Goal: Task Accomplishment & Management: Manage account settings

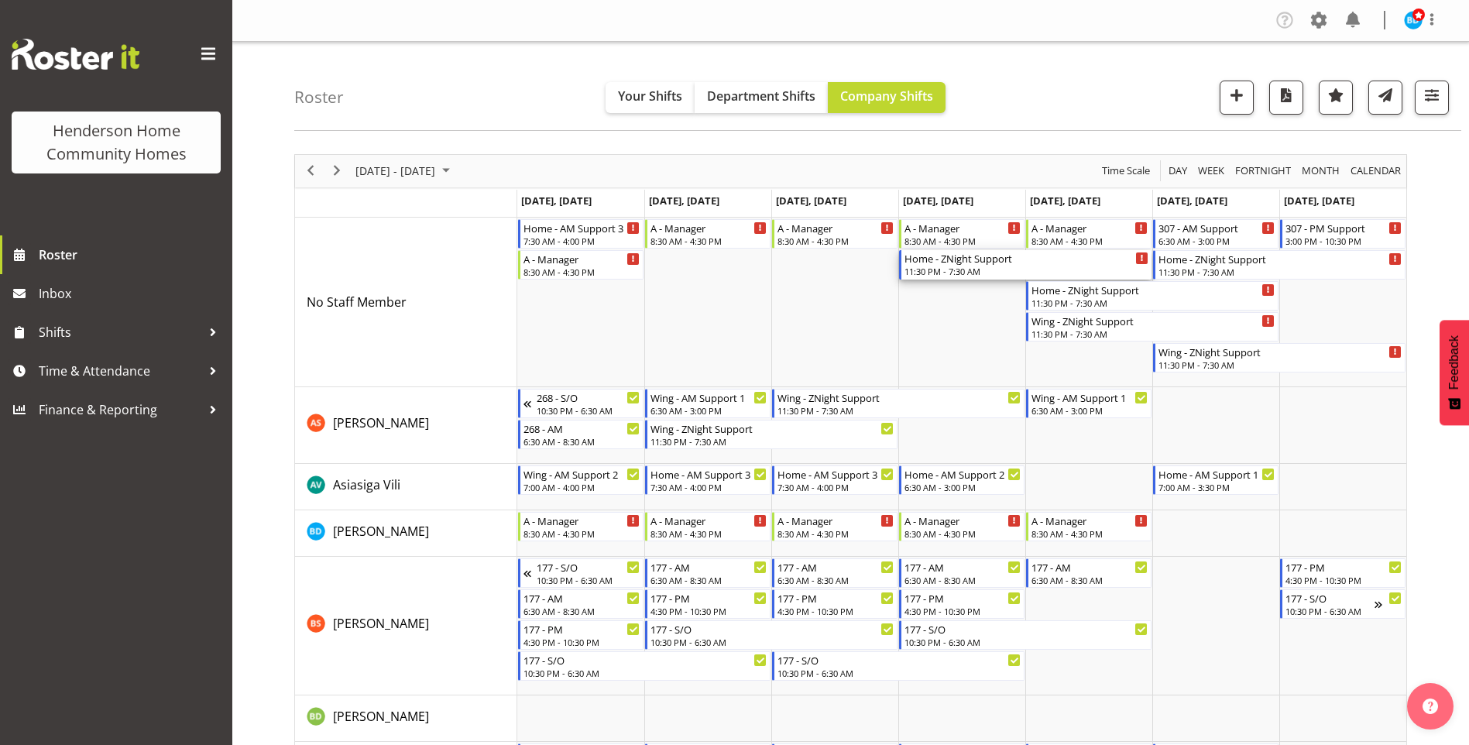
click at [949, 262] on div "Home - ZNight Support" at bounding box center [1027, 257] width 244 height 15
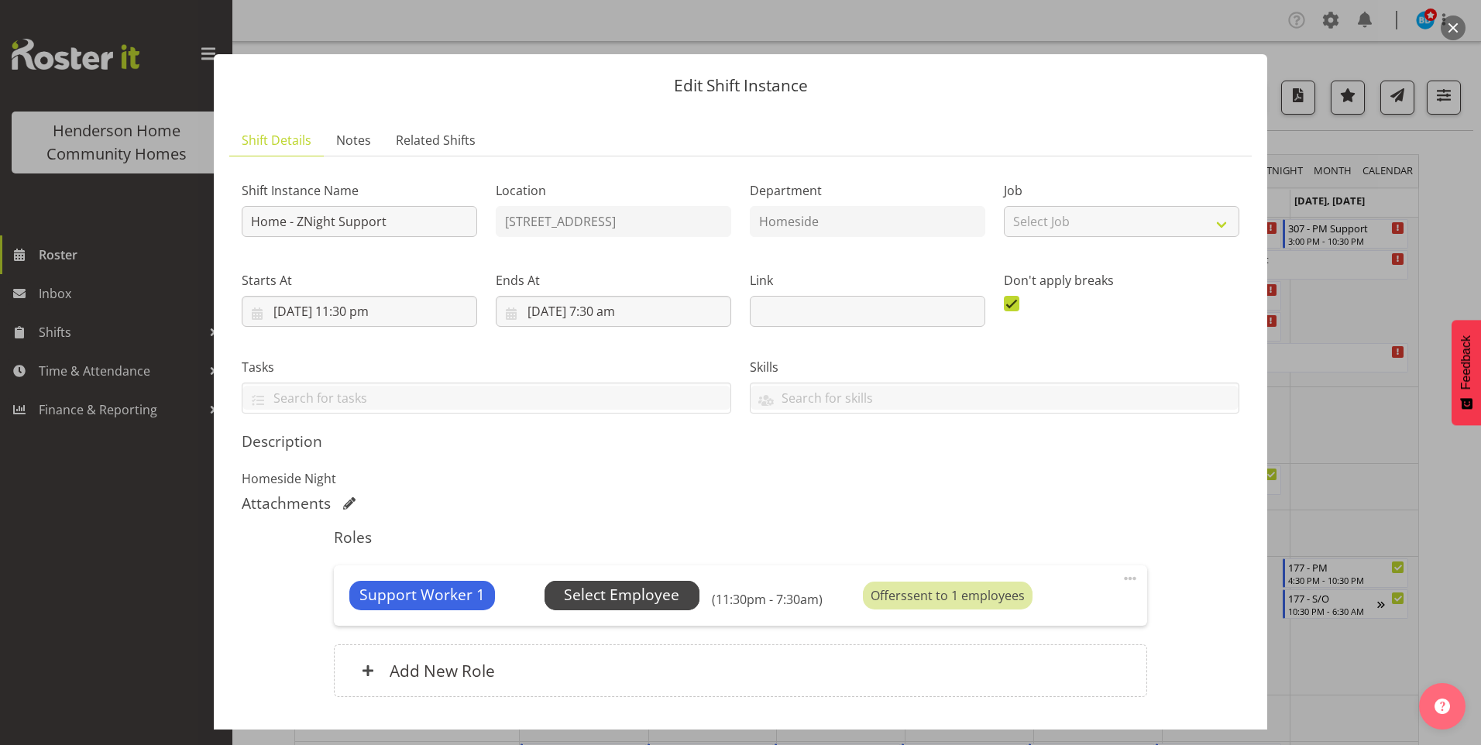
click at [671, 602] on span "Select Employee" at bounding box center [621, 595] width 115 height 22
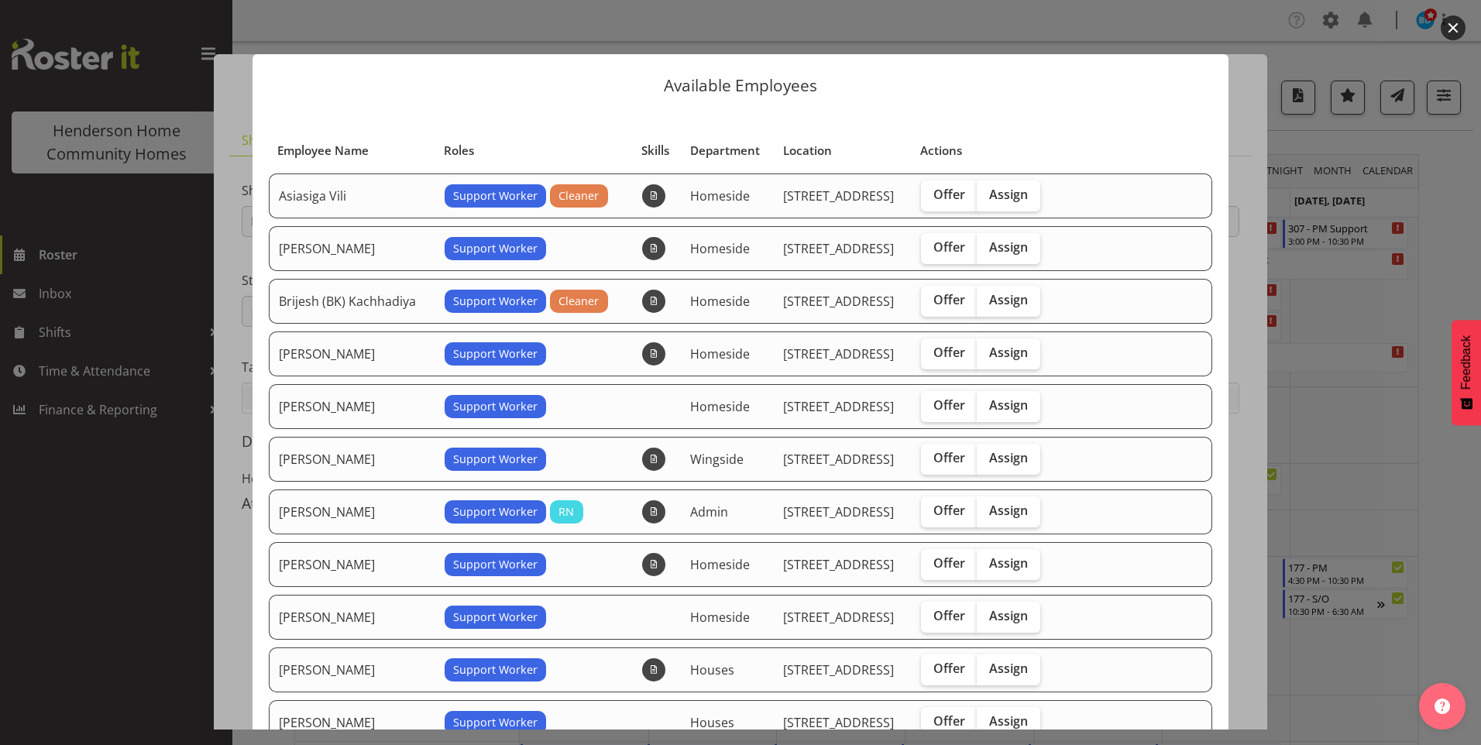
click at [118, 563] on div at bounding box center [740, 372] width 1481 height 745
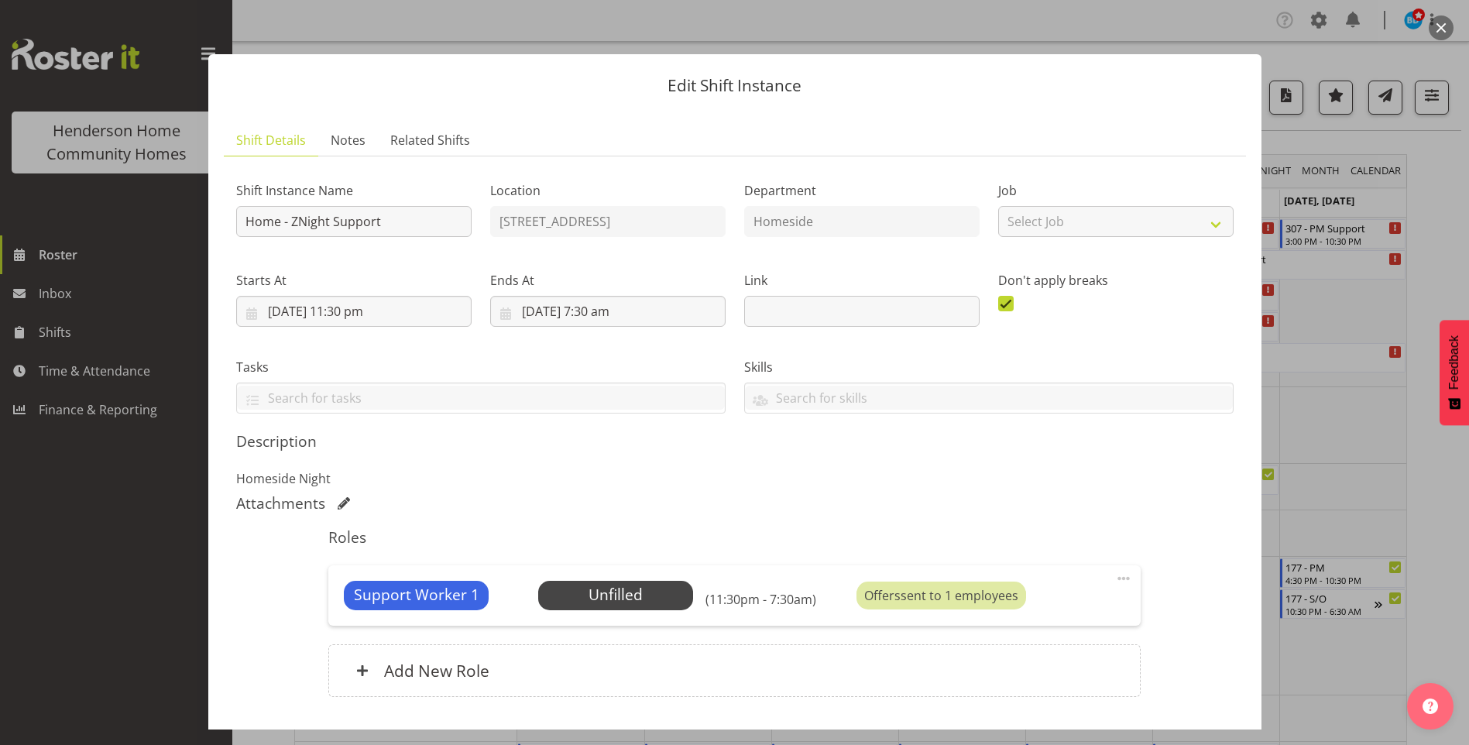
click at [120, 555] on div at bounding box center [734, 372] width 1469 height 745
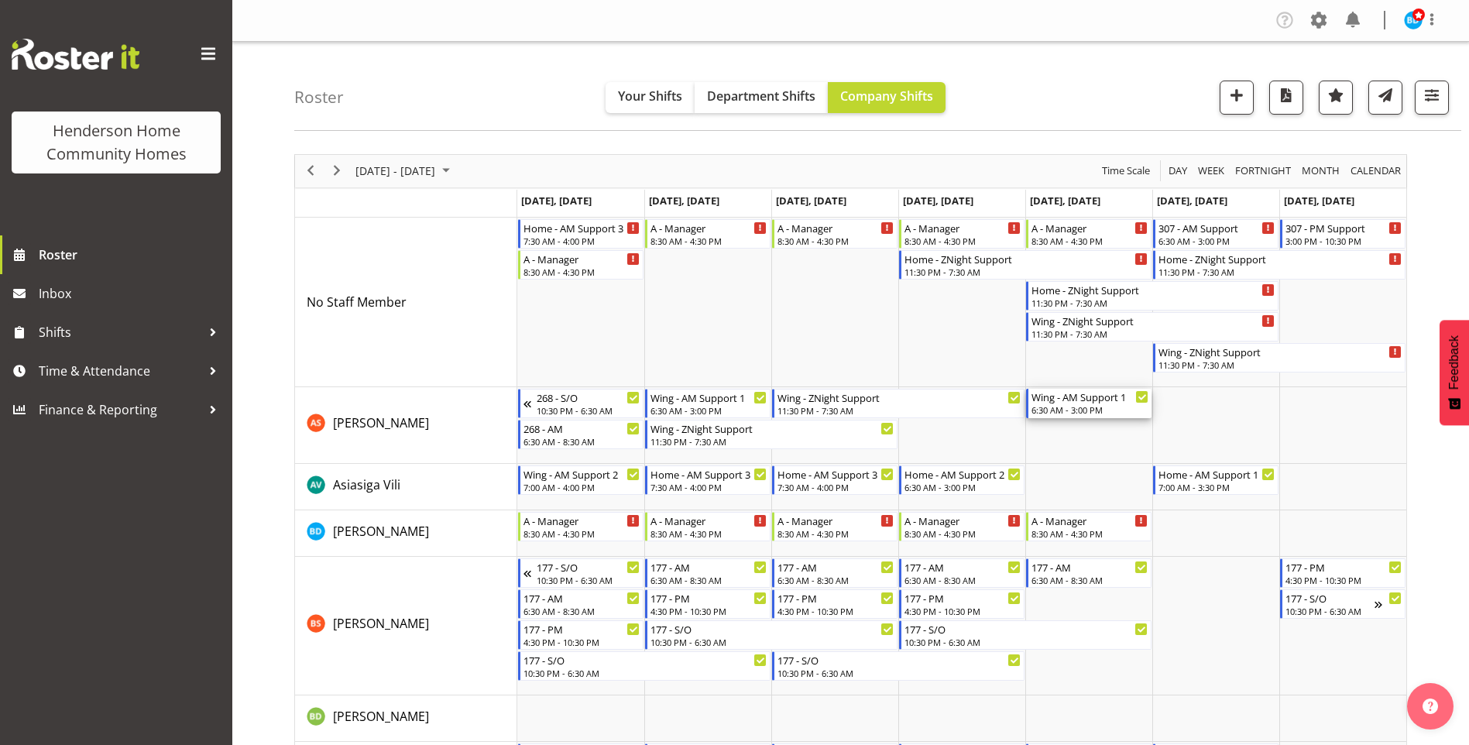
click at [1082, 407] on div "6:30 AM - 3:00 PM" at bounding box center [1090, 409] width 117 height 12
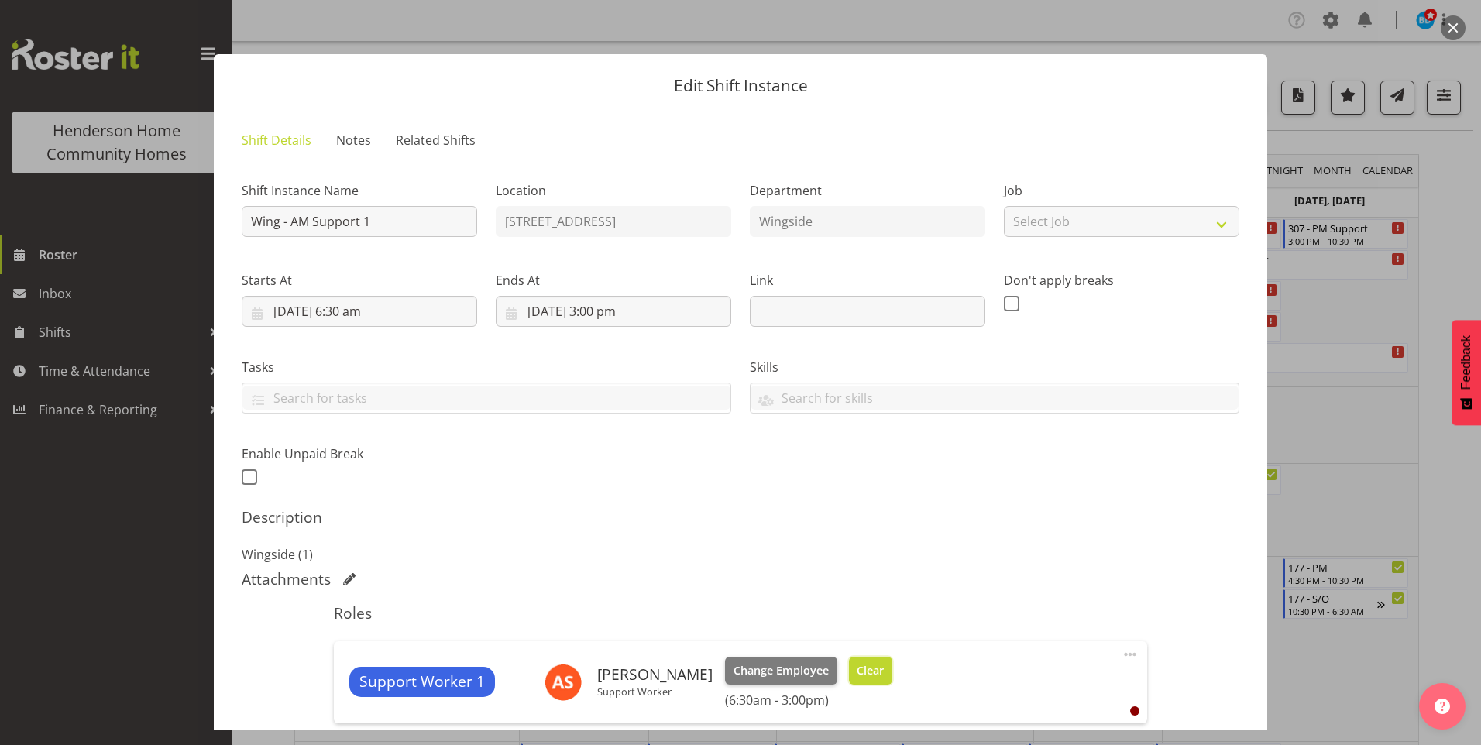
click at [864, 671] on span "Clear" at bounding box center [869, 670] width 27 height 17
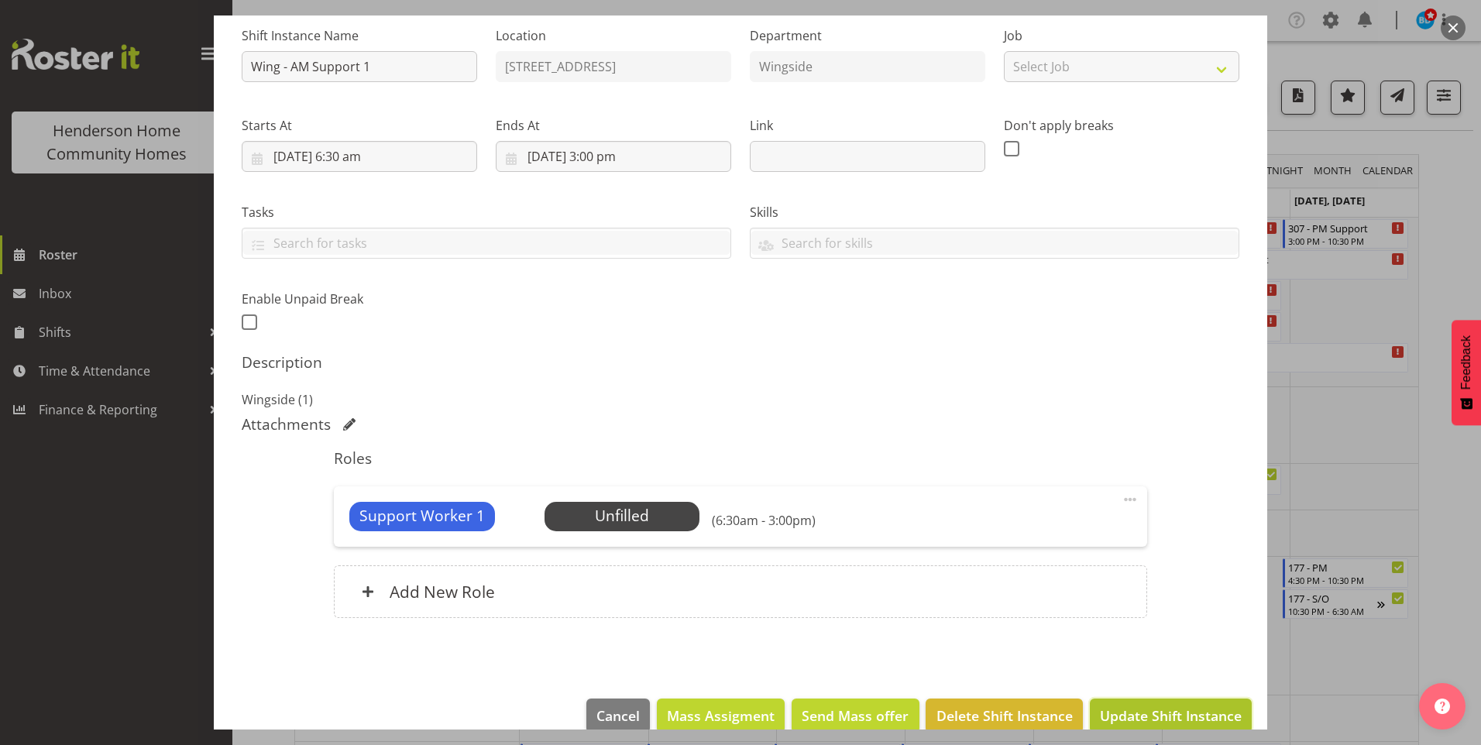
click at [1168, 710] on span "Update Shift Instance" at bounding box center [1171, 715] width 142 height 20
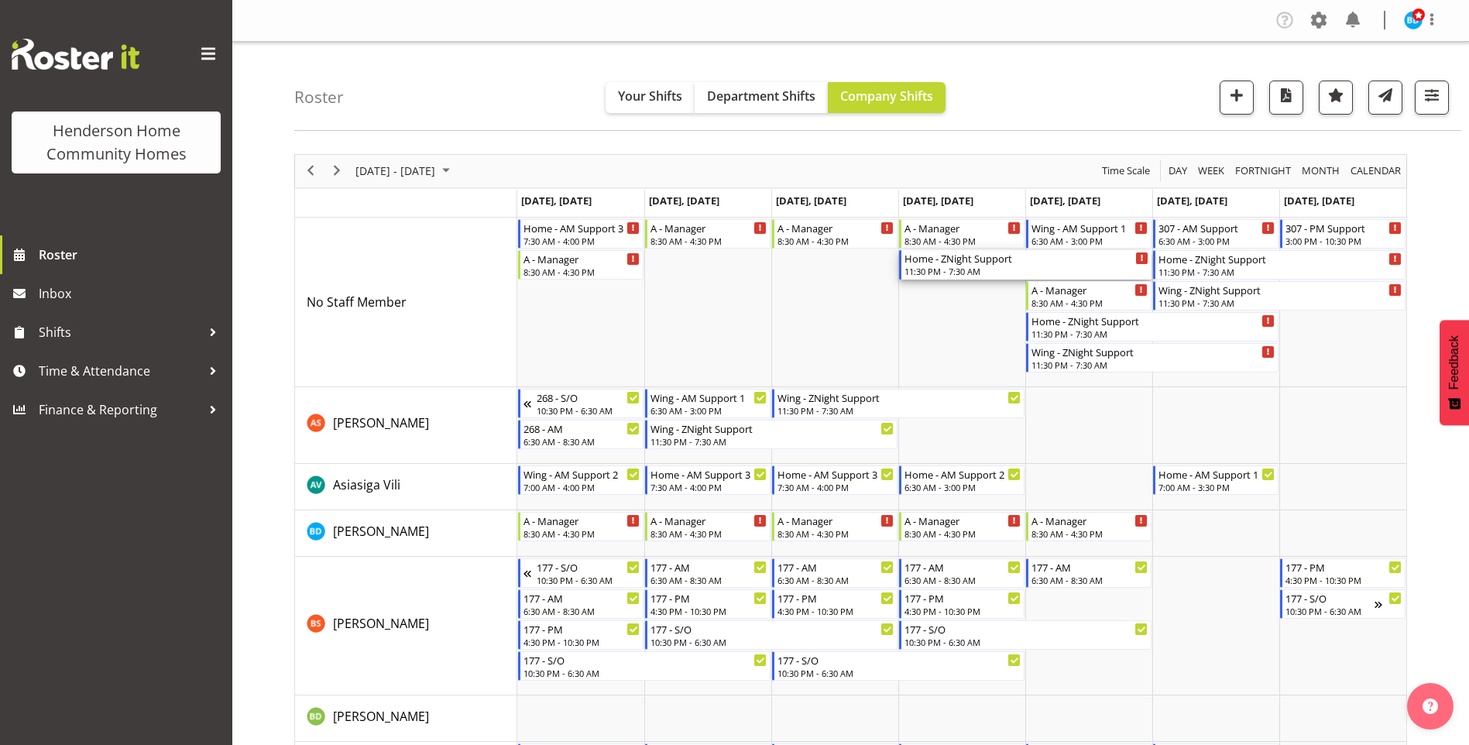
click at [939, 262] on div "Home - ZNight Support" at bounding box center [1027, 257] width 244 height 15
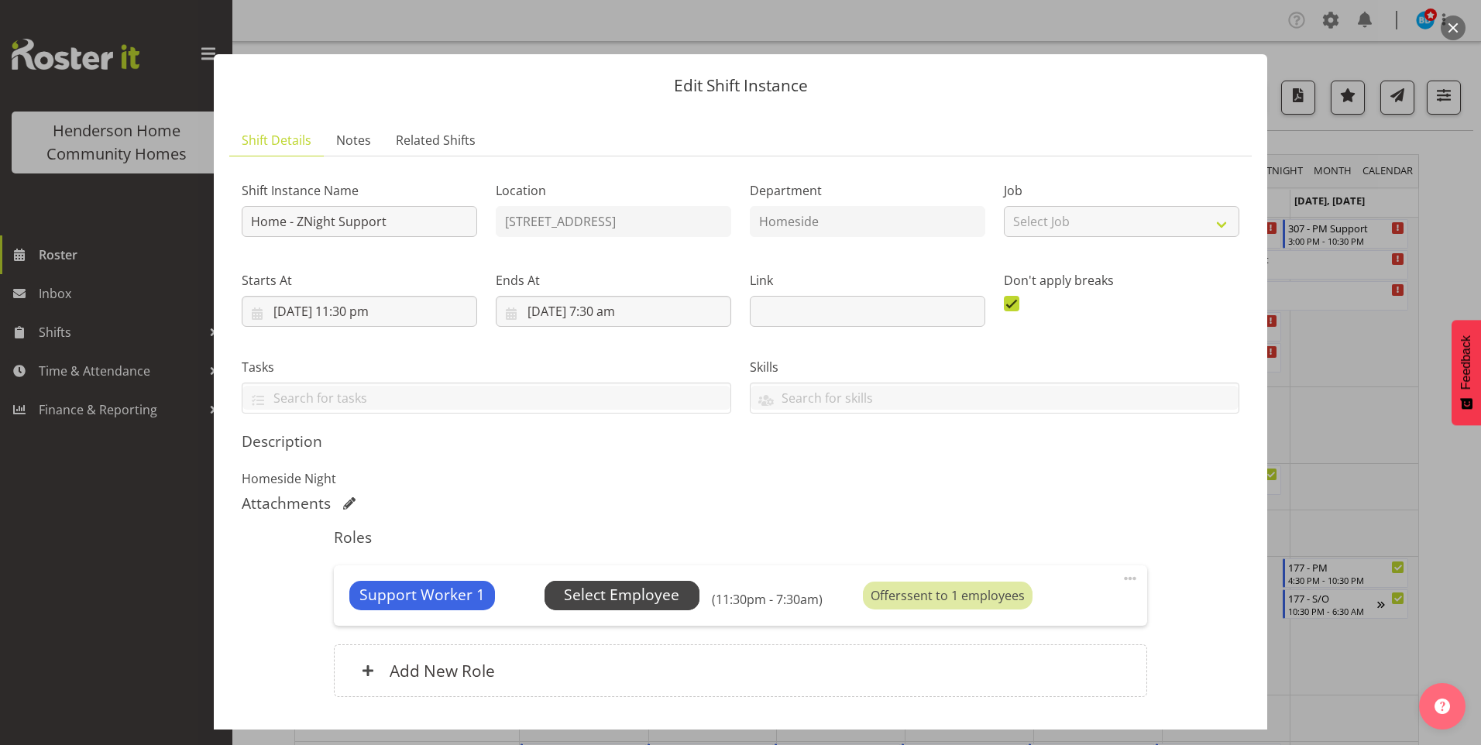
click at [669, 591] on span "Select Employee" at bounding box center [621, 595] width 115 height 22
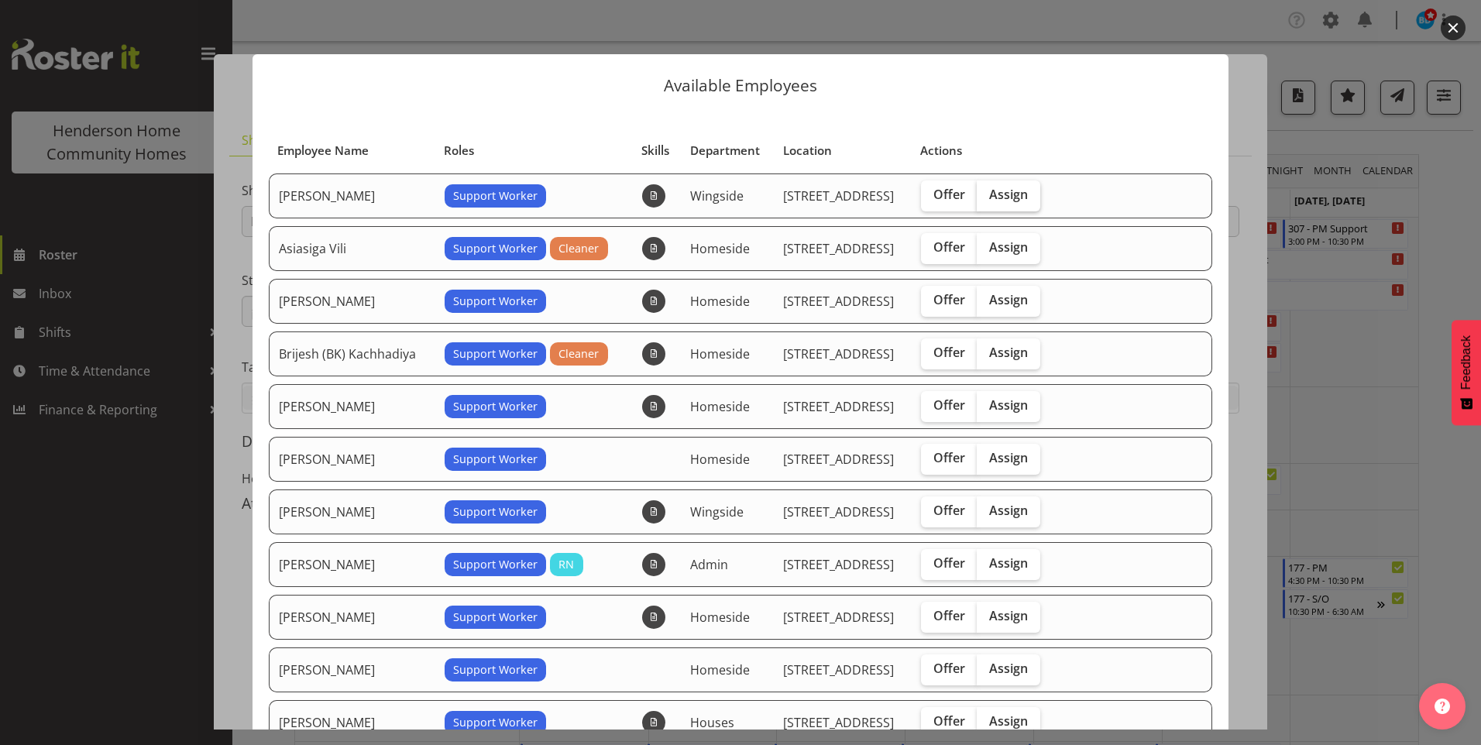
click at [1014, 202] on span "Assign" at bounding box center [1008, 194] width 39 height 15
click at [987, 200] on input "Assign" at bounding box center [982, 195] width 10 height 10
checkbox input "true"
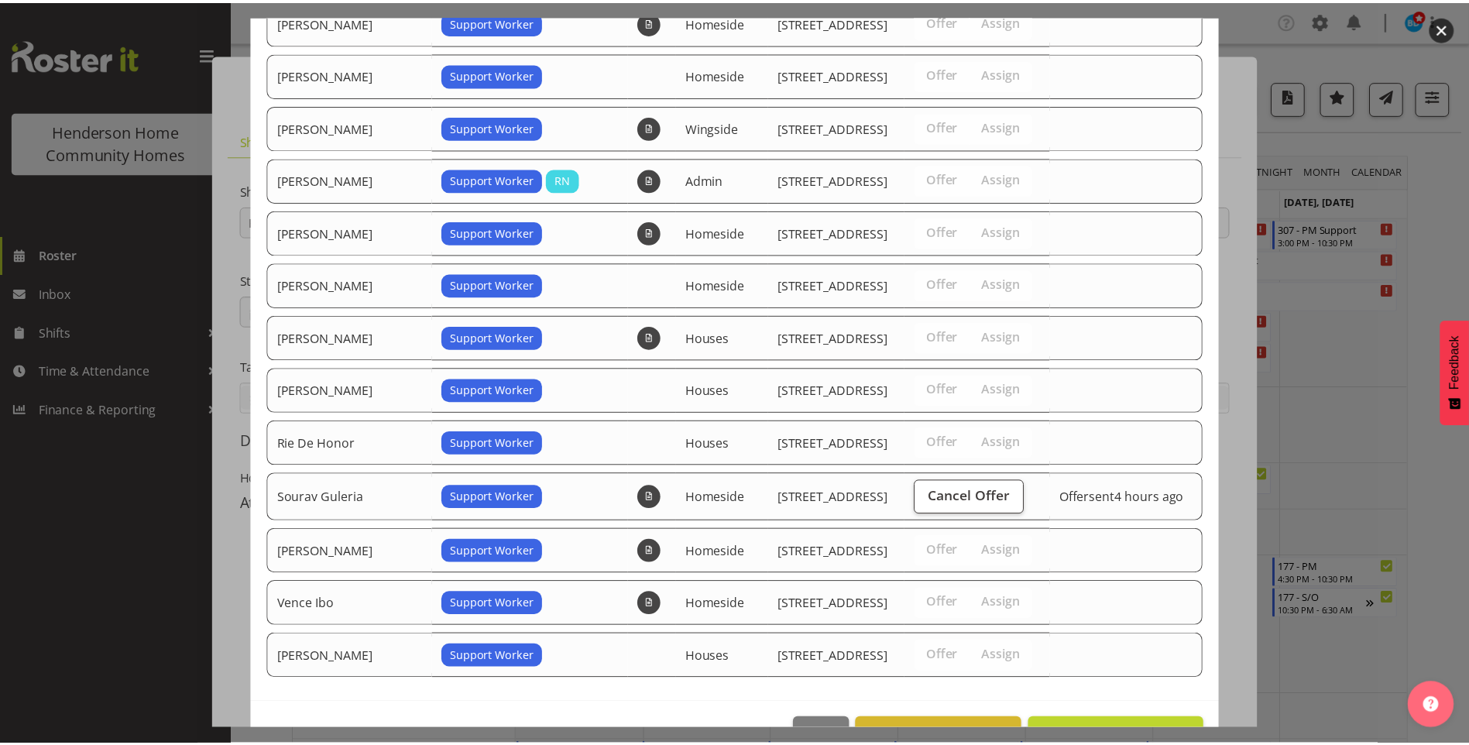
scroll to position [431, 0]
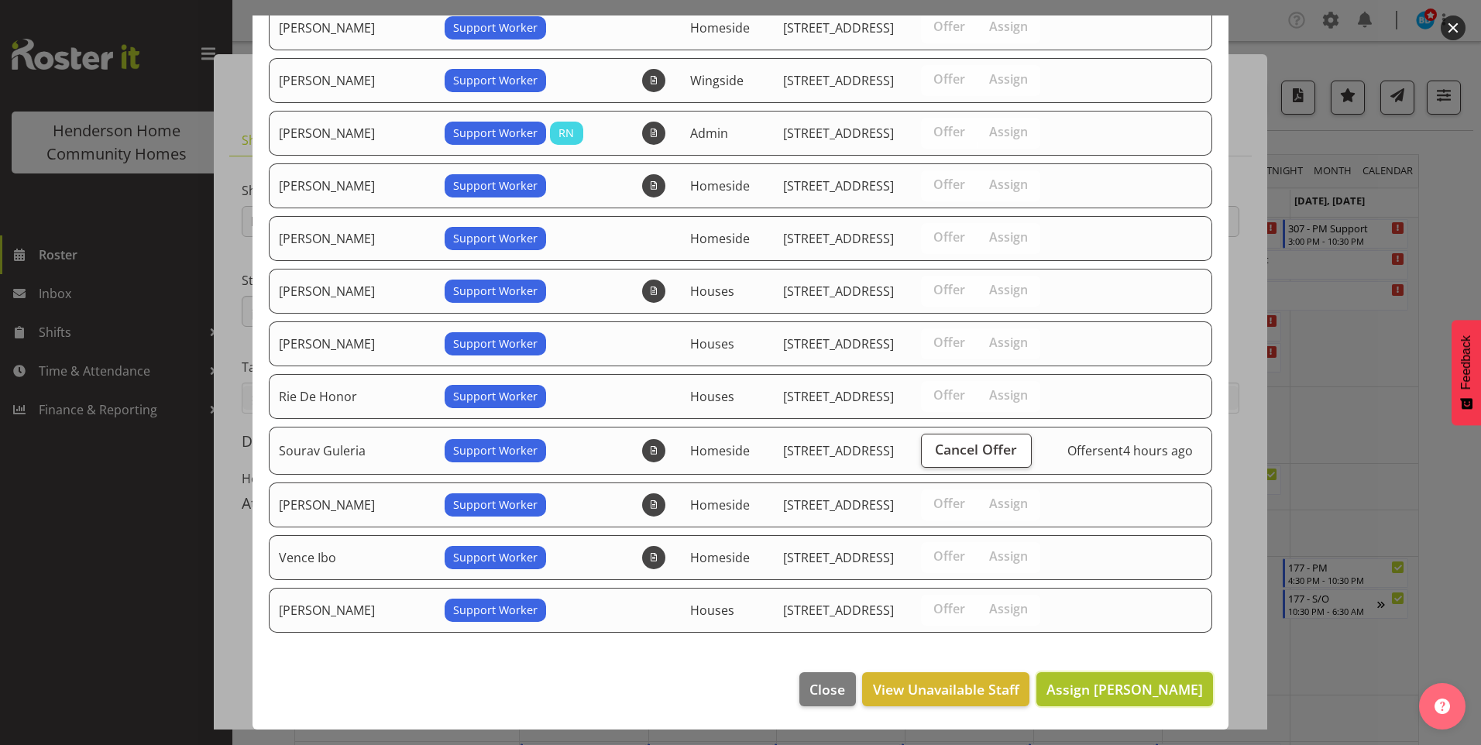
click at [1109, 697] on span "Assign [PERSON_NAME]" at bounding box center [1124, 689] width 156 height 19
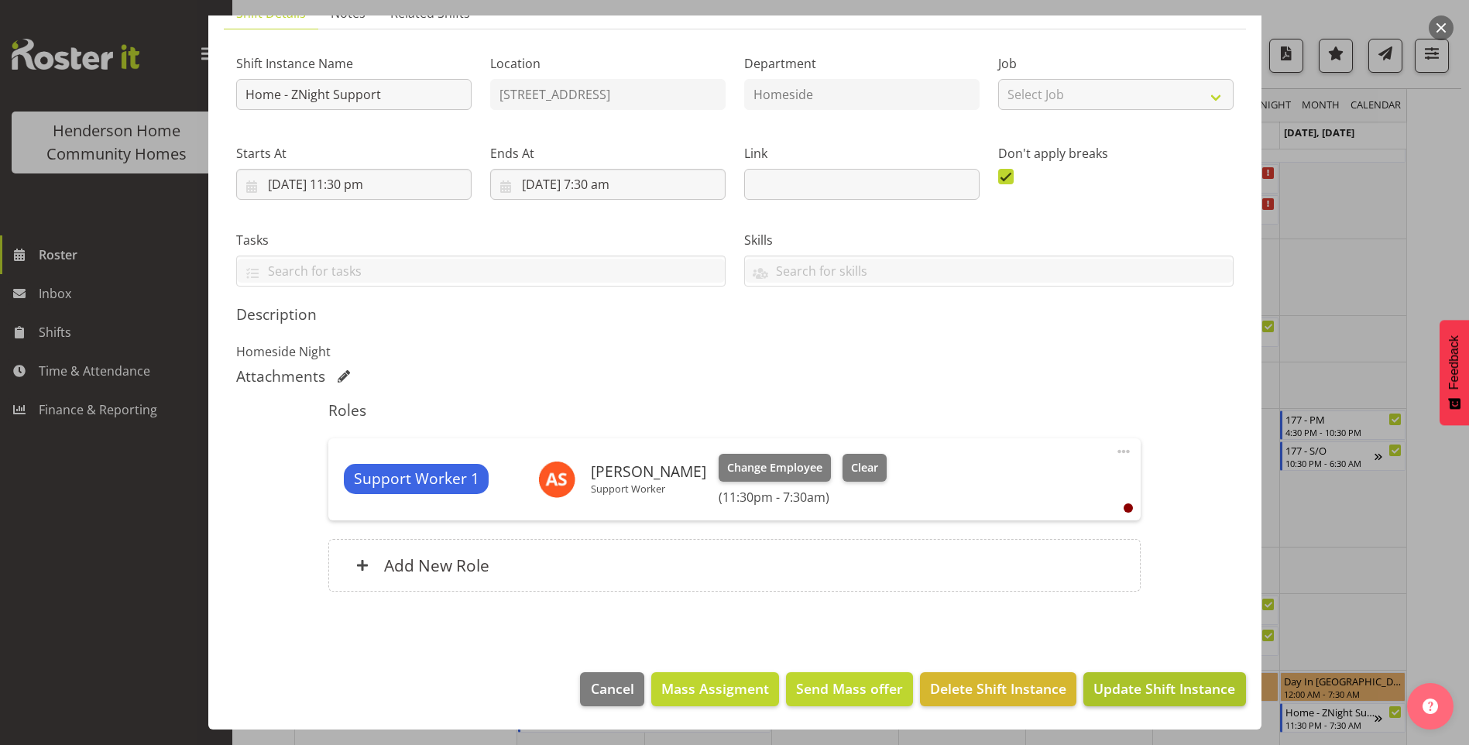
scroll to position [232, 0]
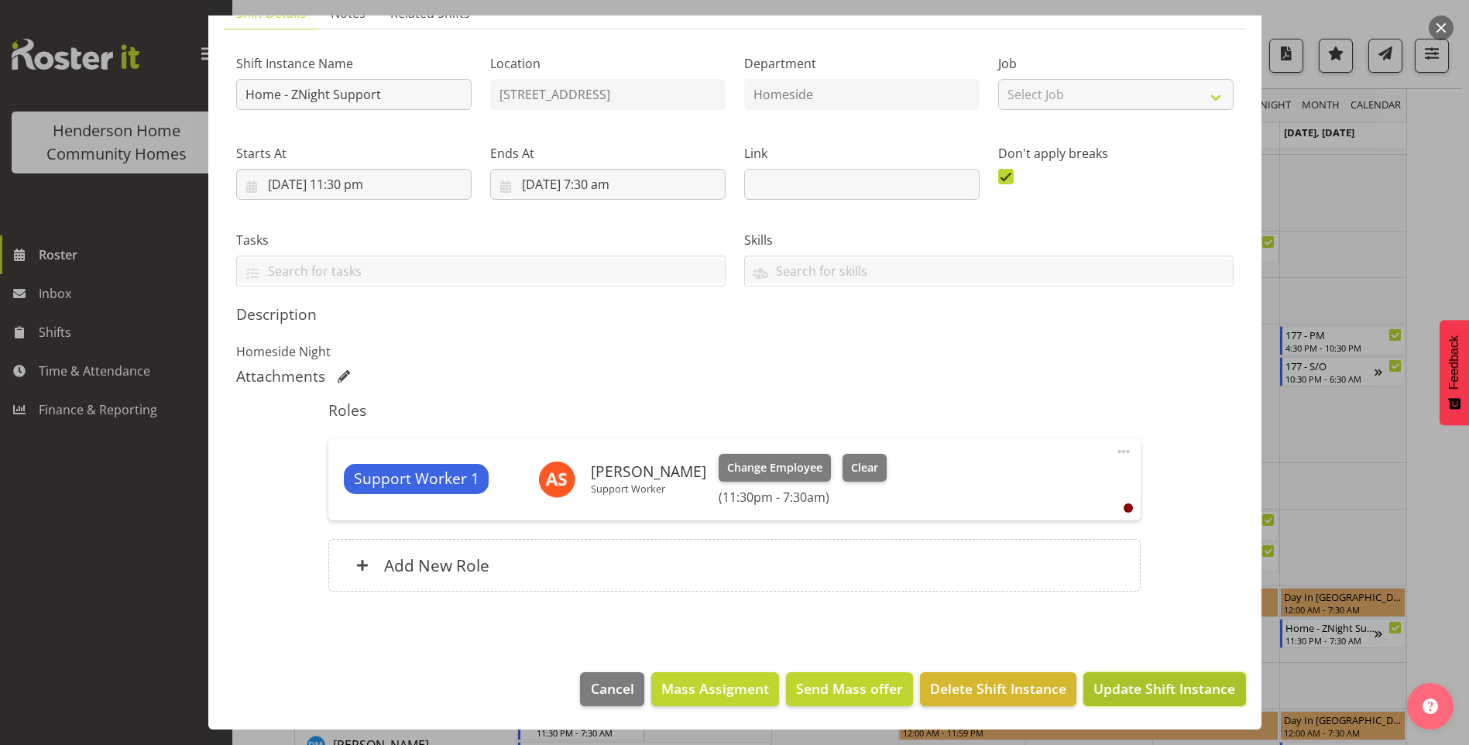
click at [1115, 687] on span "Update Shift Instance" at bounding box center [1164, 688] width 142 height 20
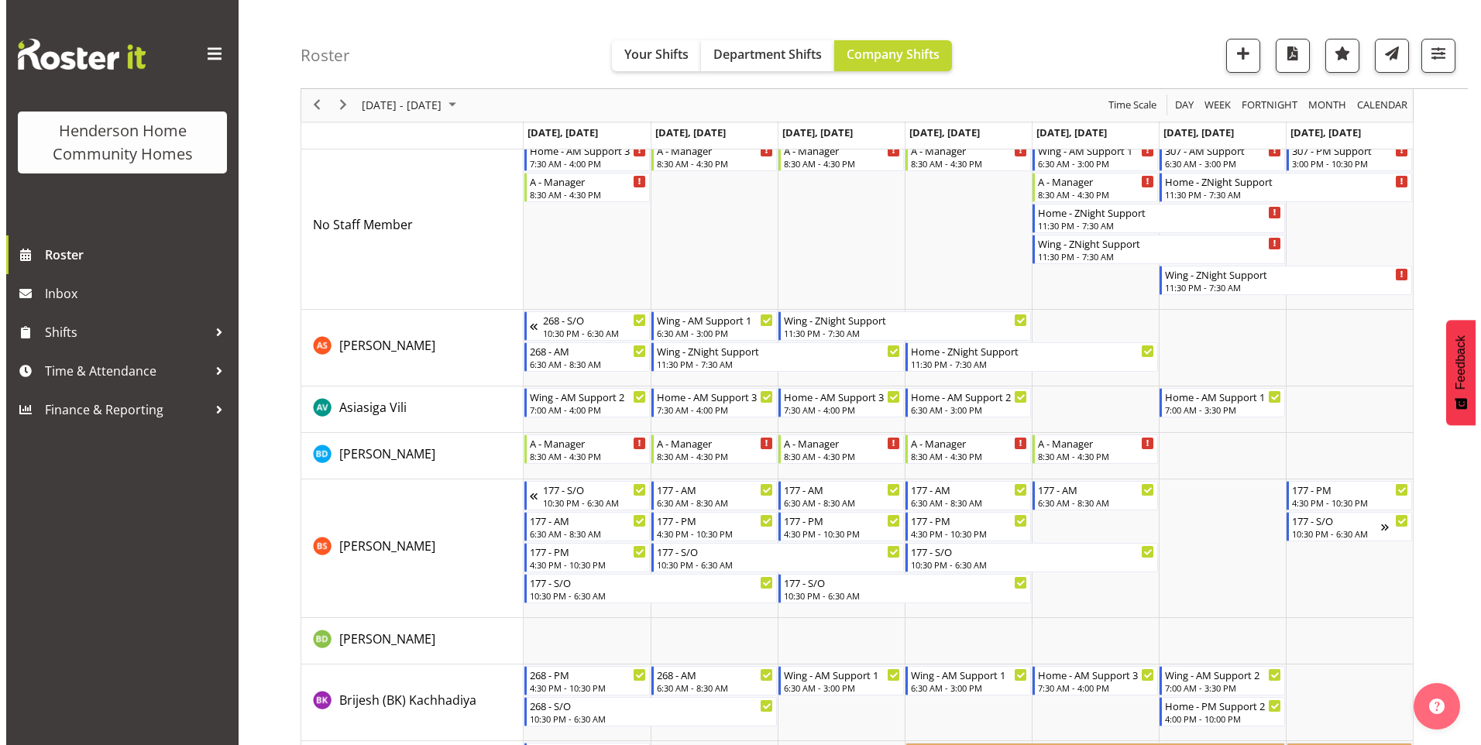
scroll to position [0, 0]
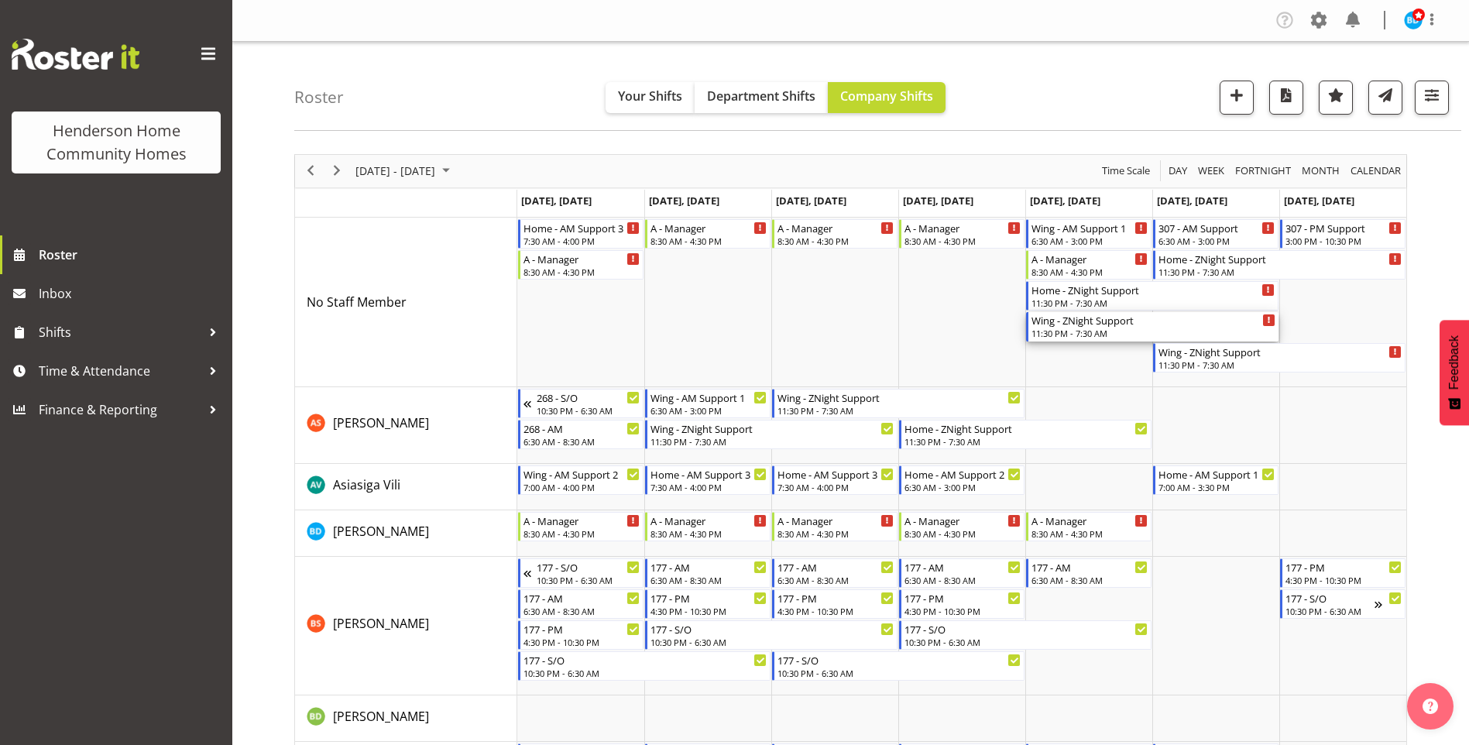
click at [1061, 331] on div "11:30 PM - 7:30 AM" at bounding box center [1154, 333] width 244 height 12
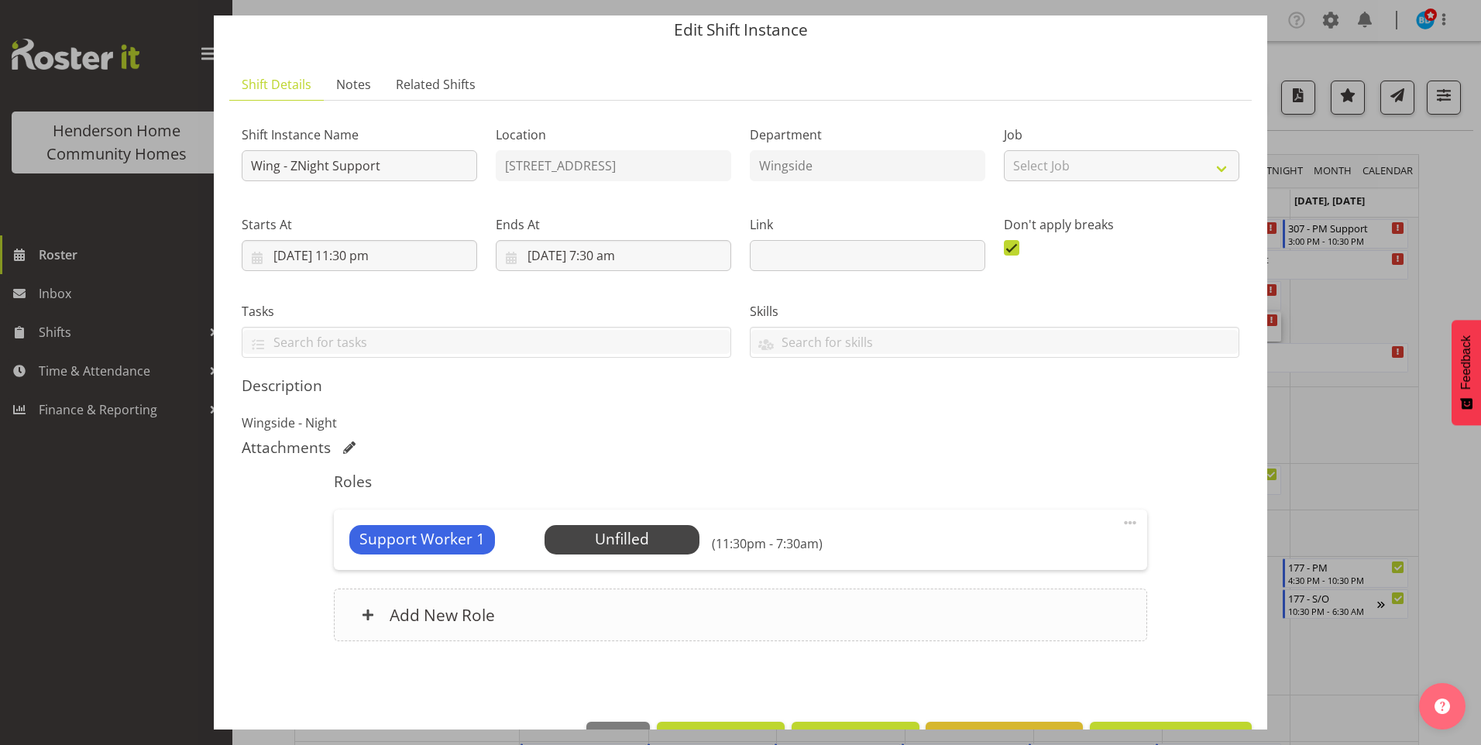
scroll to position [105, 0]
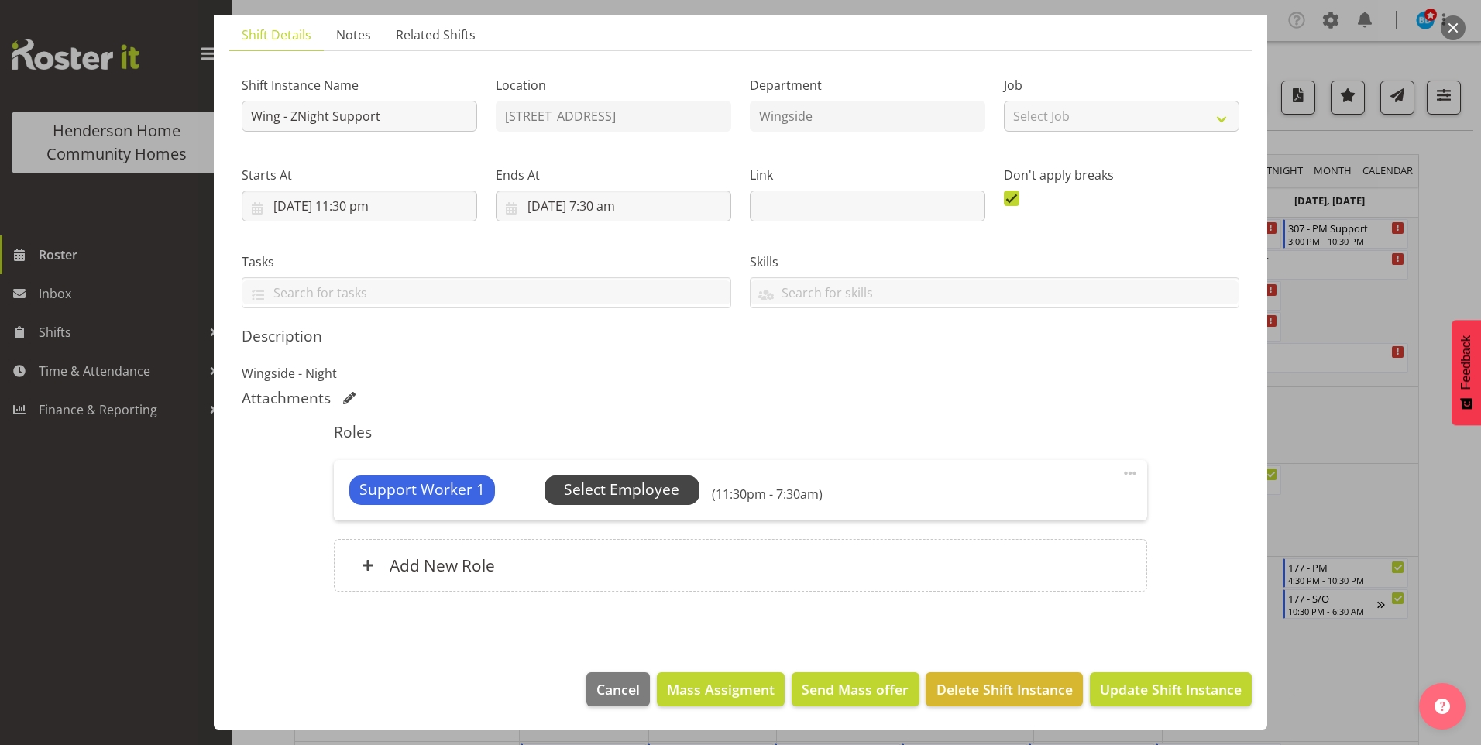
click at [659, 489] on span "Select Employee" at bounding box center [621, 490] width 115 height 22
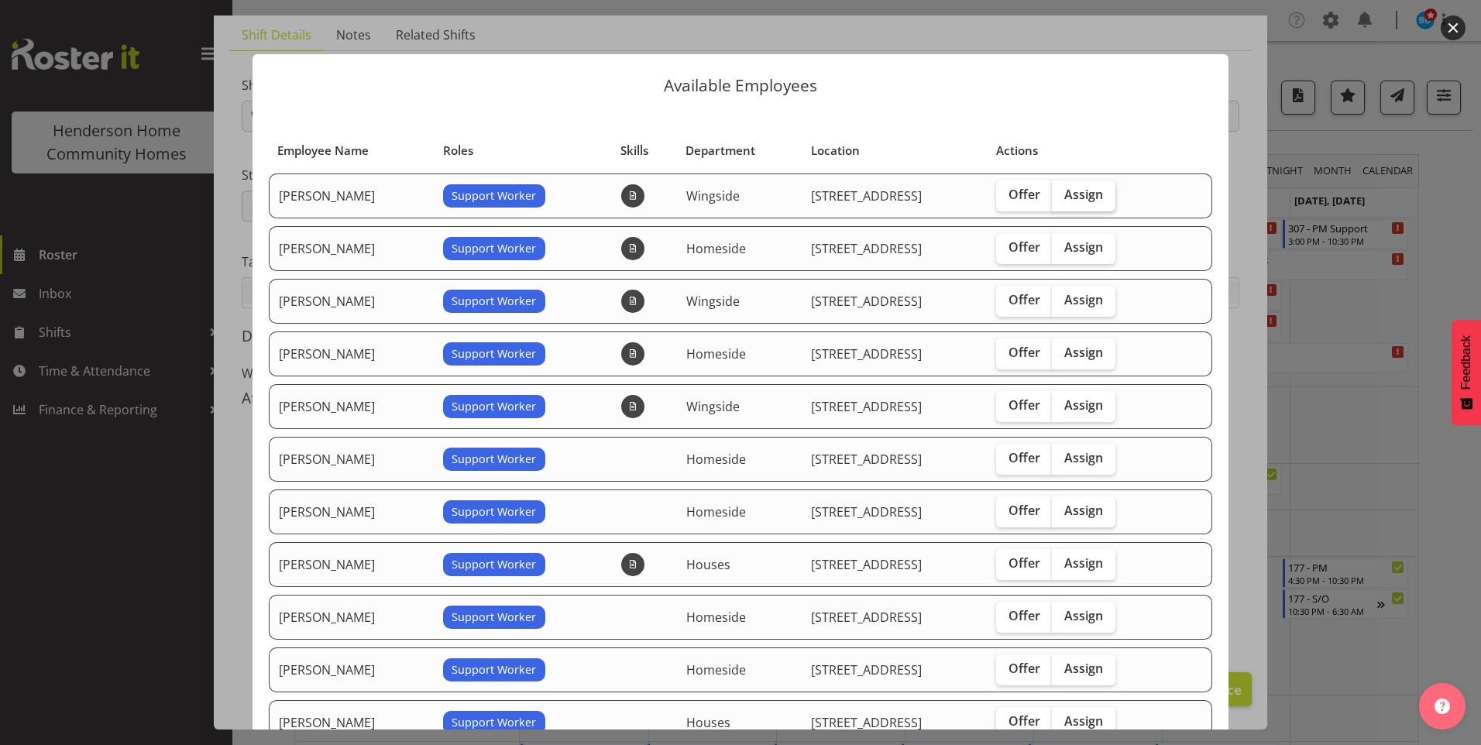
click at [1080, 193] on span "Assign" at bounding box center [1083, 194] width 39 height 15
click at [1062, 193] on input "Assign" at bounding box center [1057, 195] width 10 height 10
checkbox input "true"
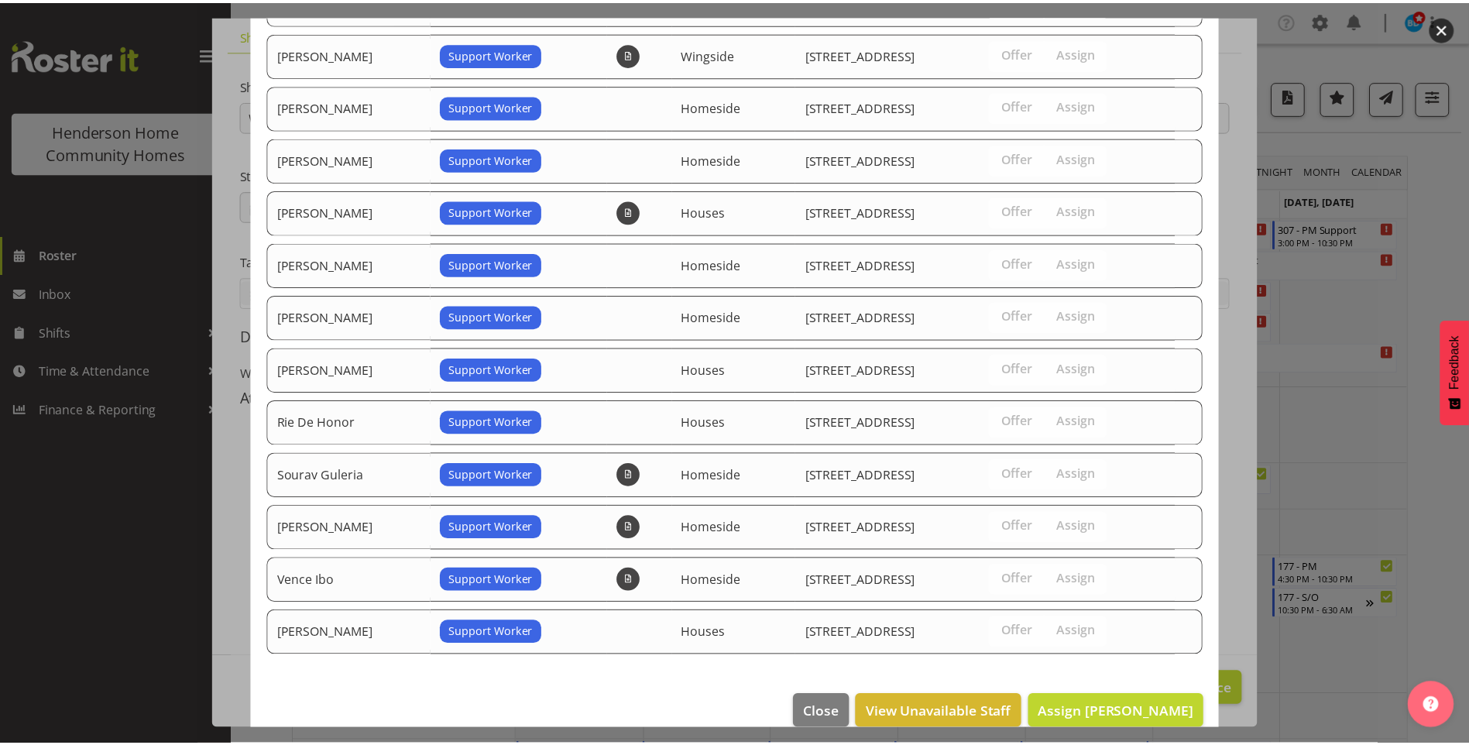
scroll to position [376, 0]
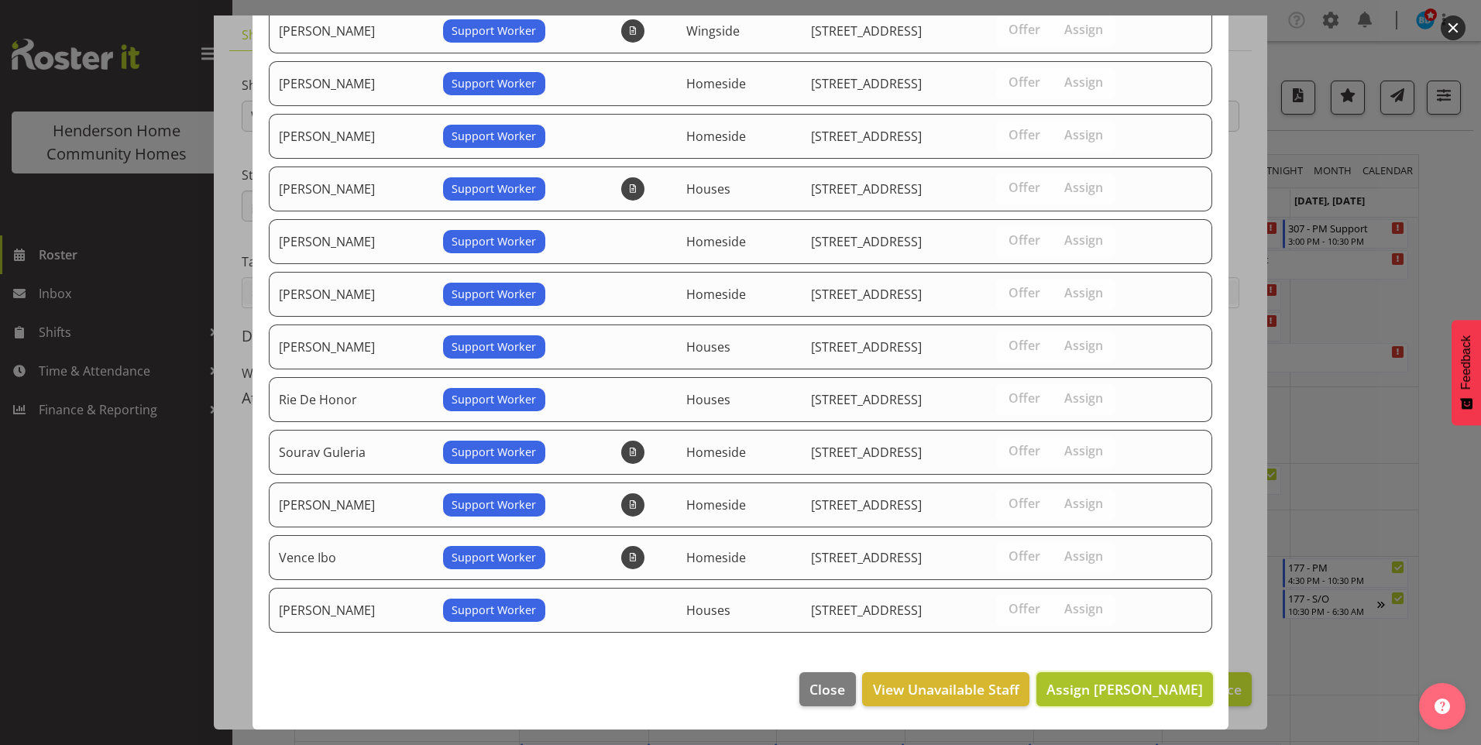
click at [1144, 684] on span "Assign [PERSON_NAME]" at bounding box center [1124, 689] width 156 height 19
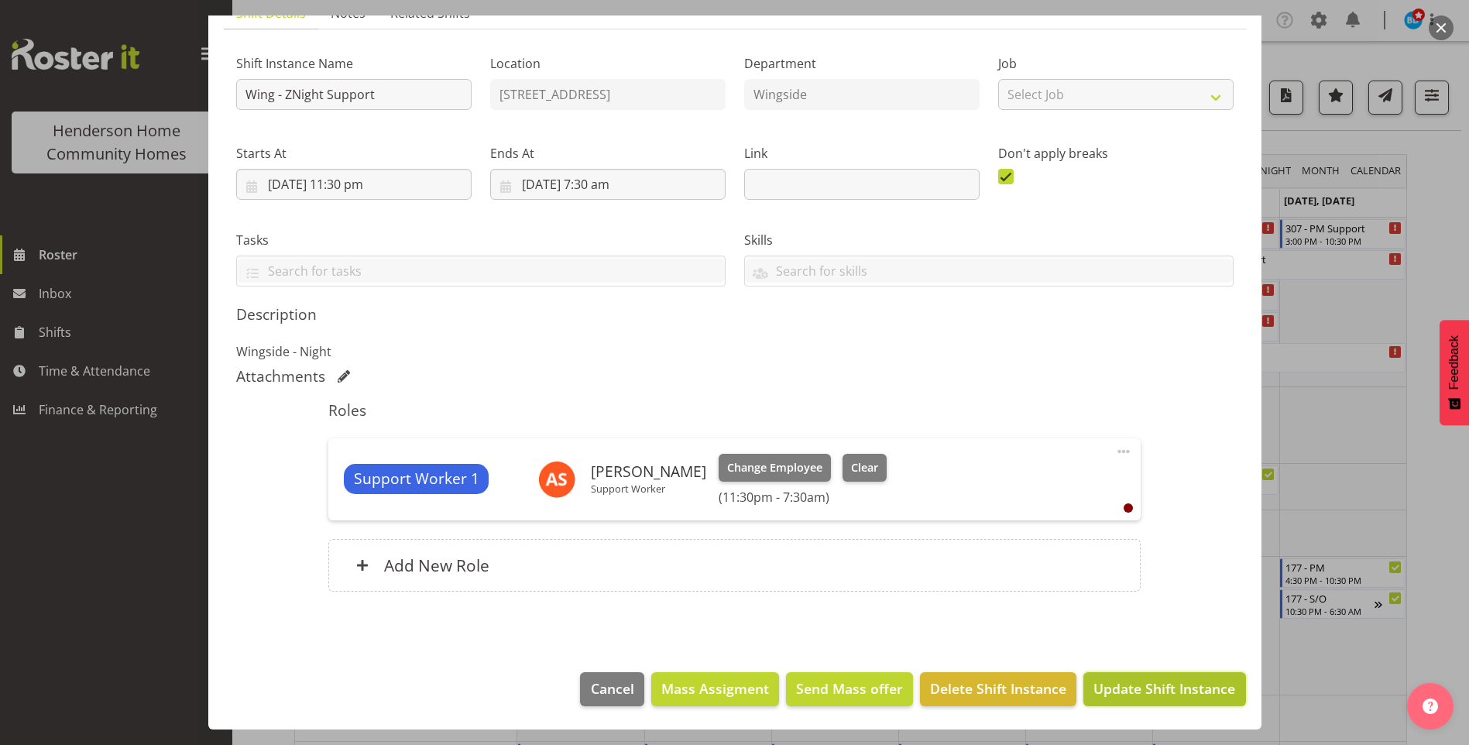
click at [1148, 691] on span "Update Shift Instance" at bounding box center [1164, 688] width 142 height 20
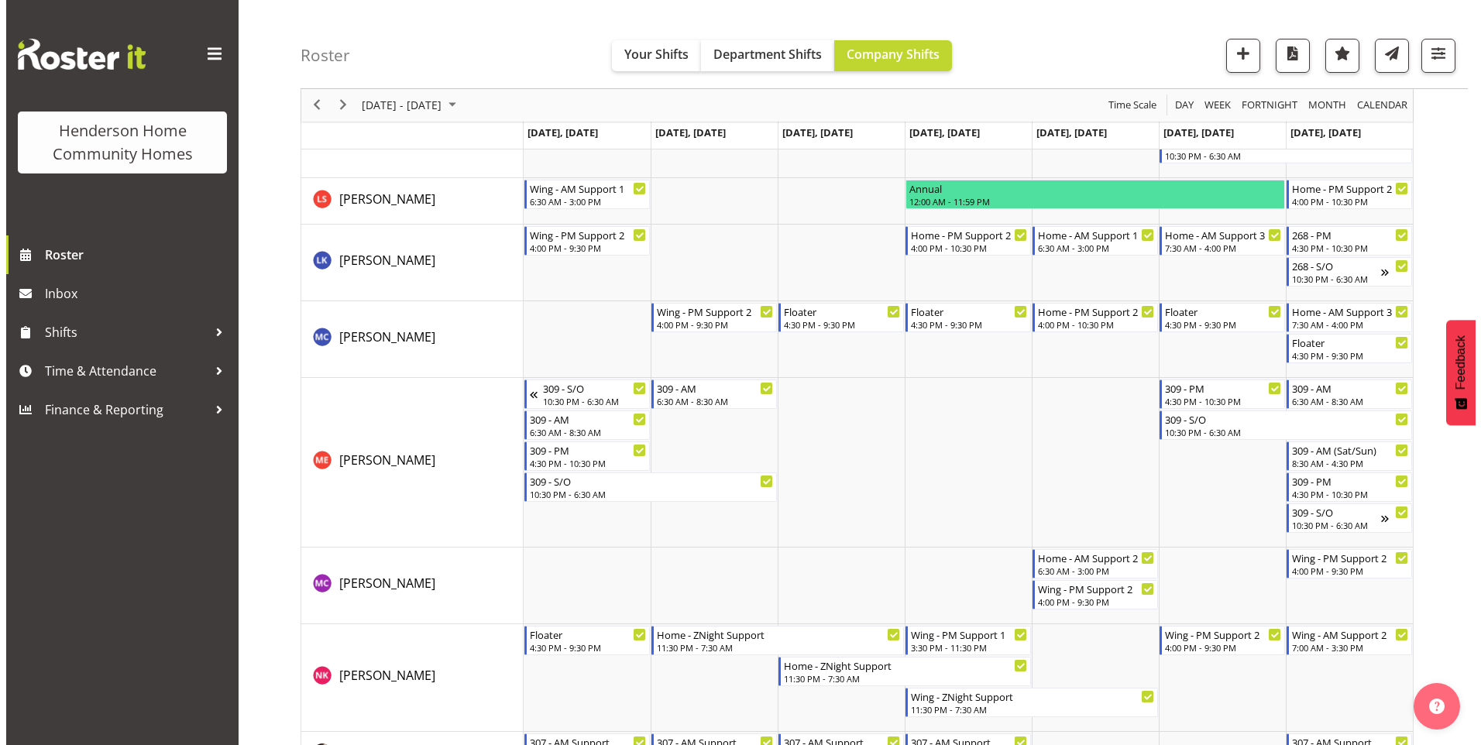
scroll to position [1936, 0]
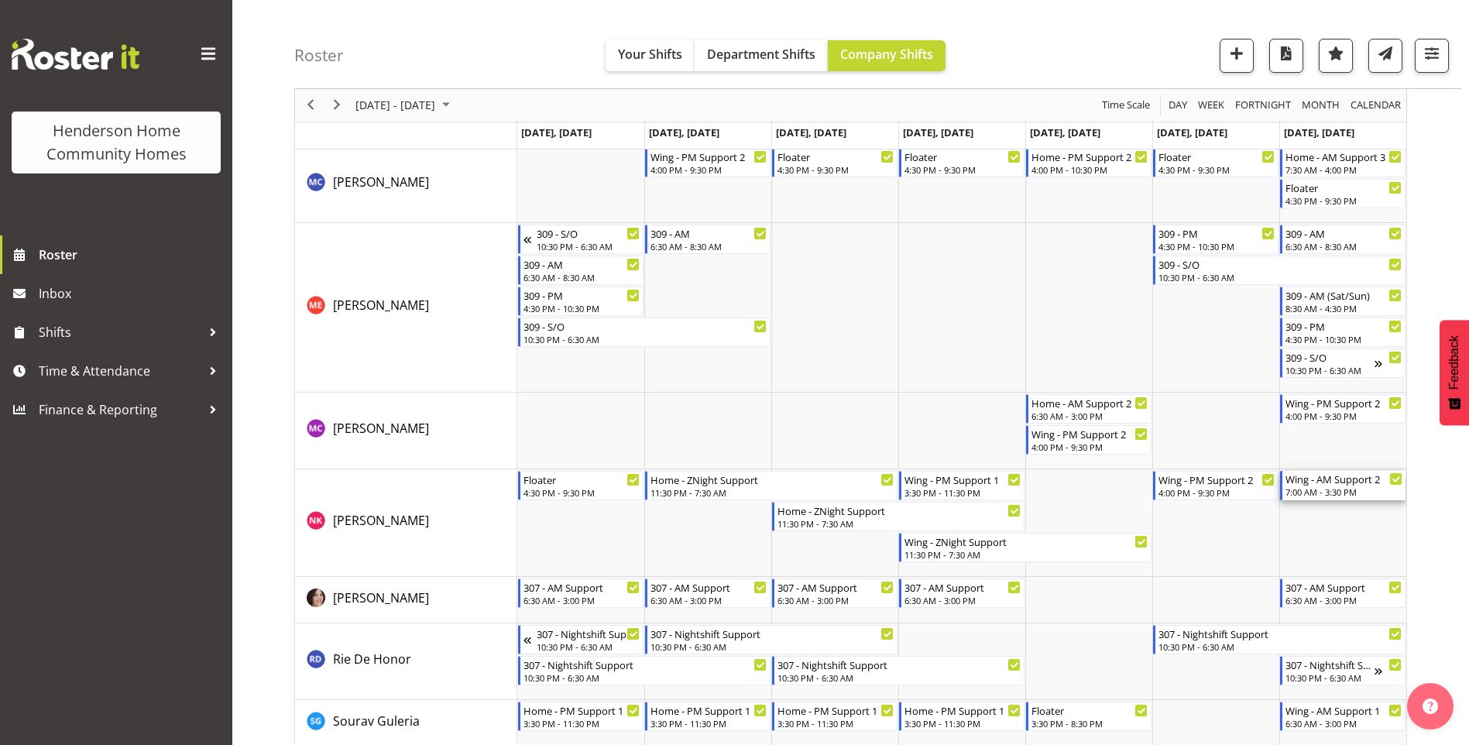
click at [1324, 490] on div "7:00 AM - 3:30 PM" at bounding box center [1344, 492] width 117 height 12
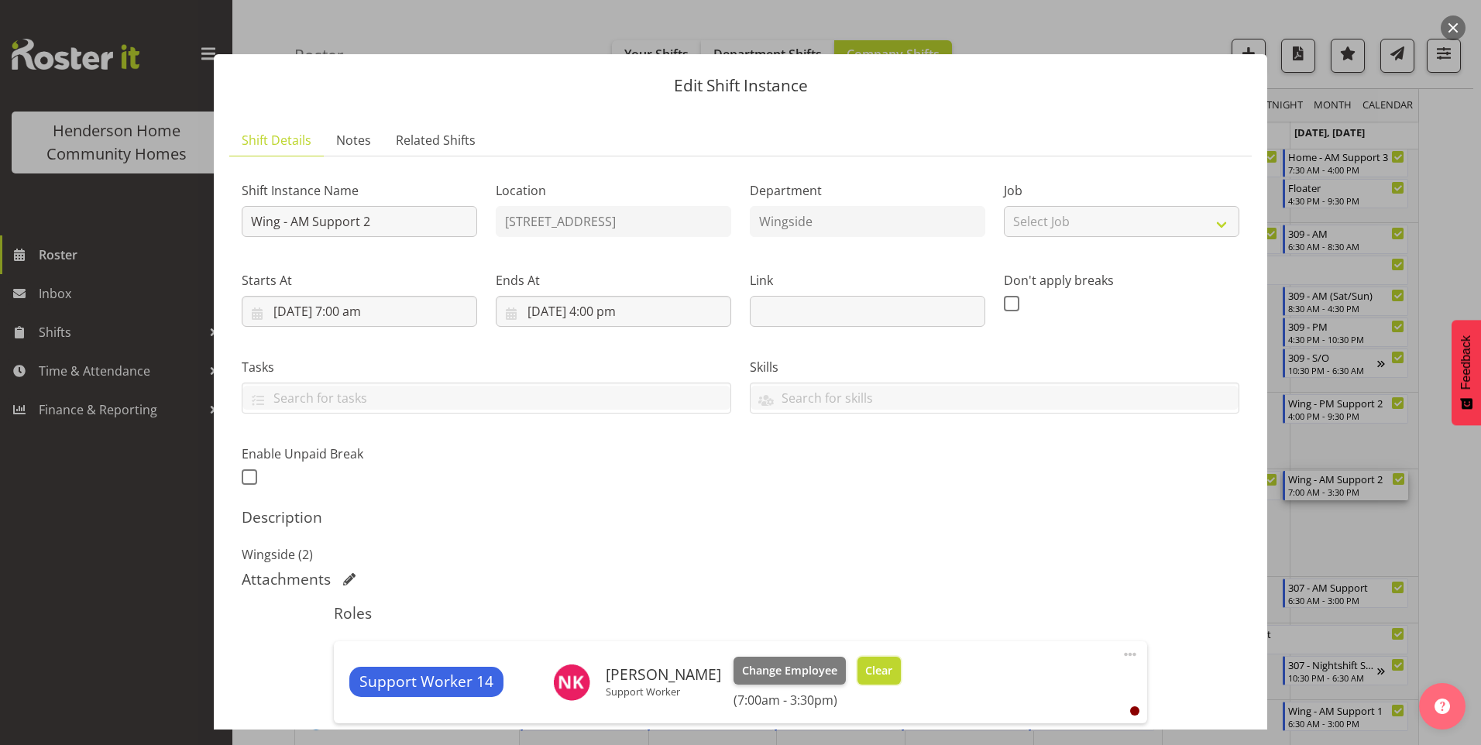
click at [869, 675] on span "Clear" at bounding box center [878, 670] width 27 height 17
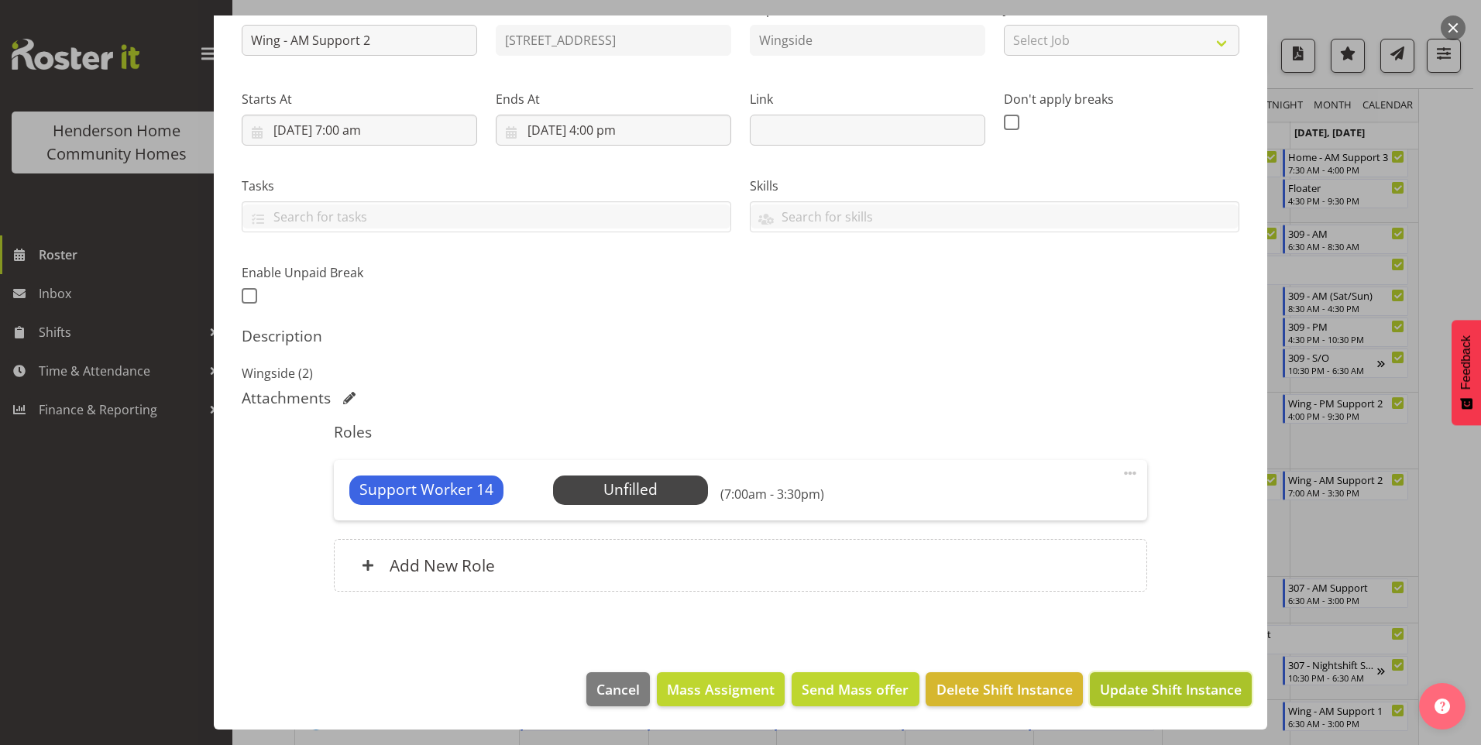
click at [1165, 686] on span "Update Shift Instance" at bounding box center [1171, 689] width 142 height 20
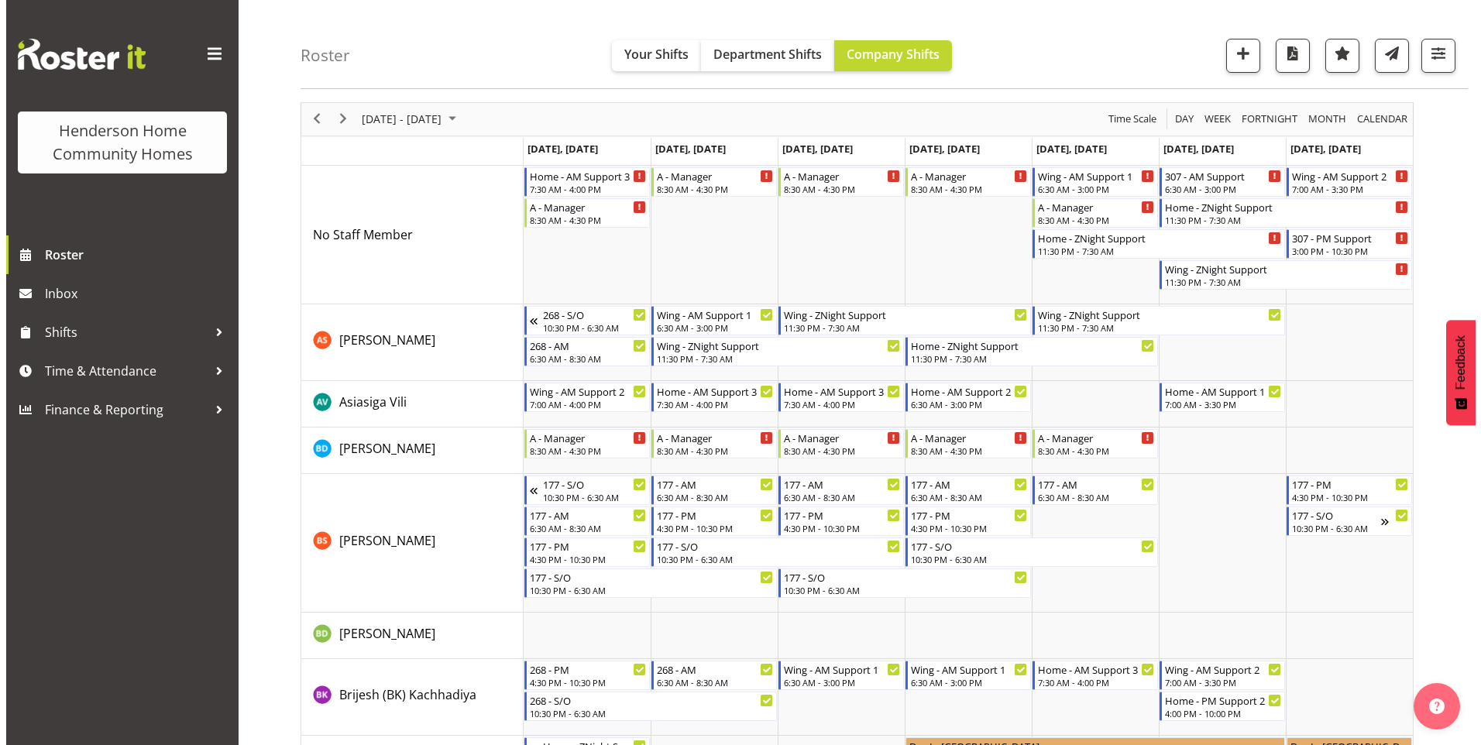
scroll to position [0, 0]
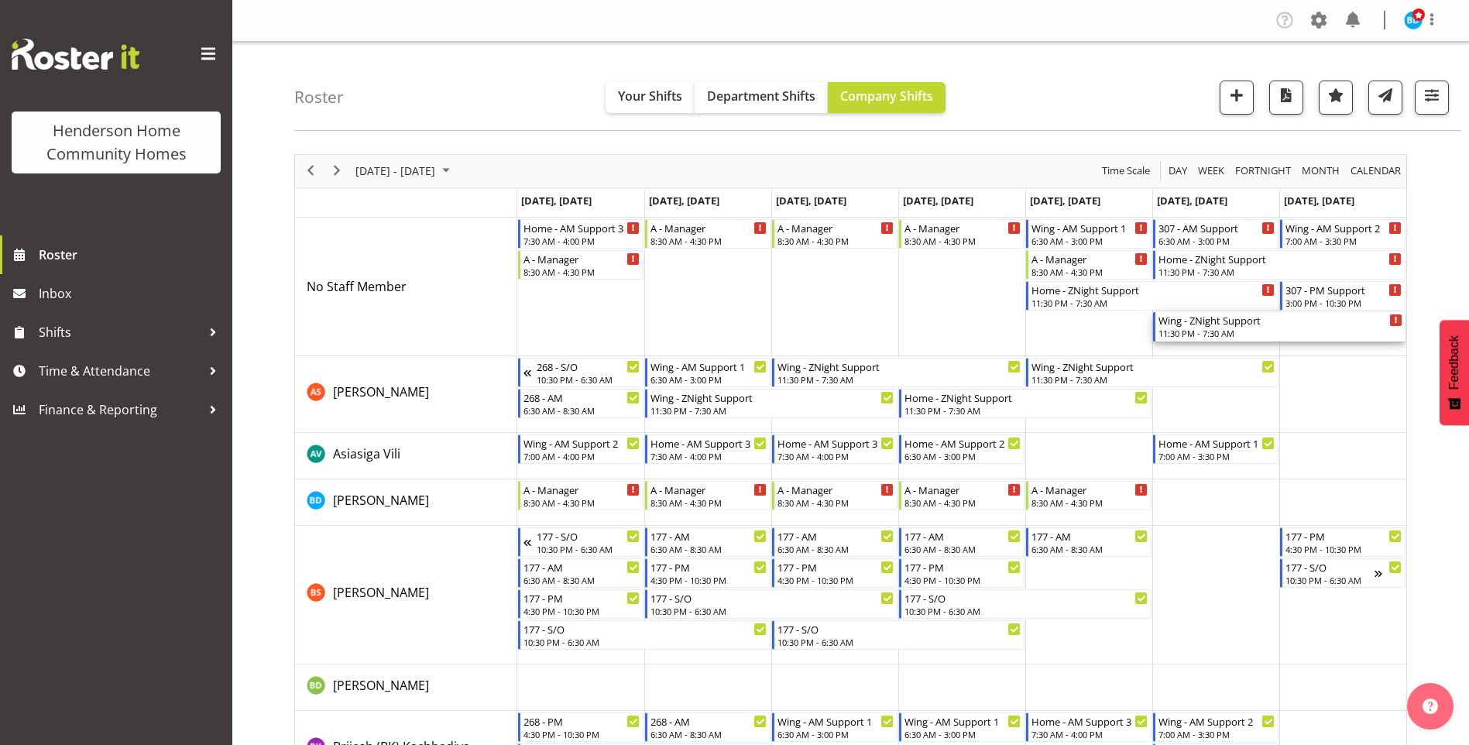
click at [1203, 334] on div "11:30 PM - 7:30 AM" at bounding box center [1281, 333] width 244 height 12
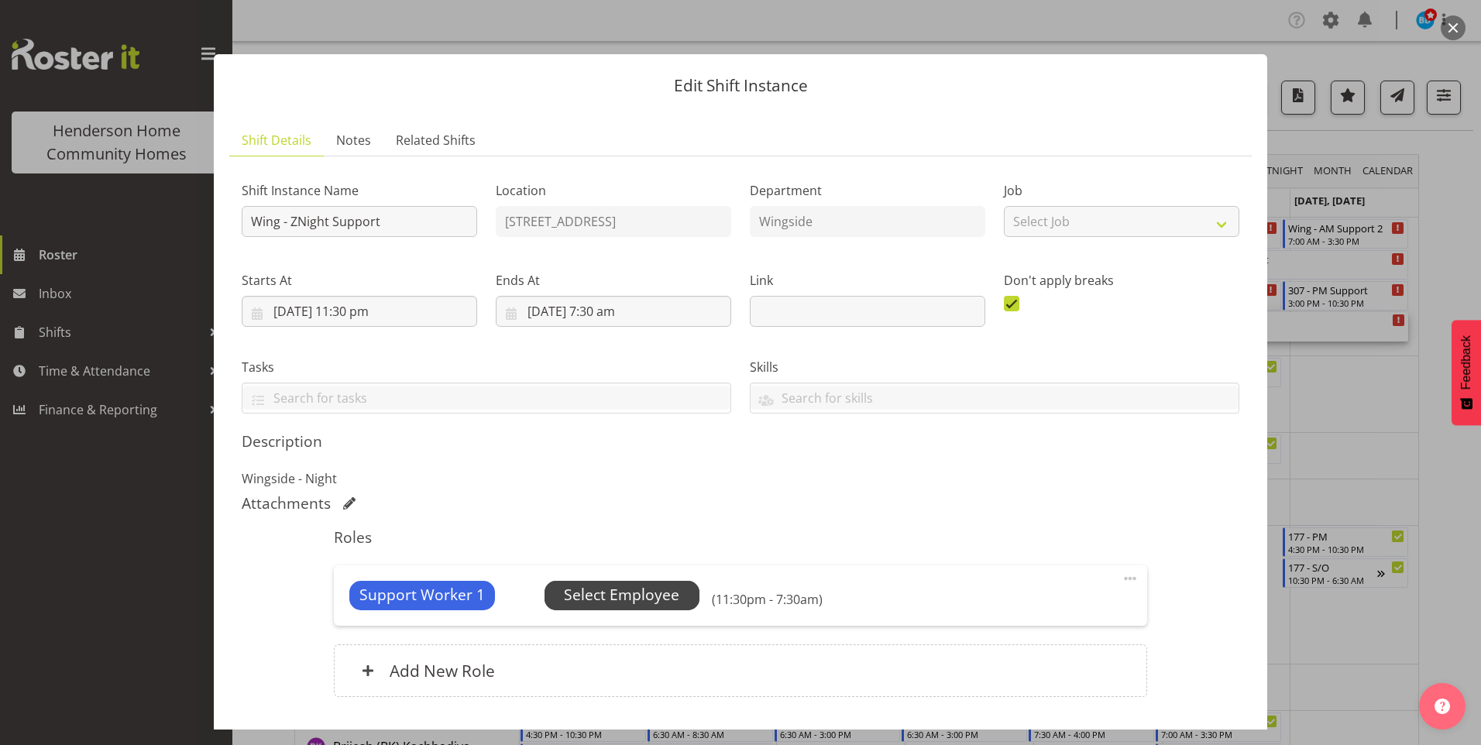
click at [644, 596] on span "Select Employee" at bounding box center [621, 595] width 115 height 22
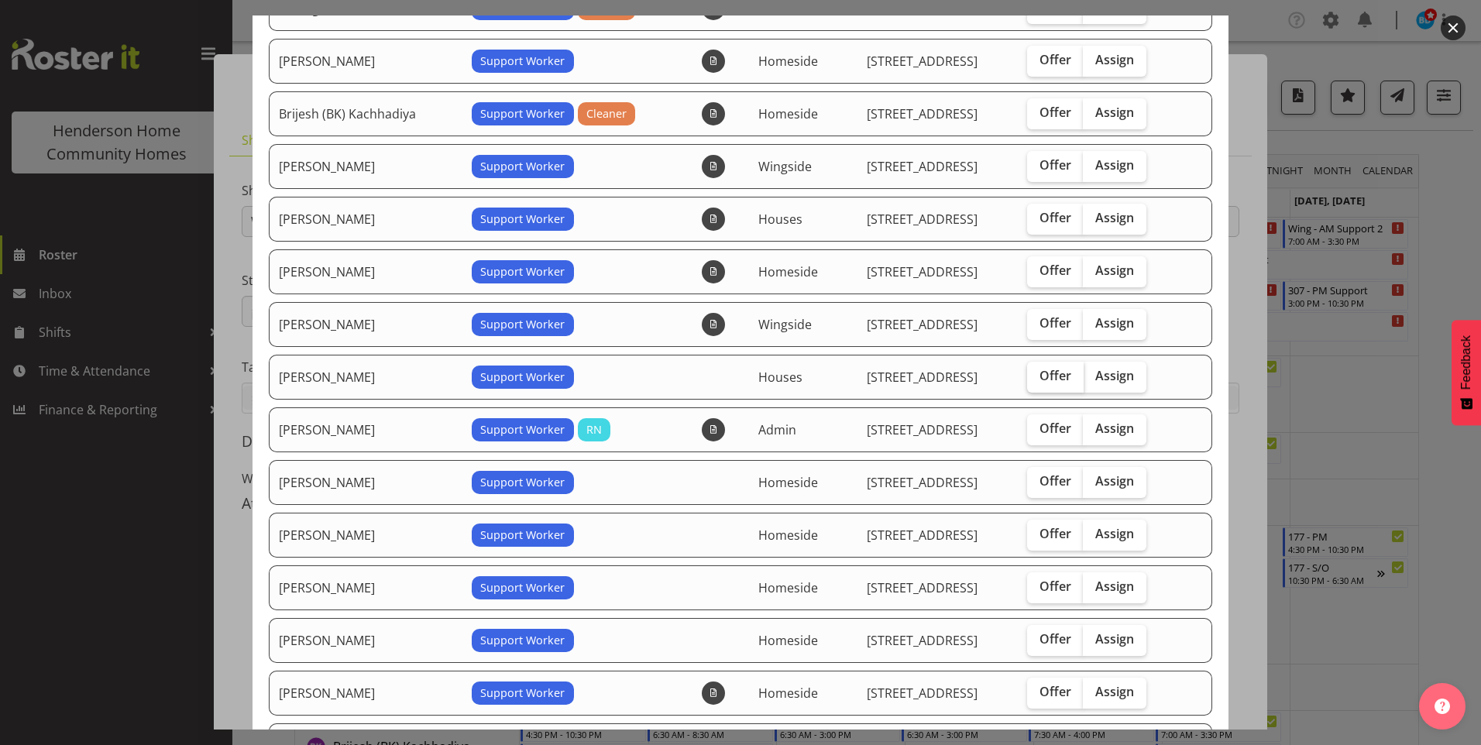
scroll to position [310, 0]
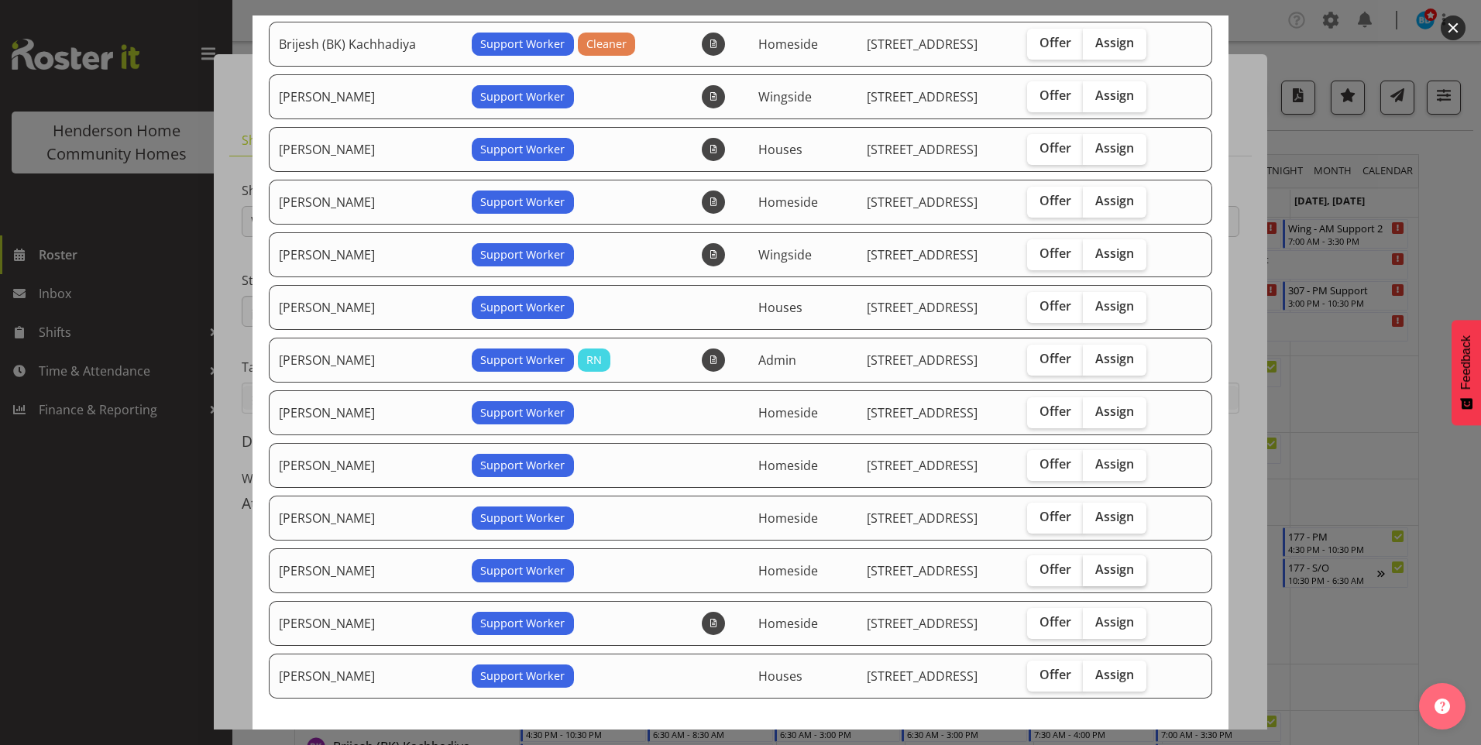
click at [1095, 568] on span "Assign" at bounding box center [1114, 568] width 39 height 15
click at [1093, 568] on input "Assign" at bounding box center [1088, 570] width 10 height 10
checkbox input "true"
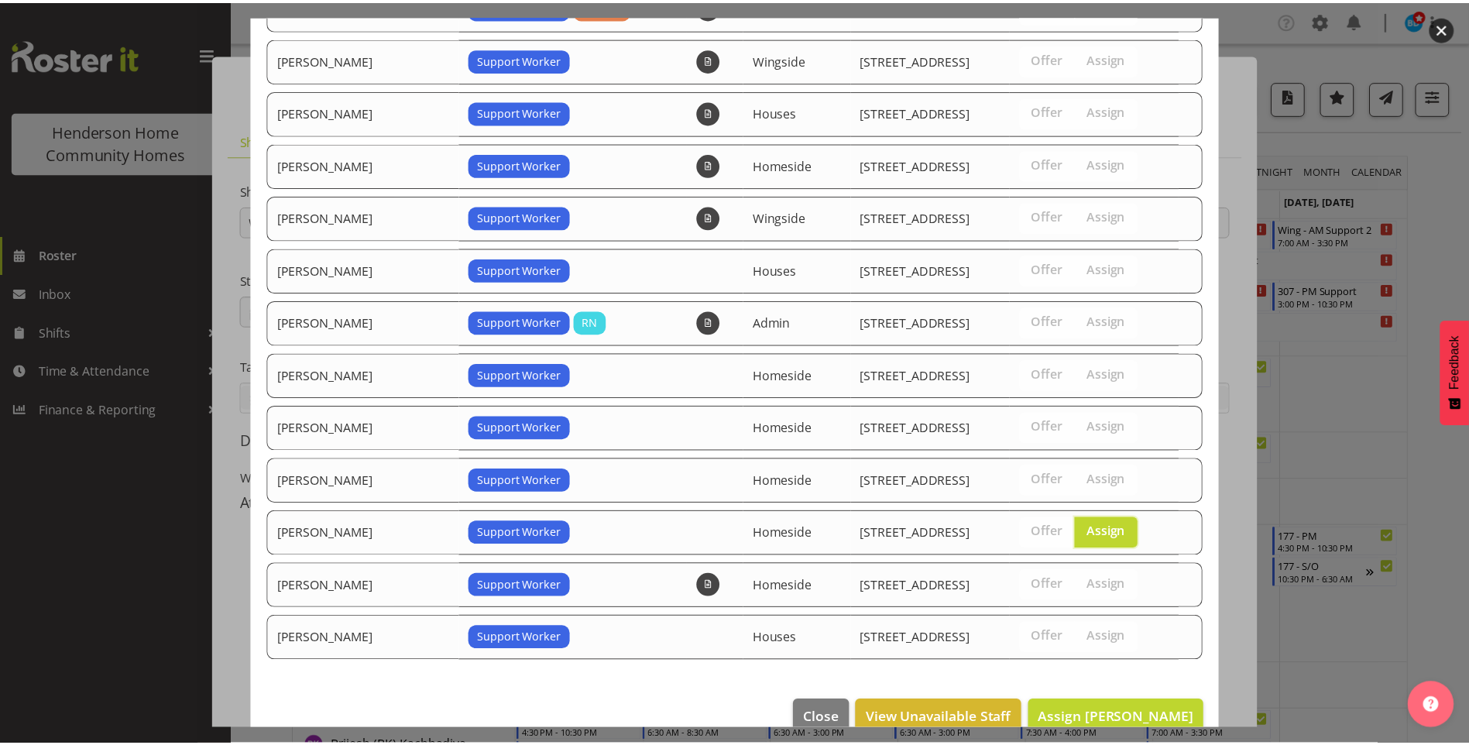
scroll to position [376, 0]
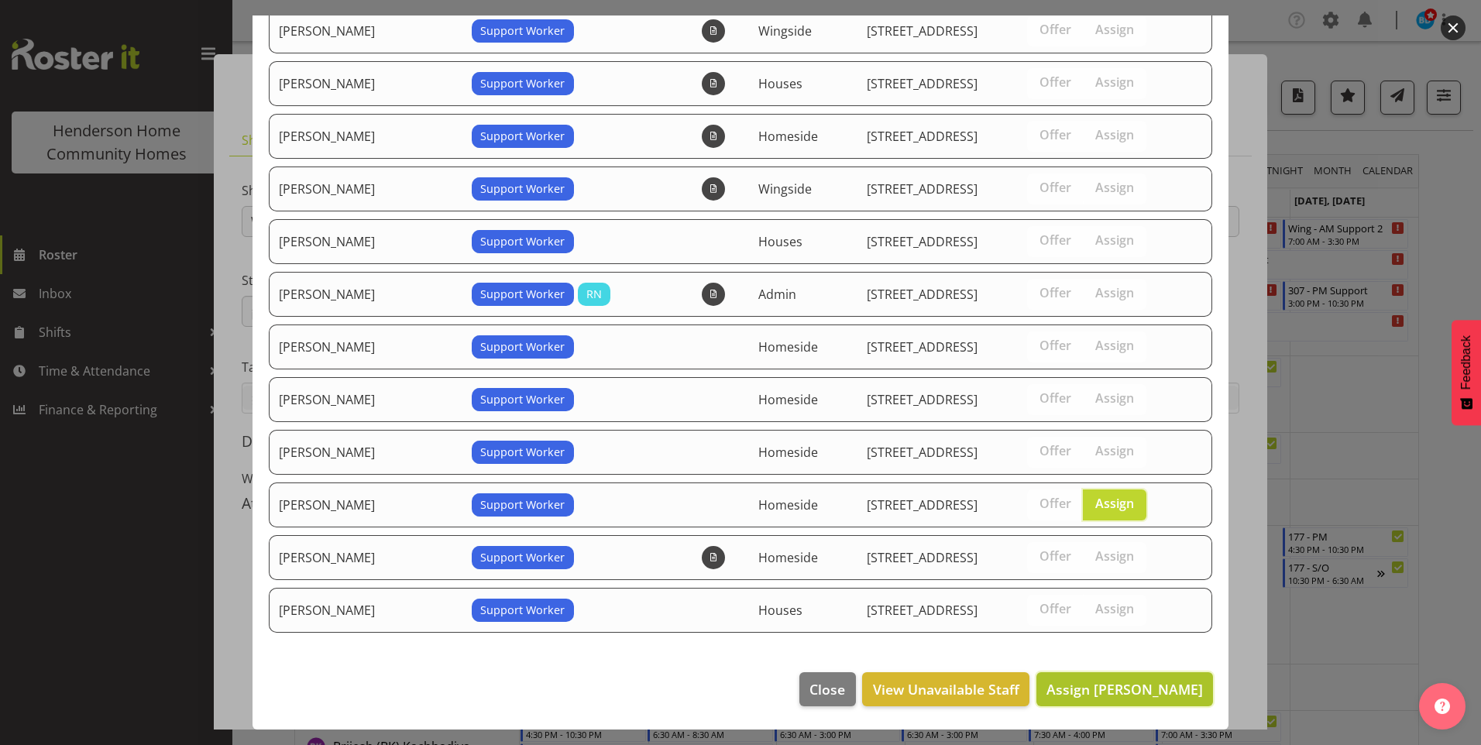
click at [1149, 685] on span "Assign [PERSON_NAME]" at bounding box center [1124, 689] width 156 height 19
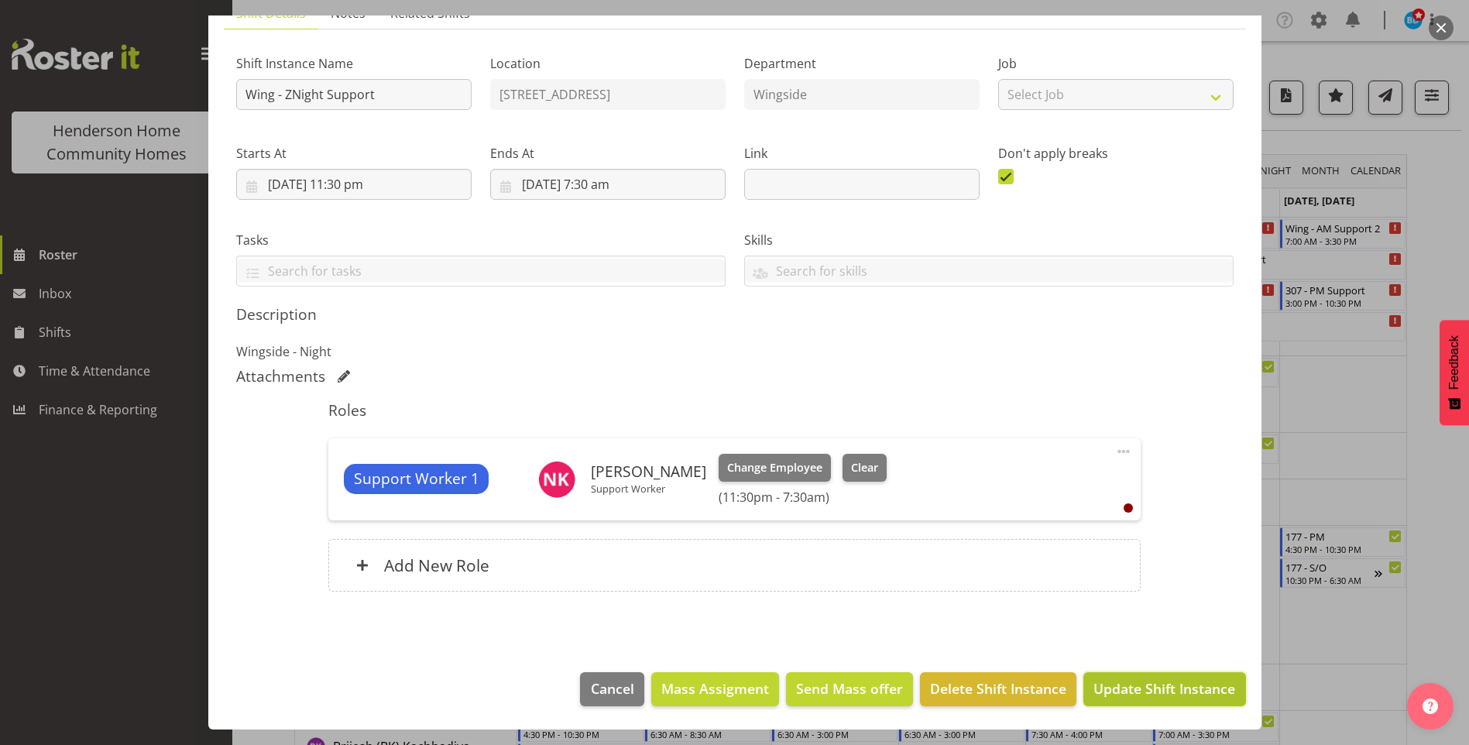
click at [1163, 685] on span "Update Shift Instance" at bounding box center [1164, 688] width 142 height 20
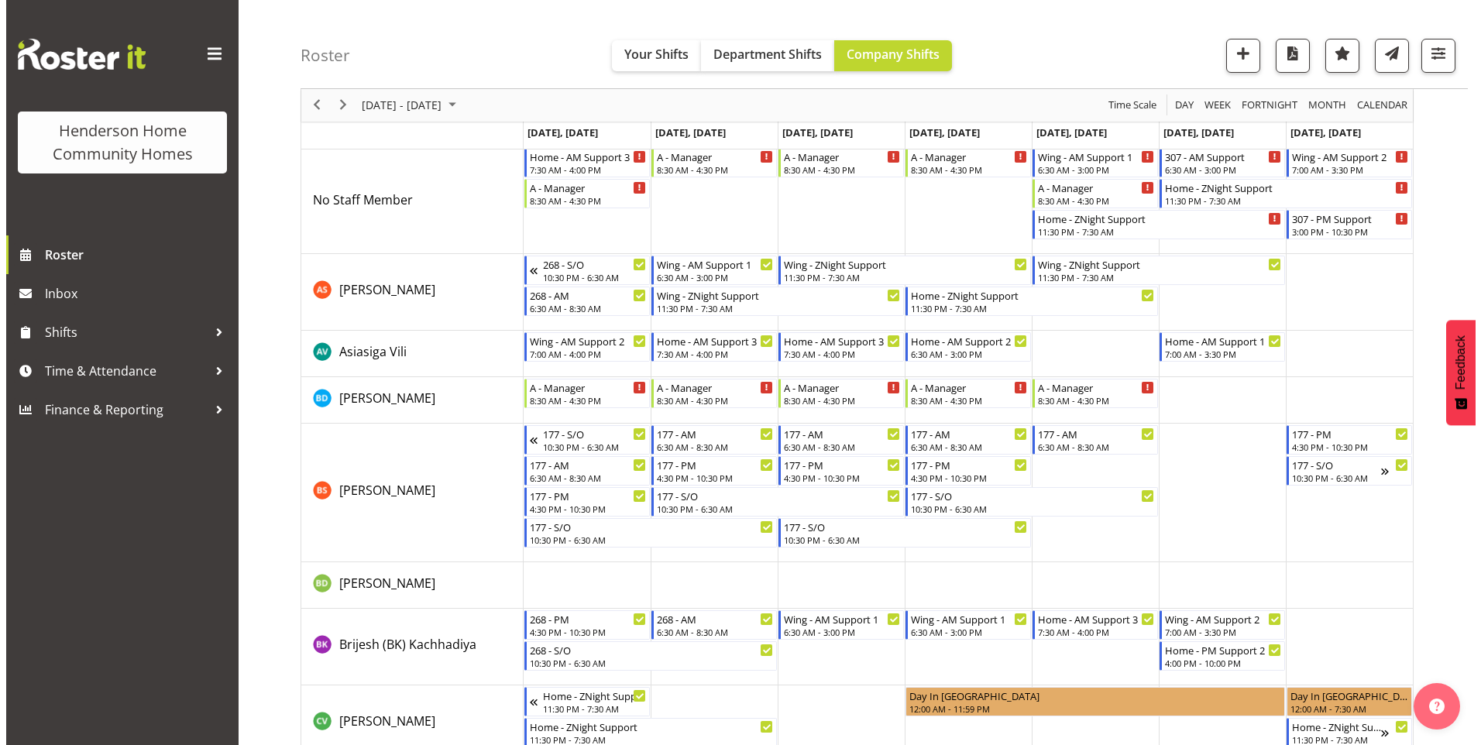
scroll to position [0, 0]
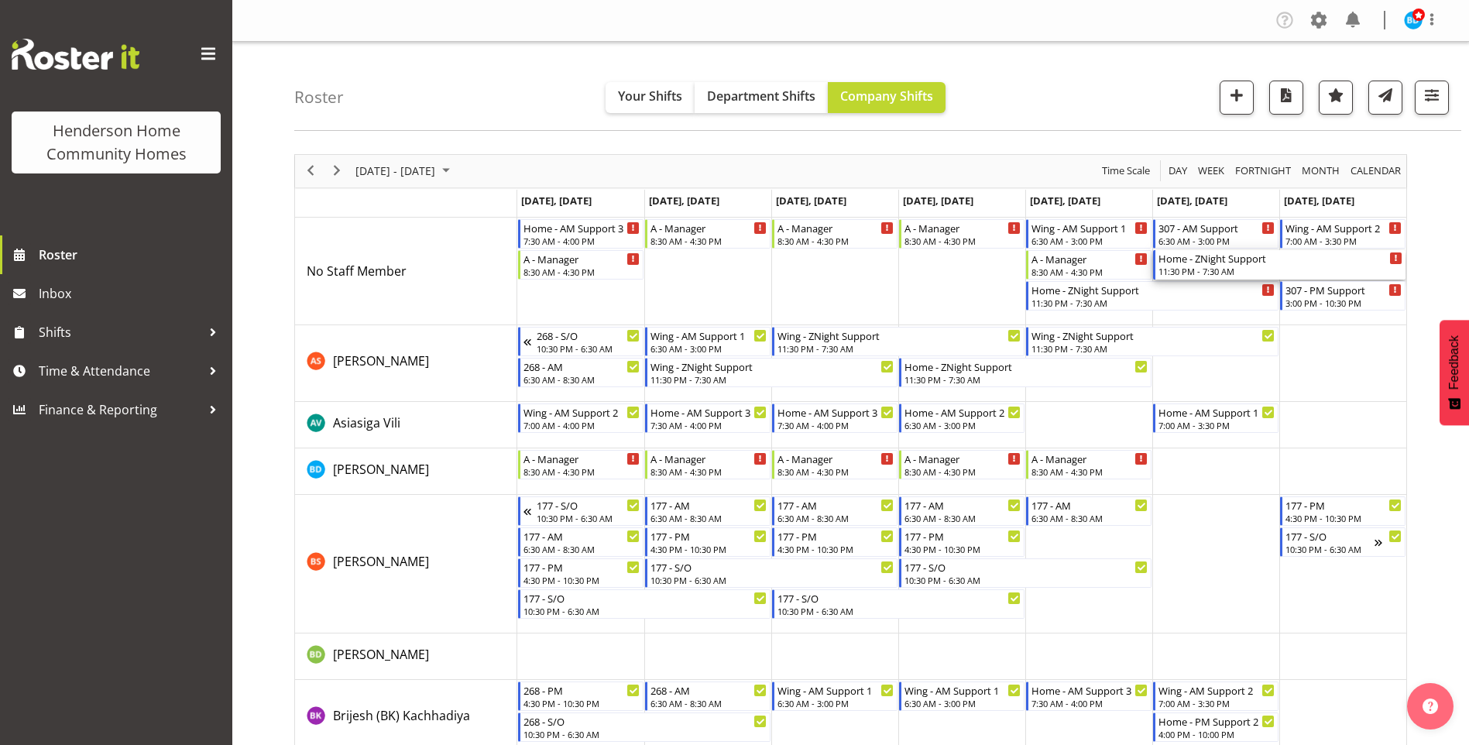
click at [1211, 270] on div "11:30 PM - 7:30 AM" at bounding box center [1281, 271] width 244 height 12
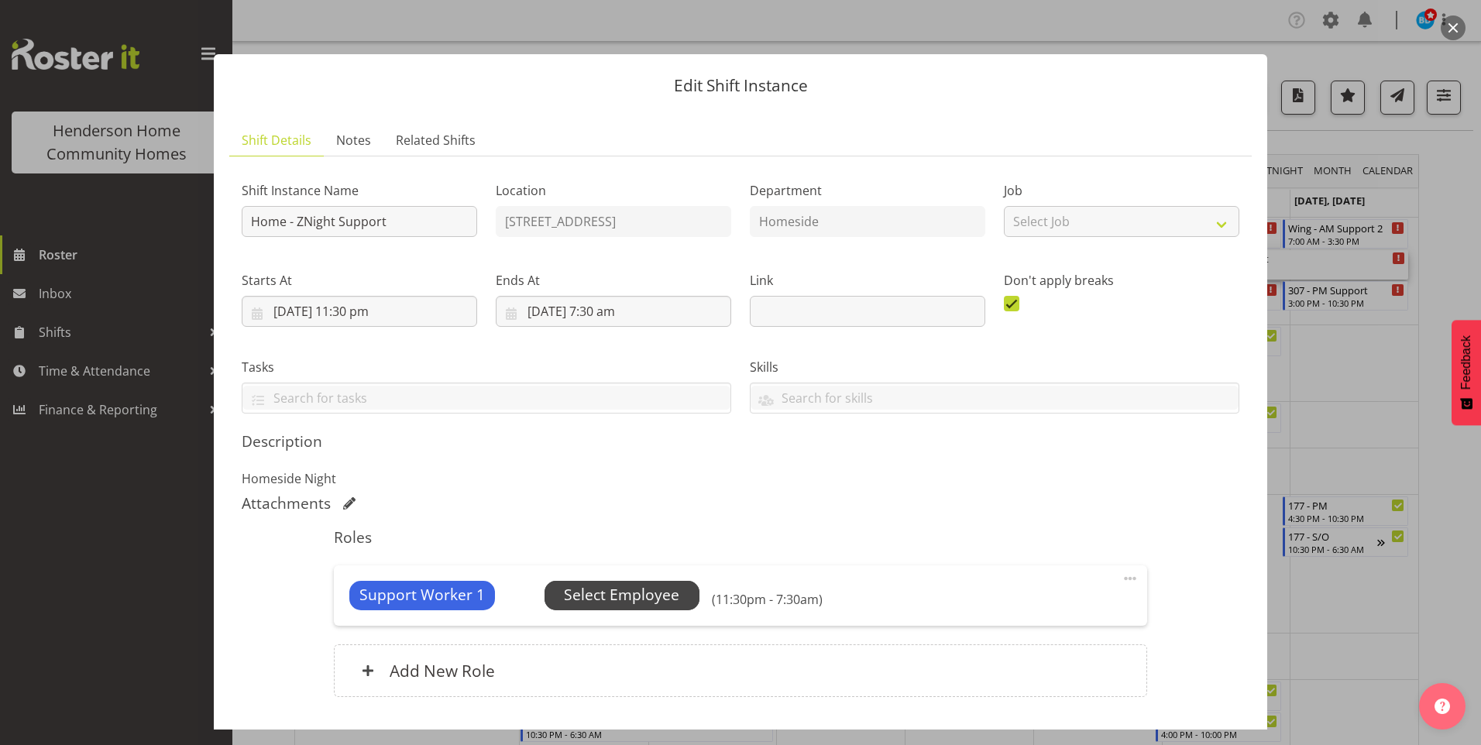
click at [638, 601] on span "Select Employee" at bounding box center [621, 595] width 115 height 22
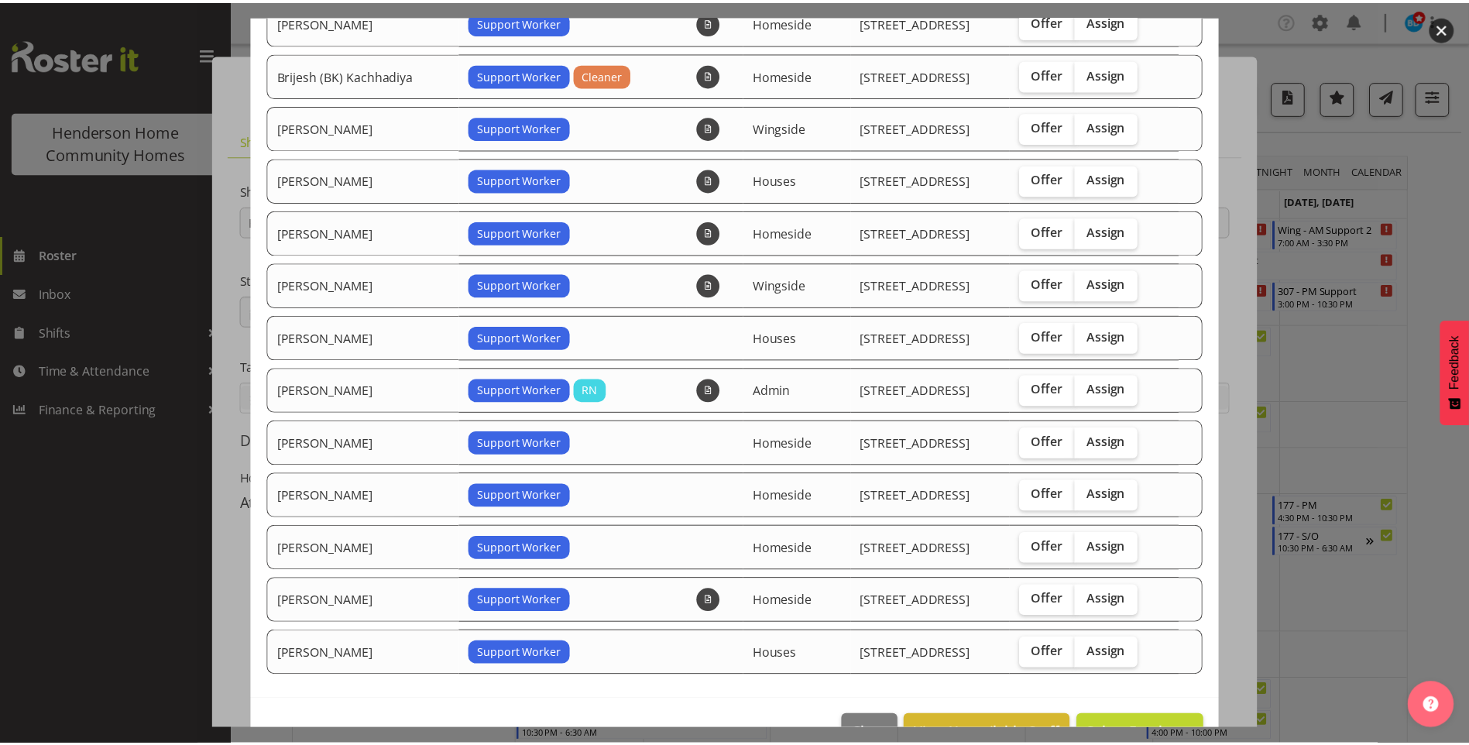
scroll to position [323, 0]
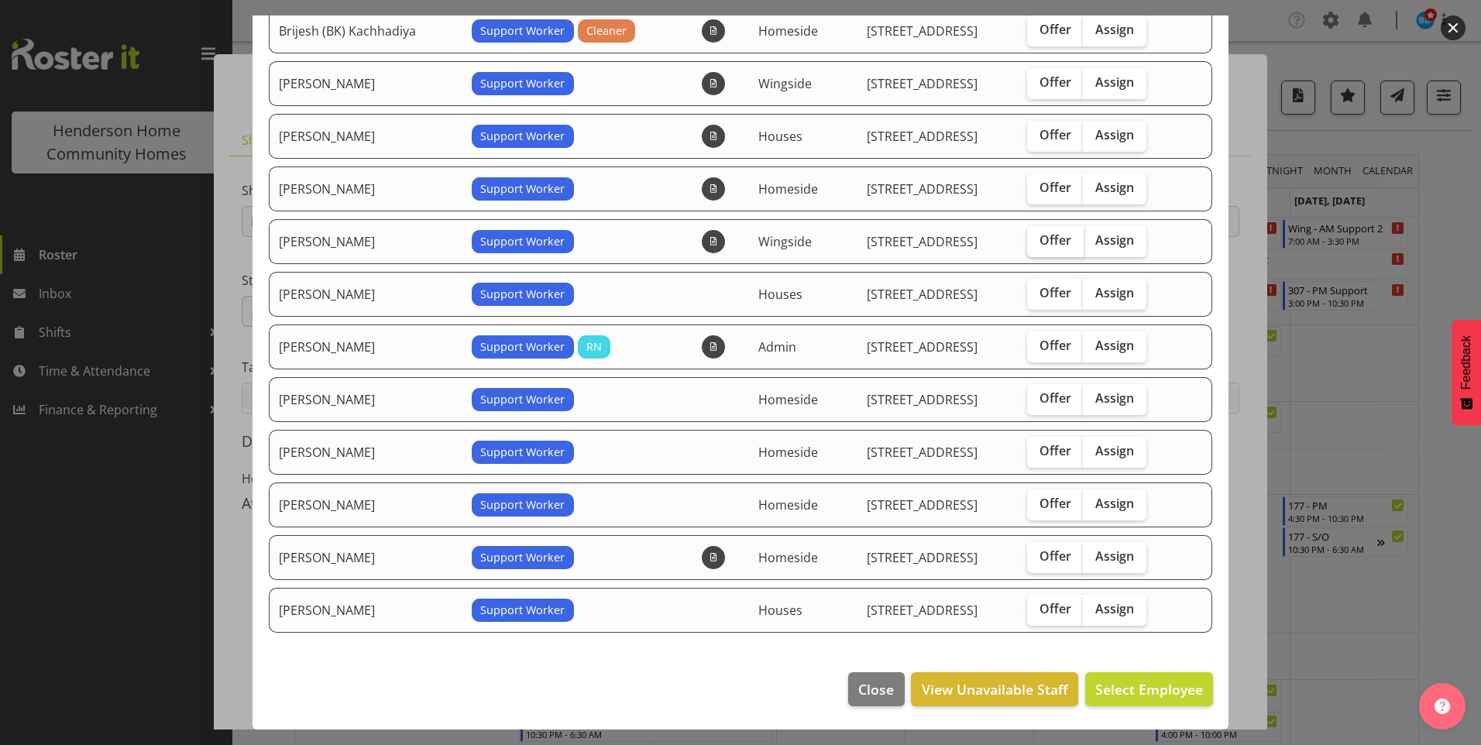
click at [1045, 241] on span "Offer" at bounding box center [1055, 239] width 32 height 15
click at [1037, 241] on input "Offer" at bounding box center [1032, 240] width 10 height 10
checkbox input "true"
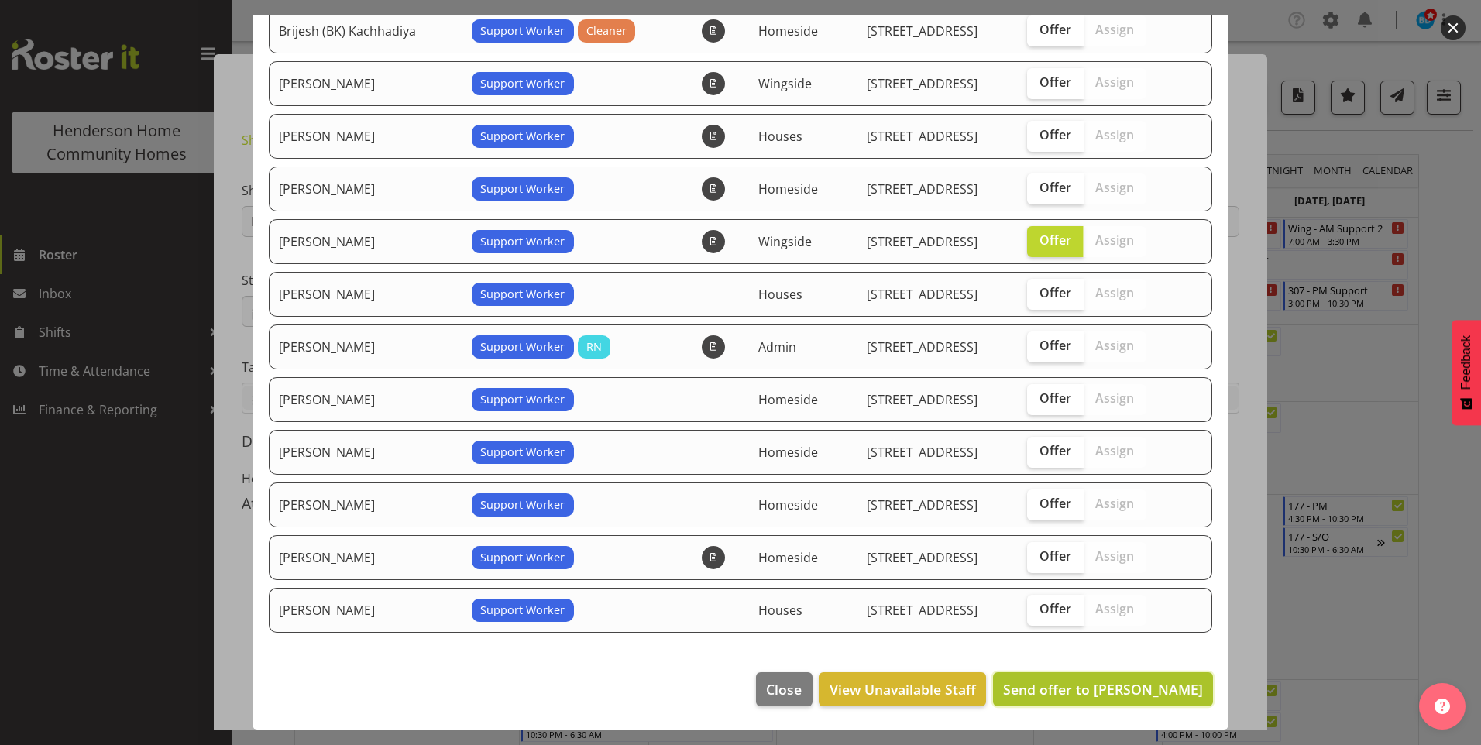
click at [1130, 682] on span "Send offer to [PERSON_NAME]" at bounding box center [1103, 689] width 200 height 19
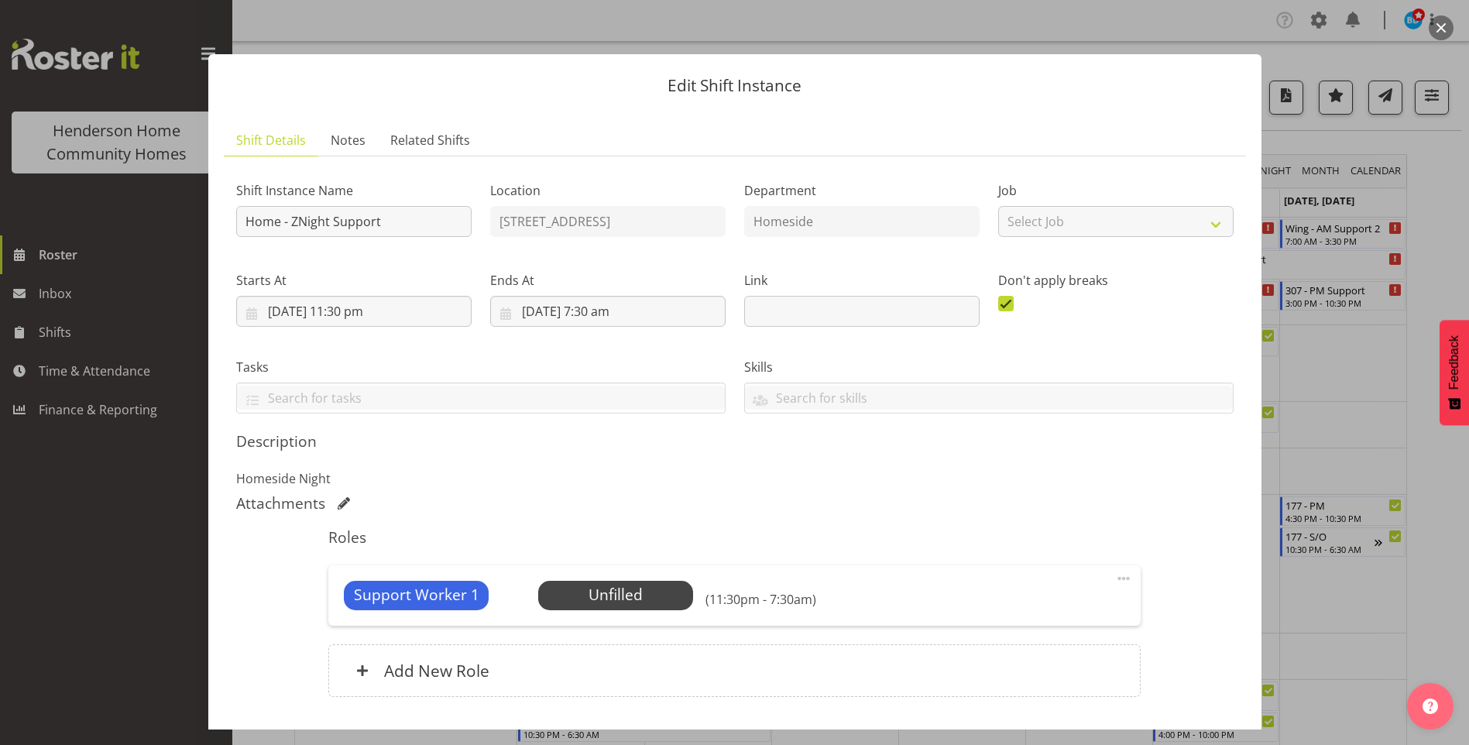
scroll to position [105, 0]
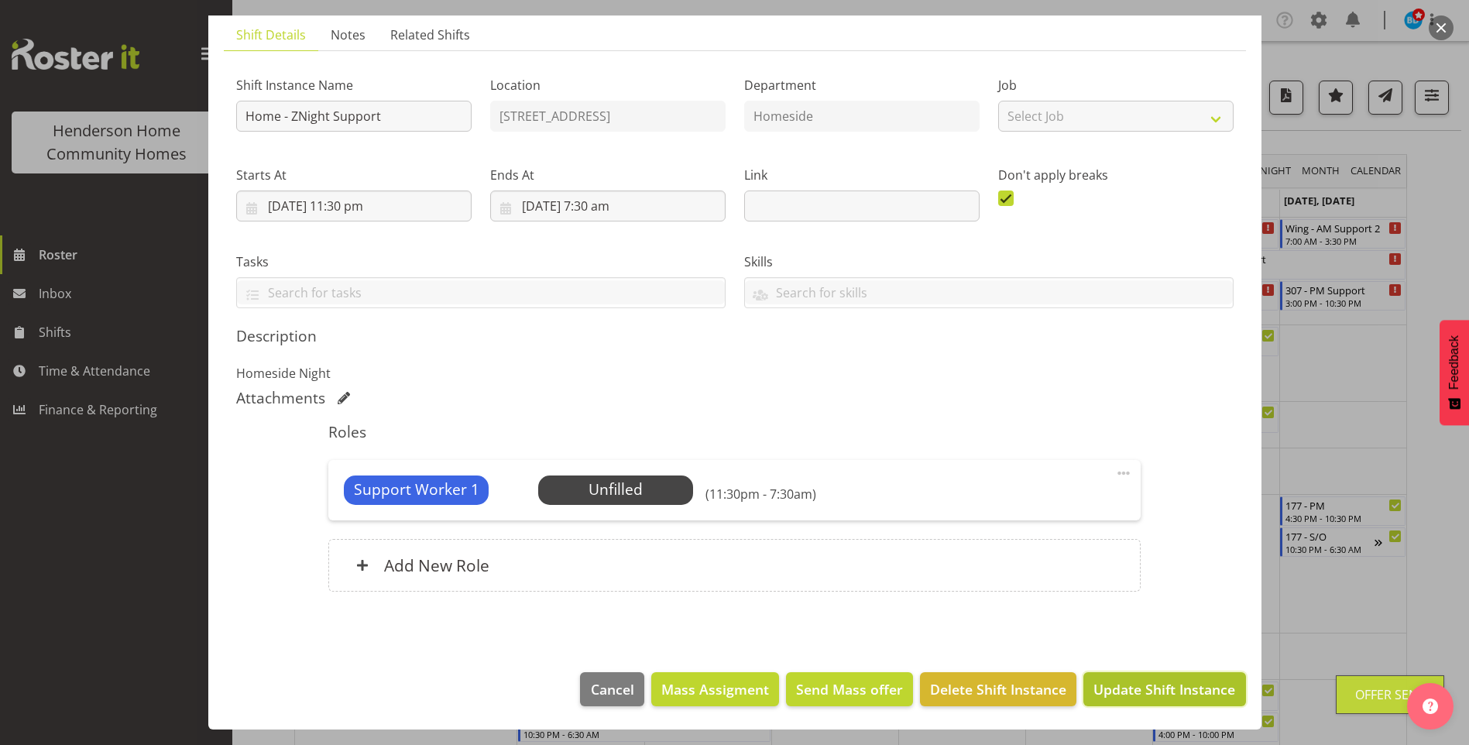
click at [1141, 695] on span "Update Shift Instance" at bounding box center [1164, 689] width 142 height 20
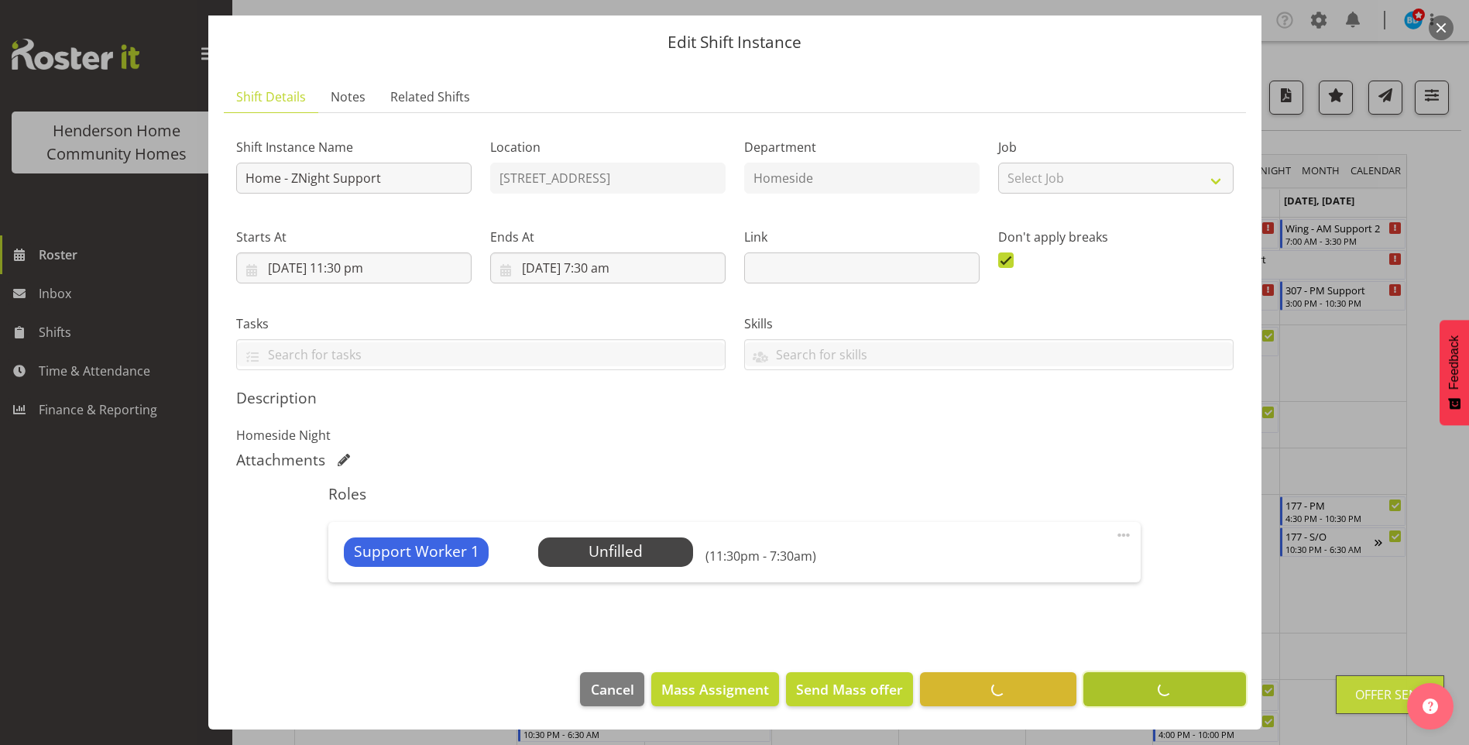
scroll to position [43, 0]
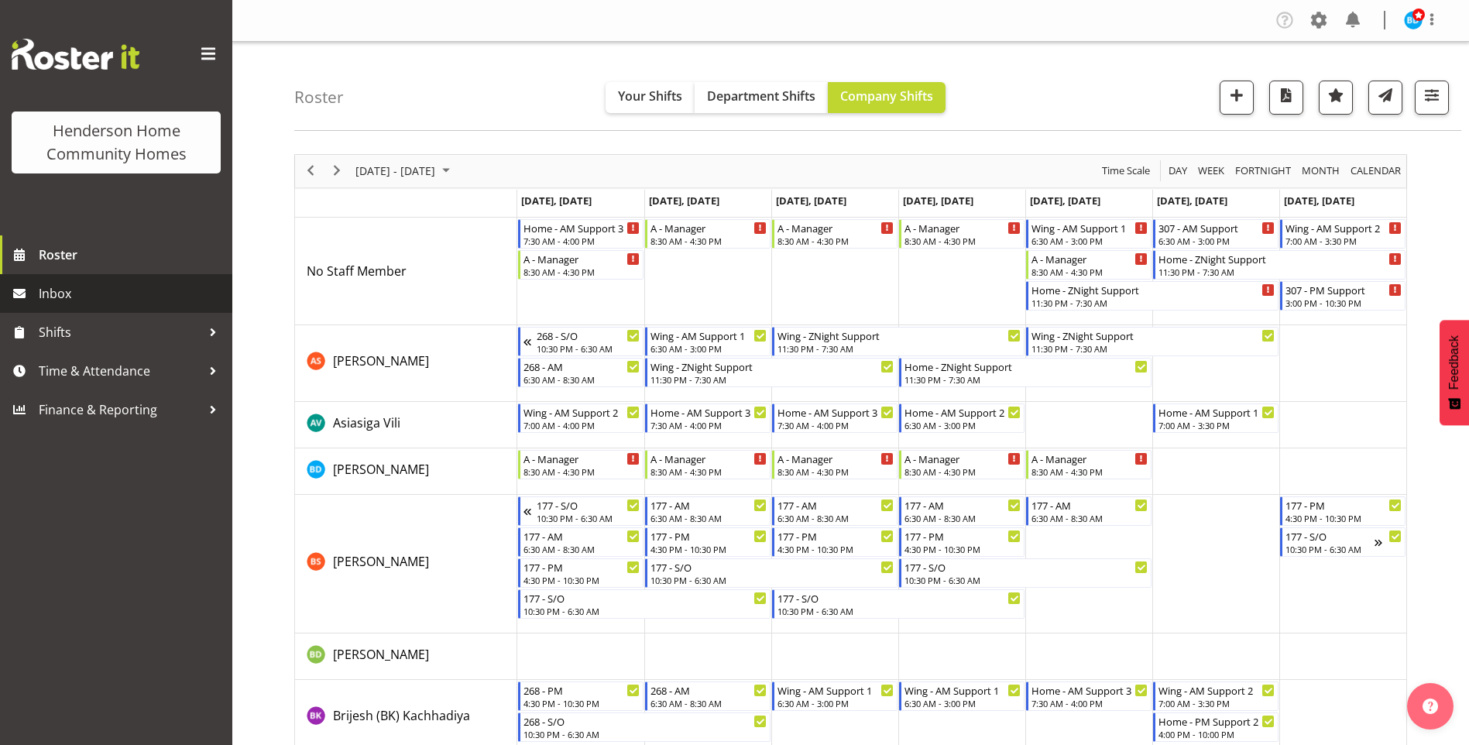
click at [67, 294] on span "Inbox" at bounding box center [132, 293] width 186 height 23
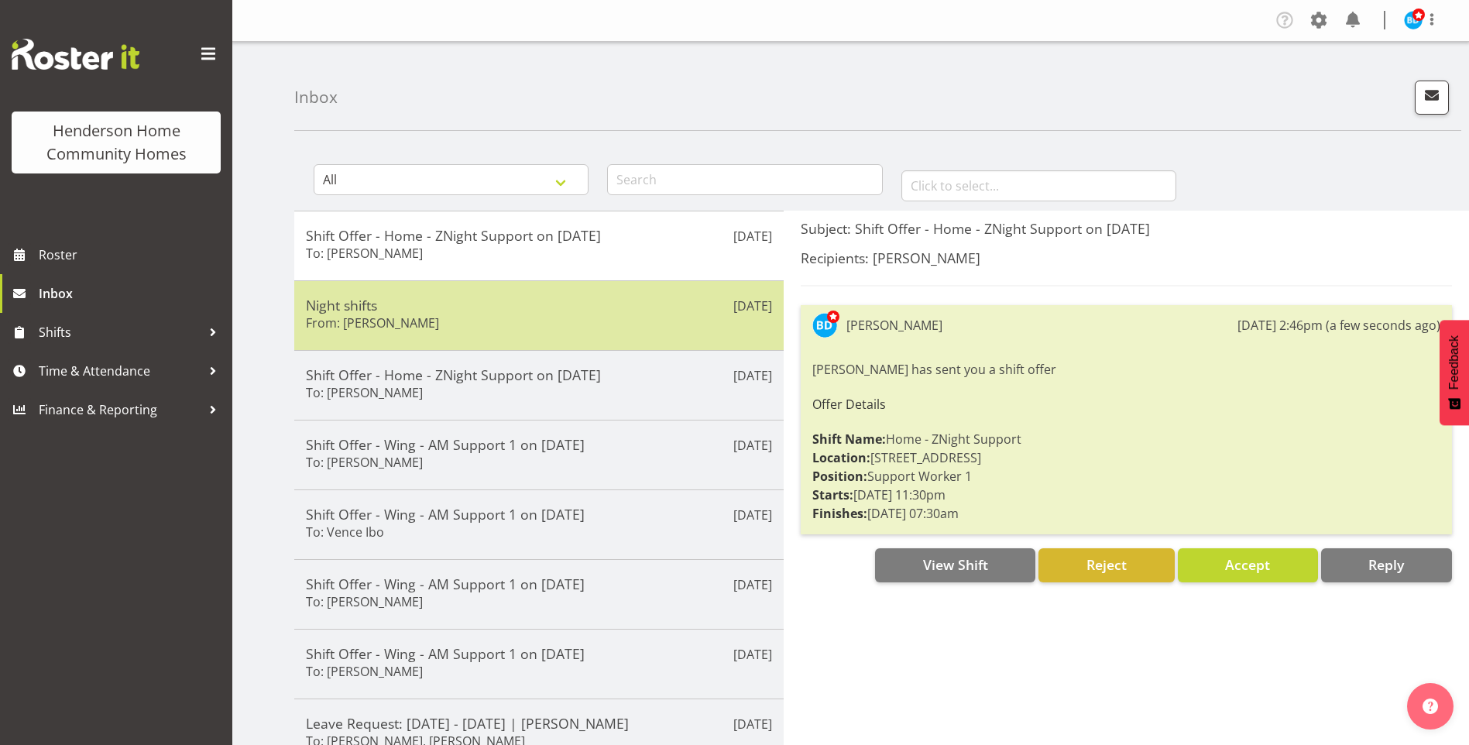
click at [525, 331] on div "Night shifts From: [PERSON_NAME]" at bounding box center [539, 316] width 466 height 38
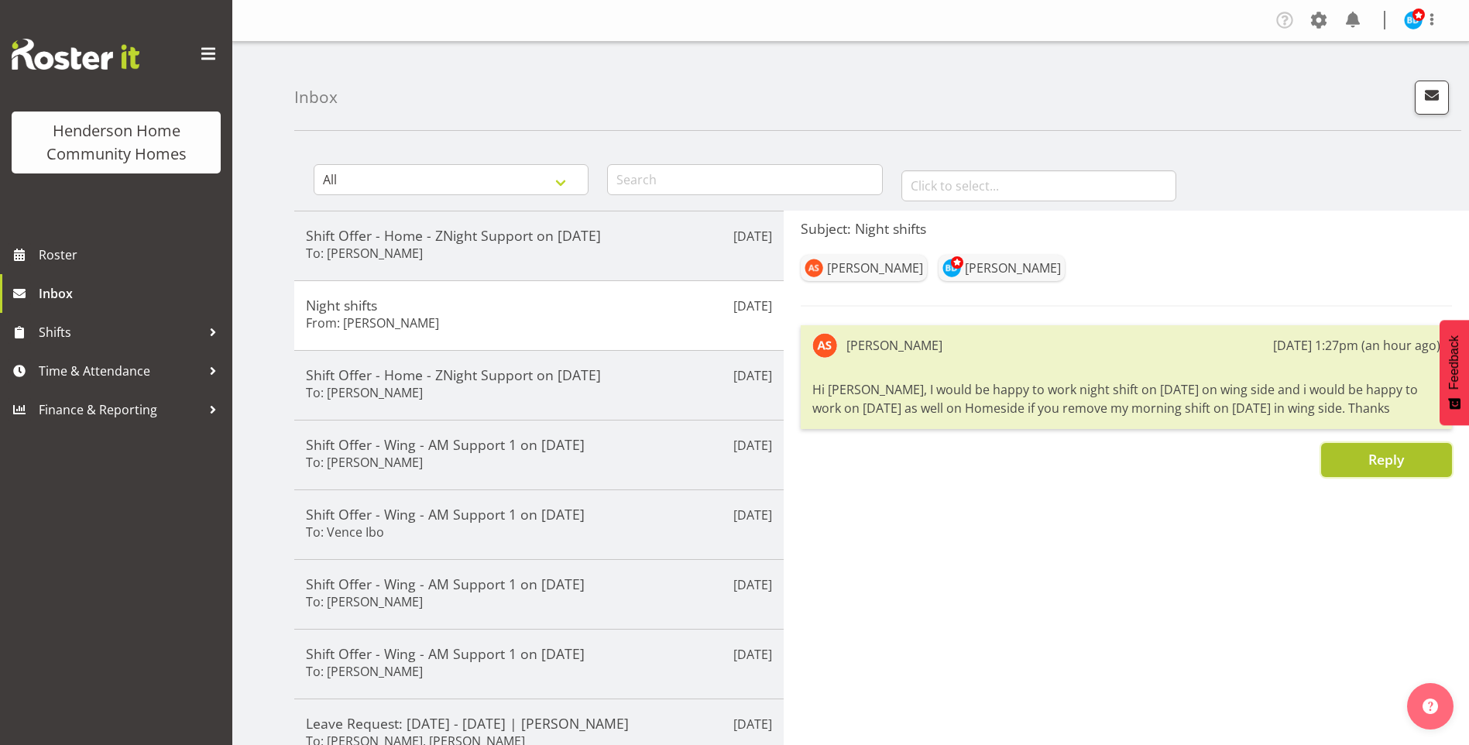
click at [1347, 466] on button "Reply" at bounding box center [1386, 460] width 131 height 34
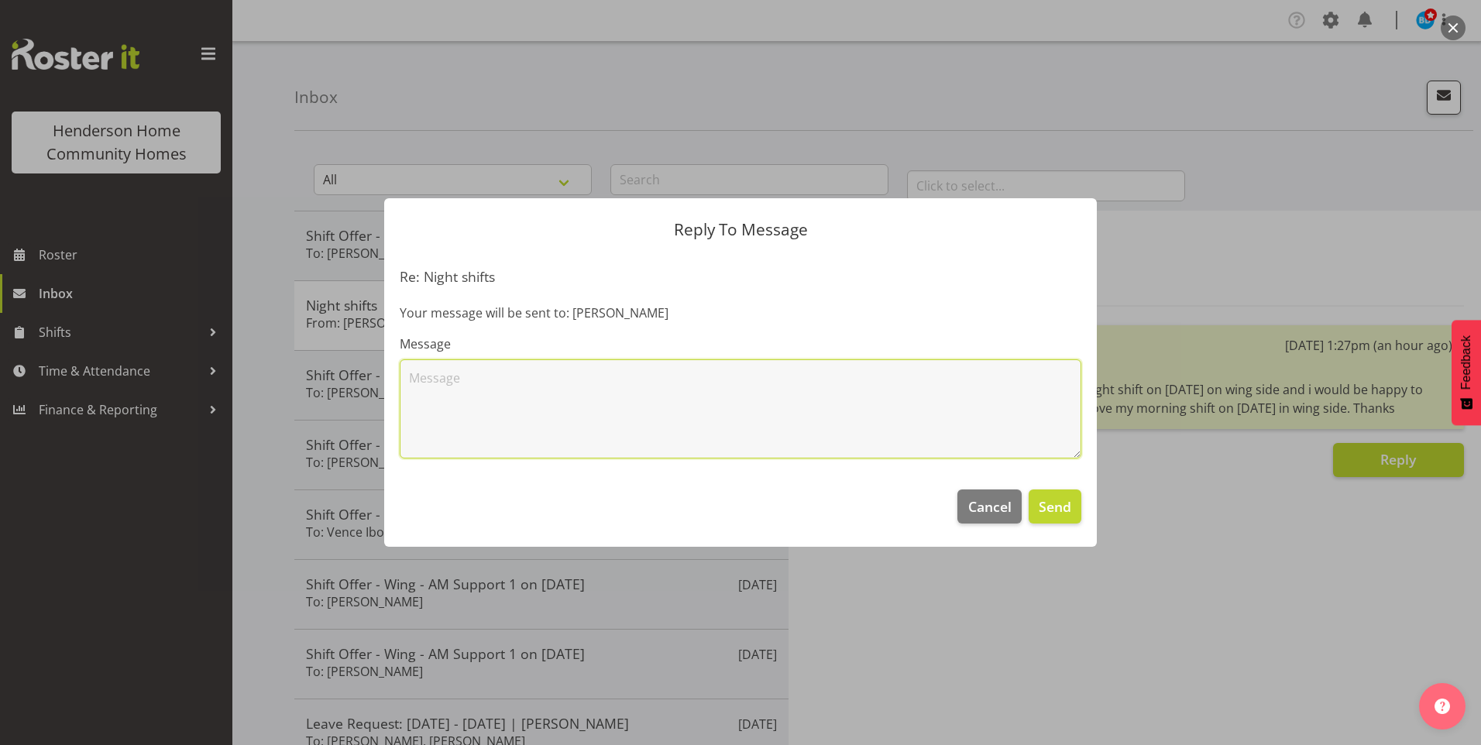
drag, startPoint x: 629, startPoint y: 393, endPoint x: 660, endPoint y: 385, distance: 32.1
click at [629, 392] on textarea at bounding box center [740, 408] width 681 height 99
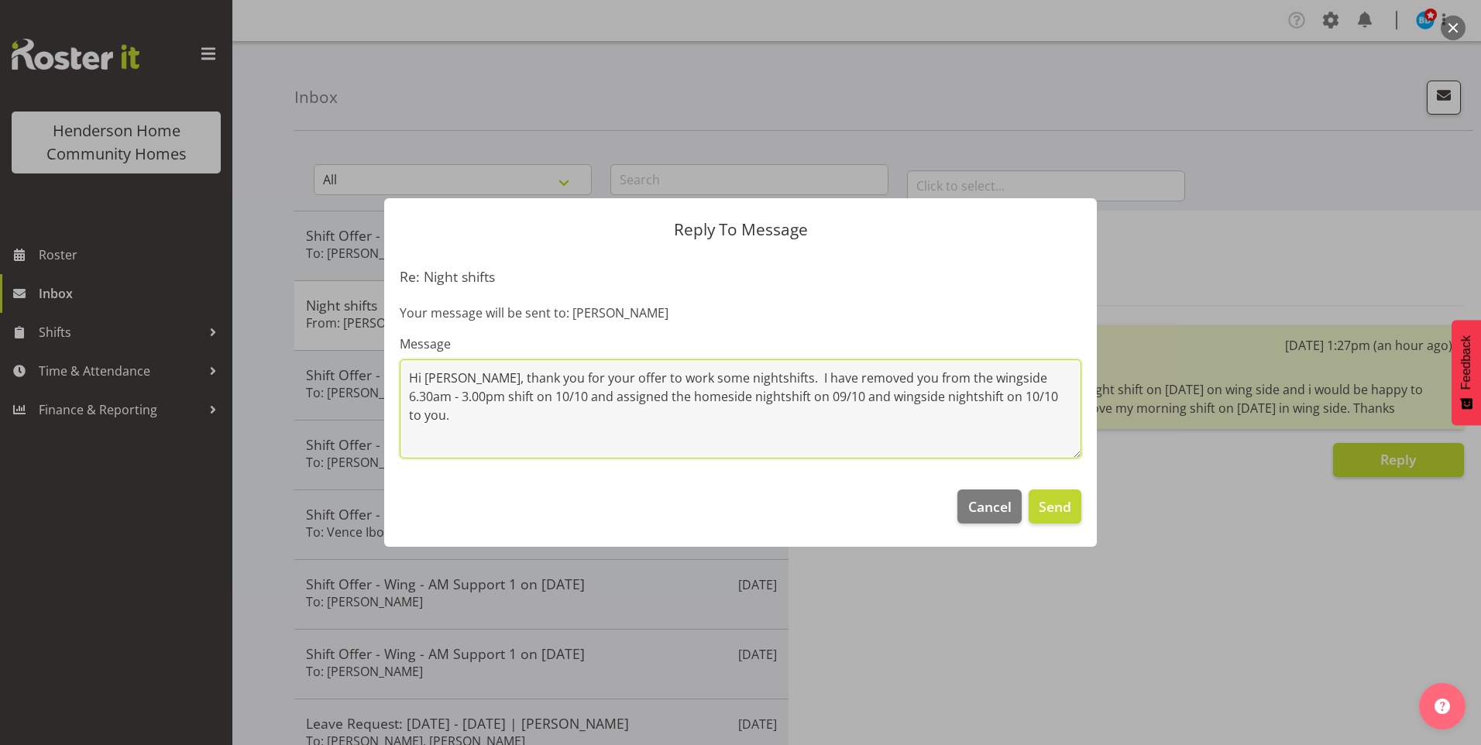
type textarea "Hi [PERSON_NAME], thank you for your offer to work some nightshifts. I have rem…"
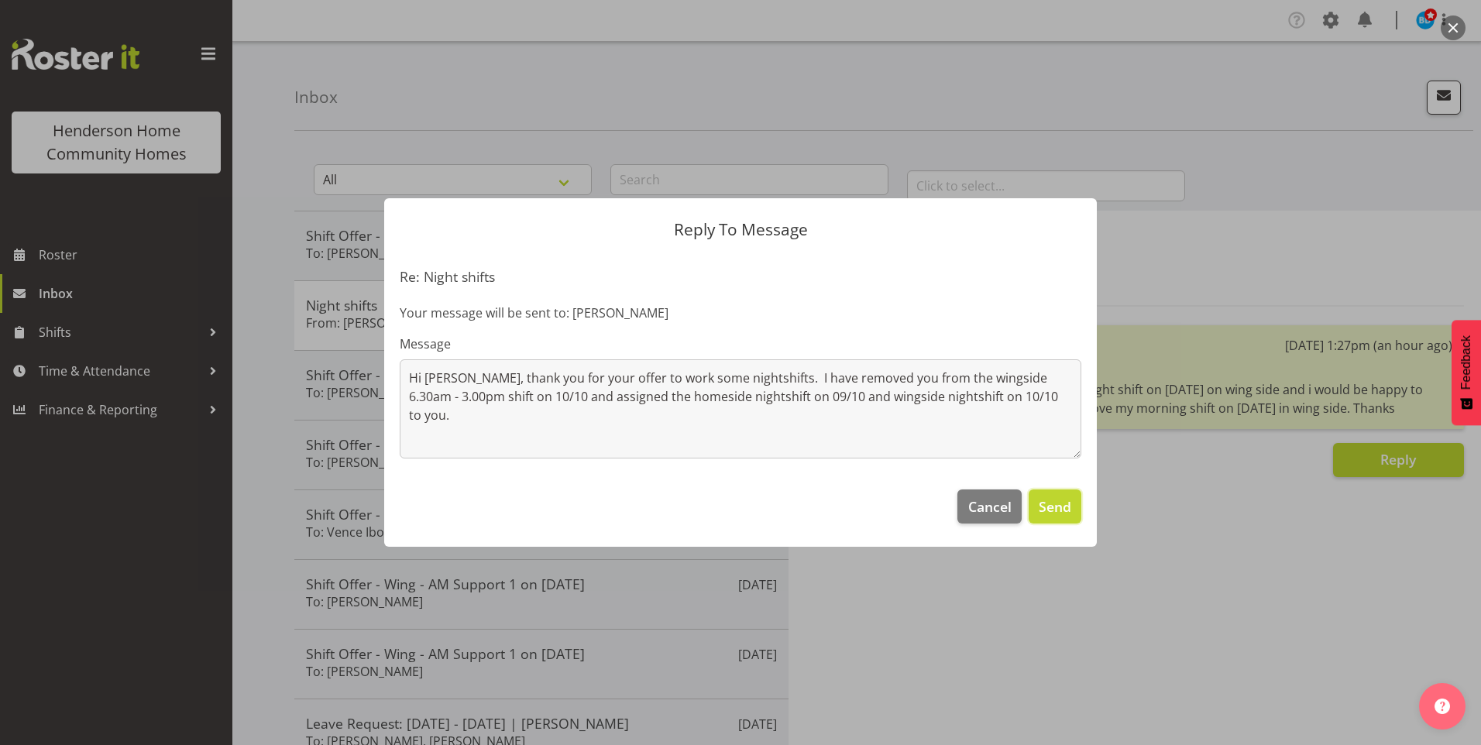
click at [1044, 517] on button "Send" at bounding box center [1054, 506] width 53 height 34
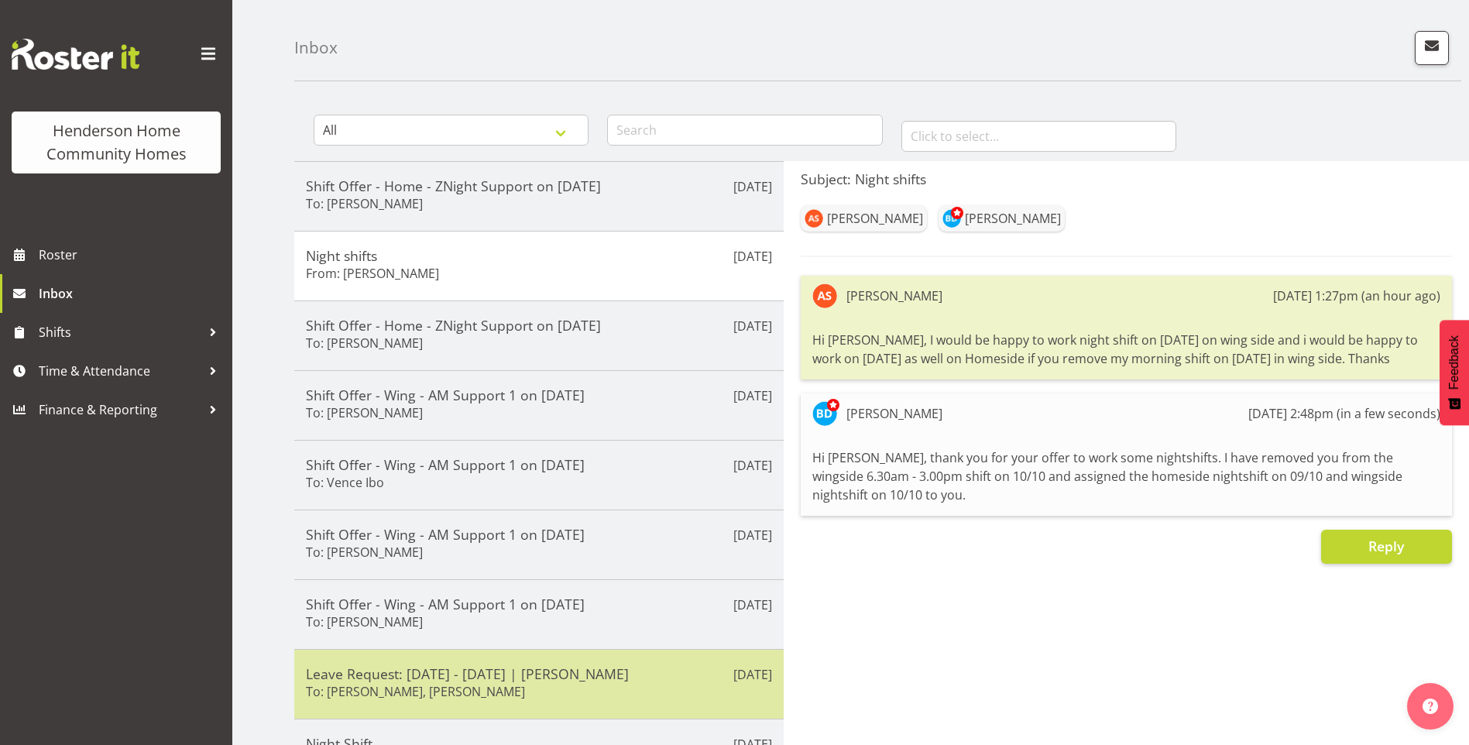
scroll to position [77, 0]
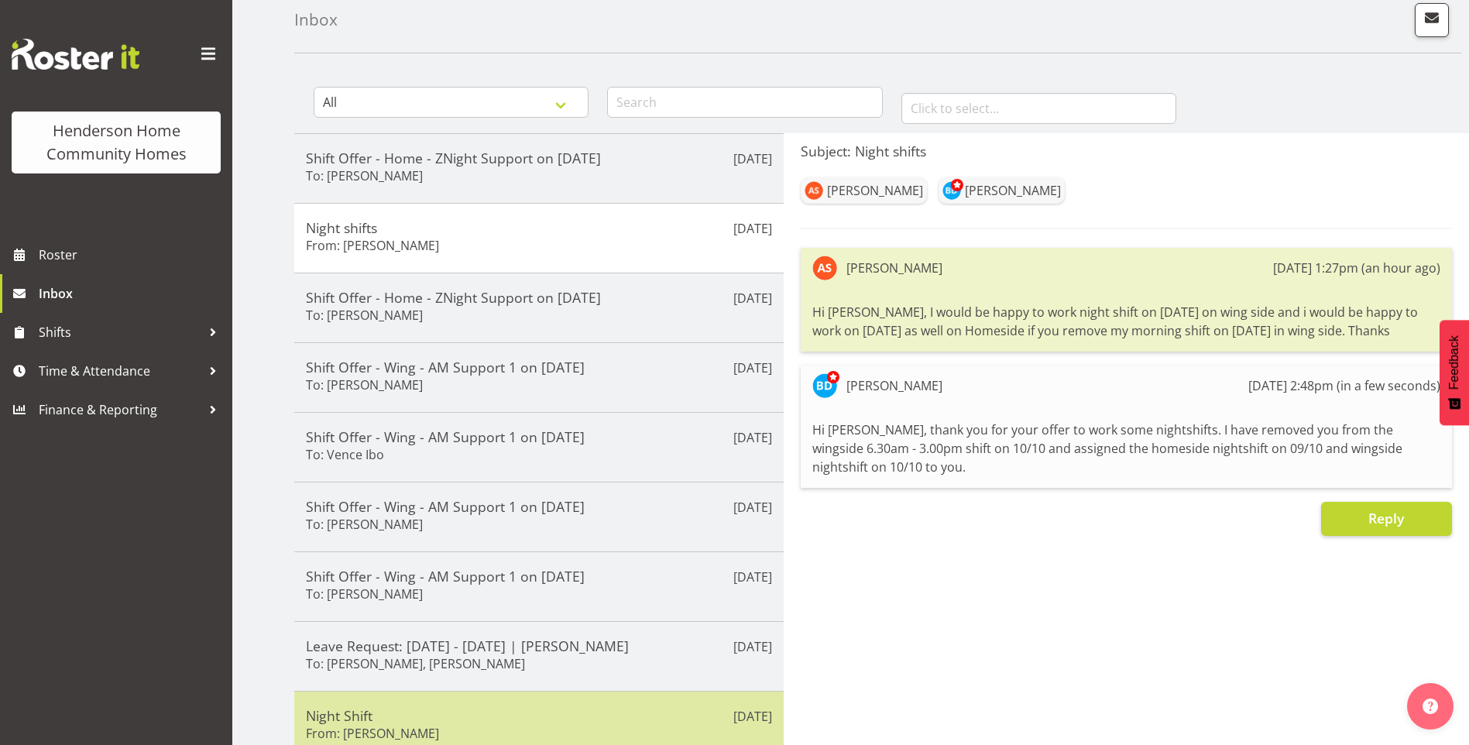
click at [427, 699] on div "[DATE] Night Shift From: [PERSON_NAME]" at bounding box center [538, 726] width 489 height 70
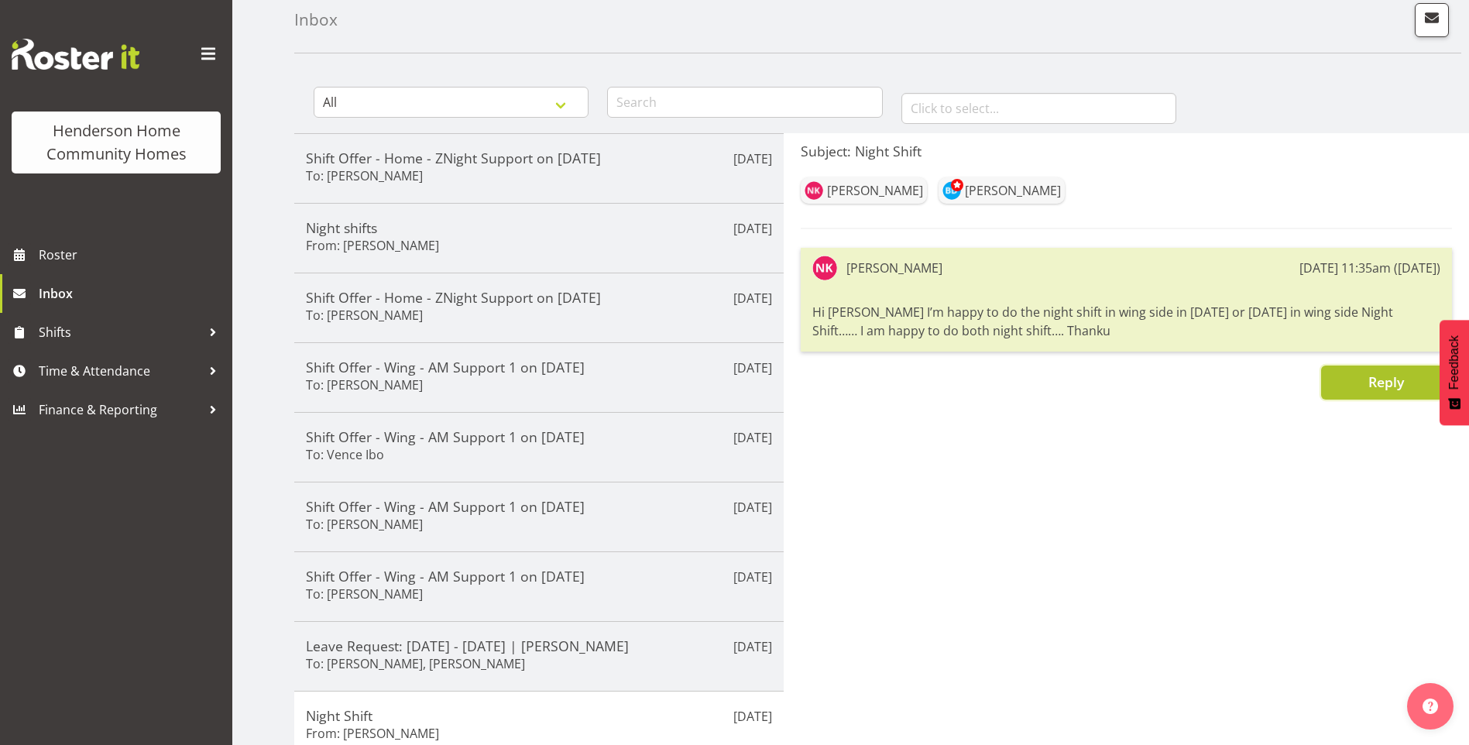
click at [1372, 387] on span "Reply" at bounding box center [1386, 381] width 36 height 19
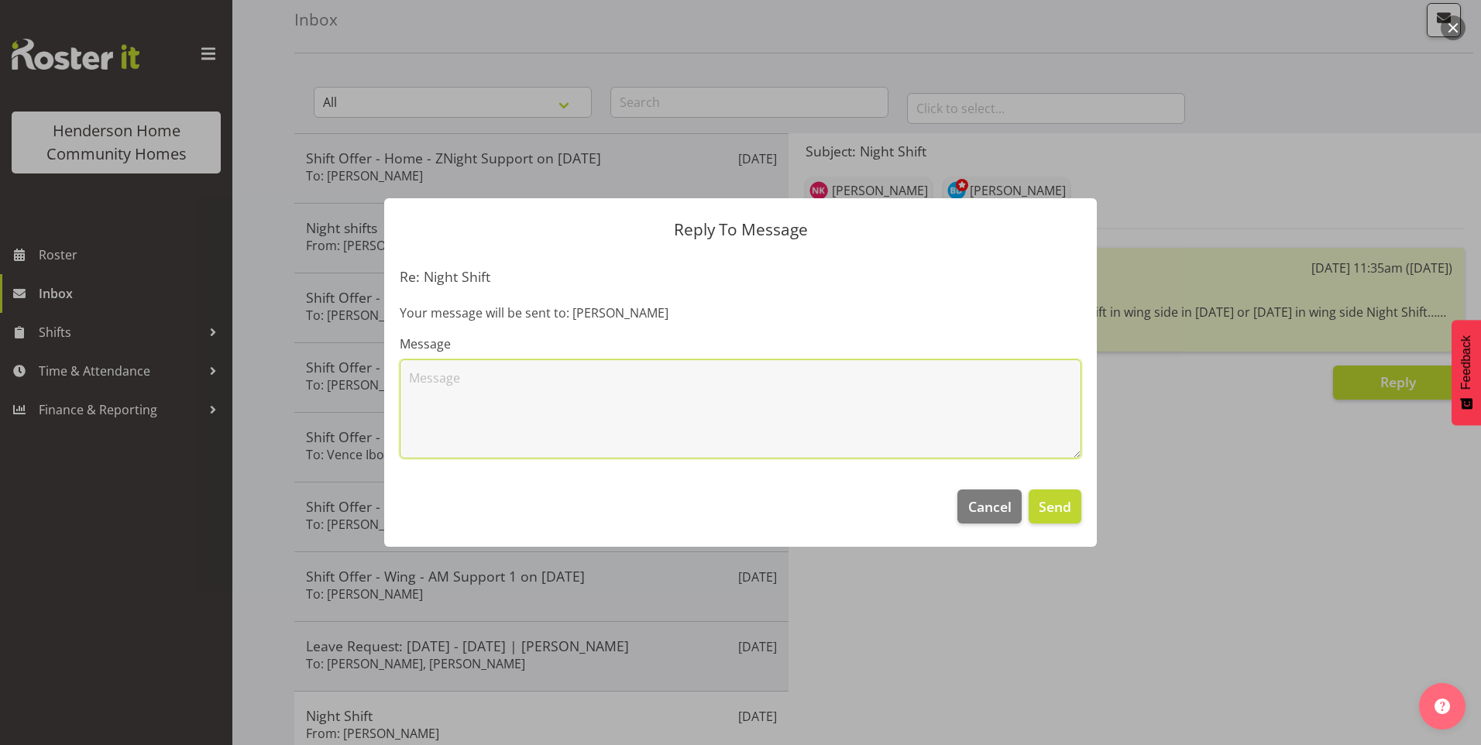
click at [799, 374] on textarea at bounding box center [740, 408] width 681 height 99
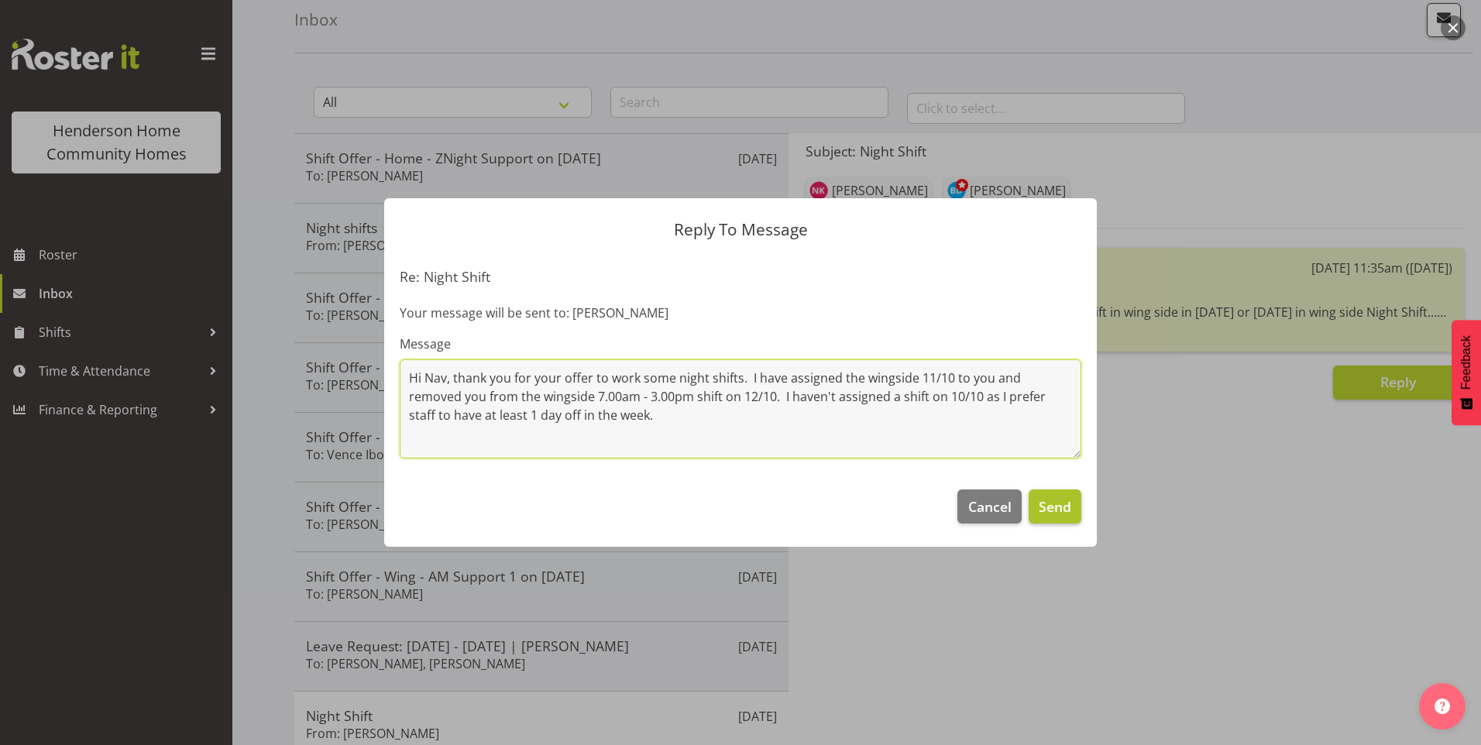
type textarea "Hi Nav, thank you for your offer to work some night shifts. I have assigned the…"
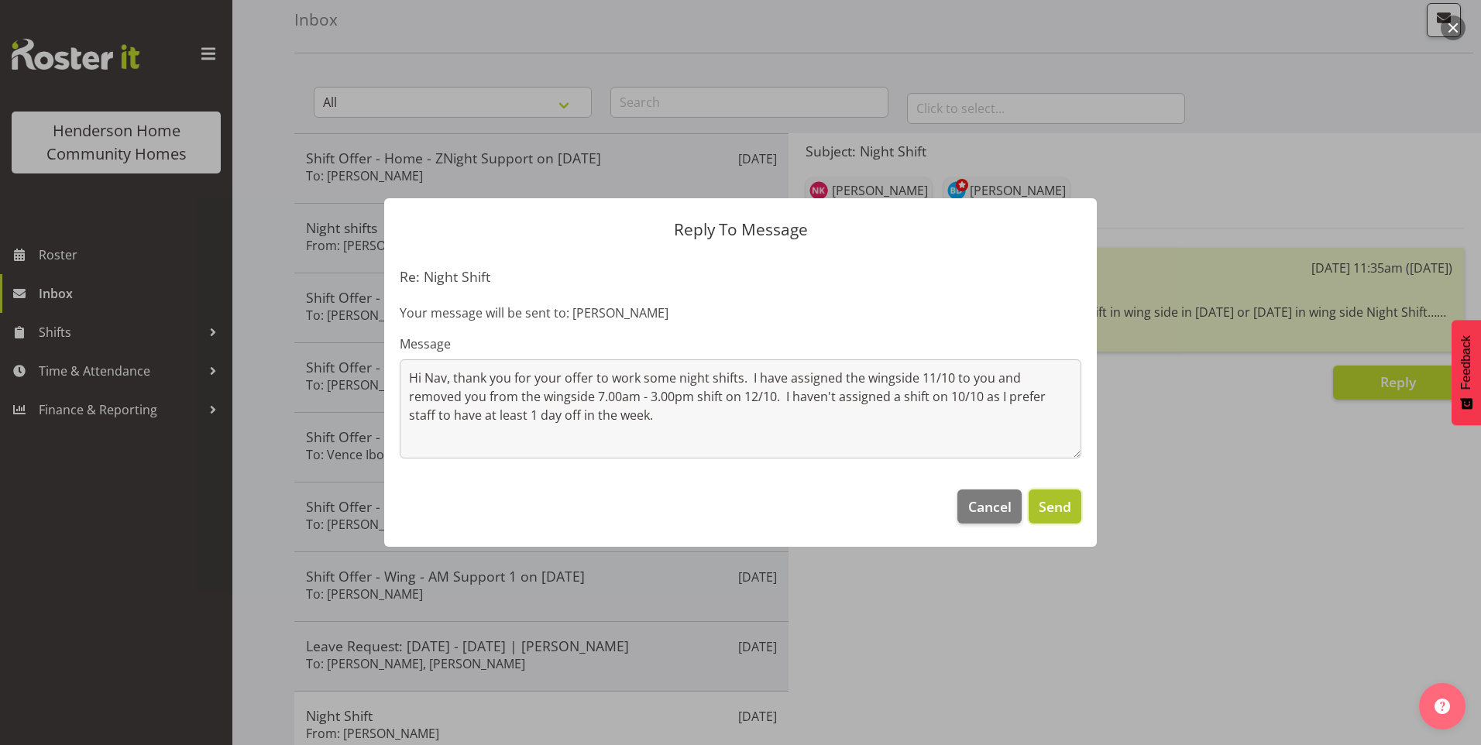
click at [1042, 496] on button "Send" at bounding box center [1054, 506] width 53 height 34
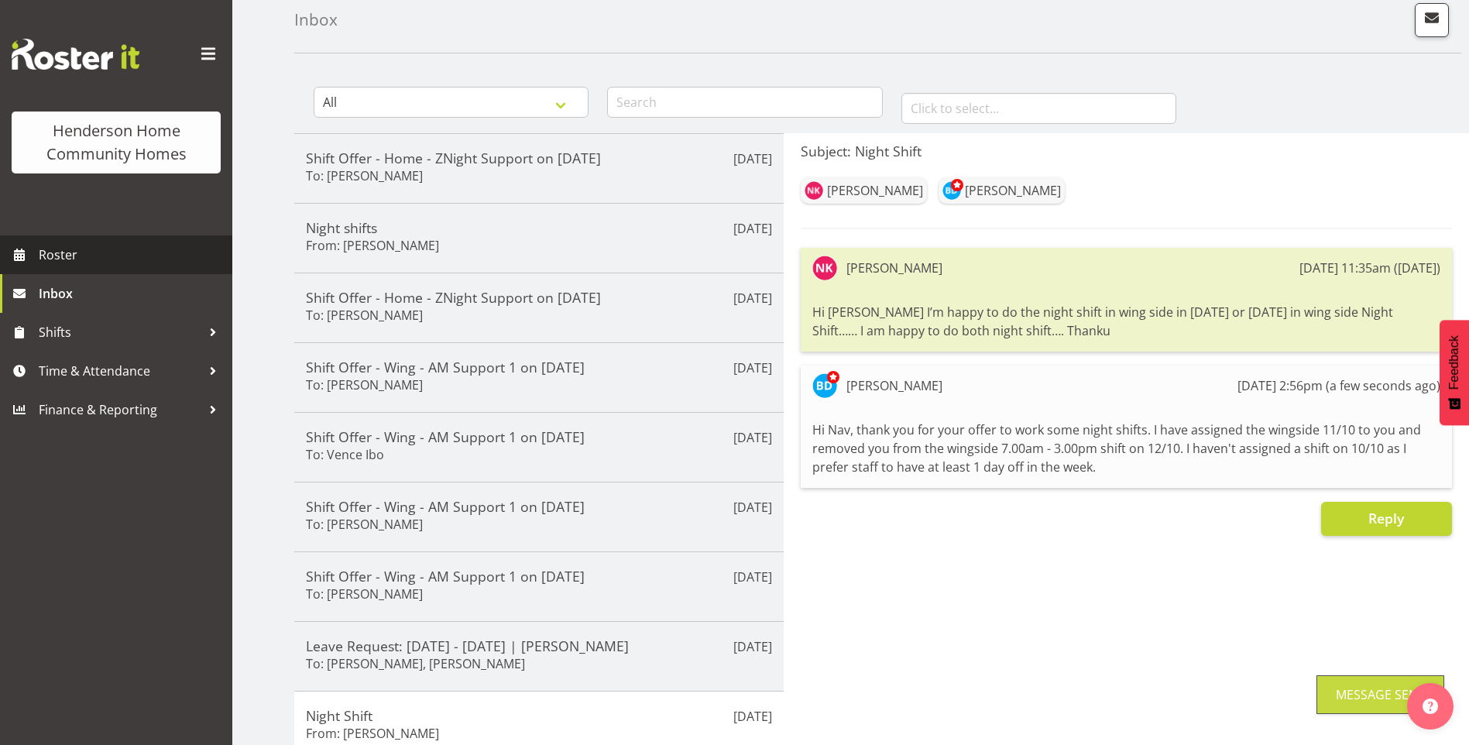
click at [125, 241] on link "Roster" at bounding box center [116, 254] width 232 height 39
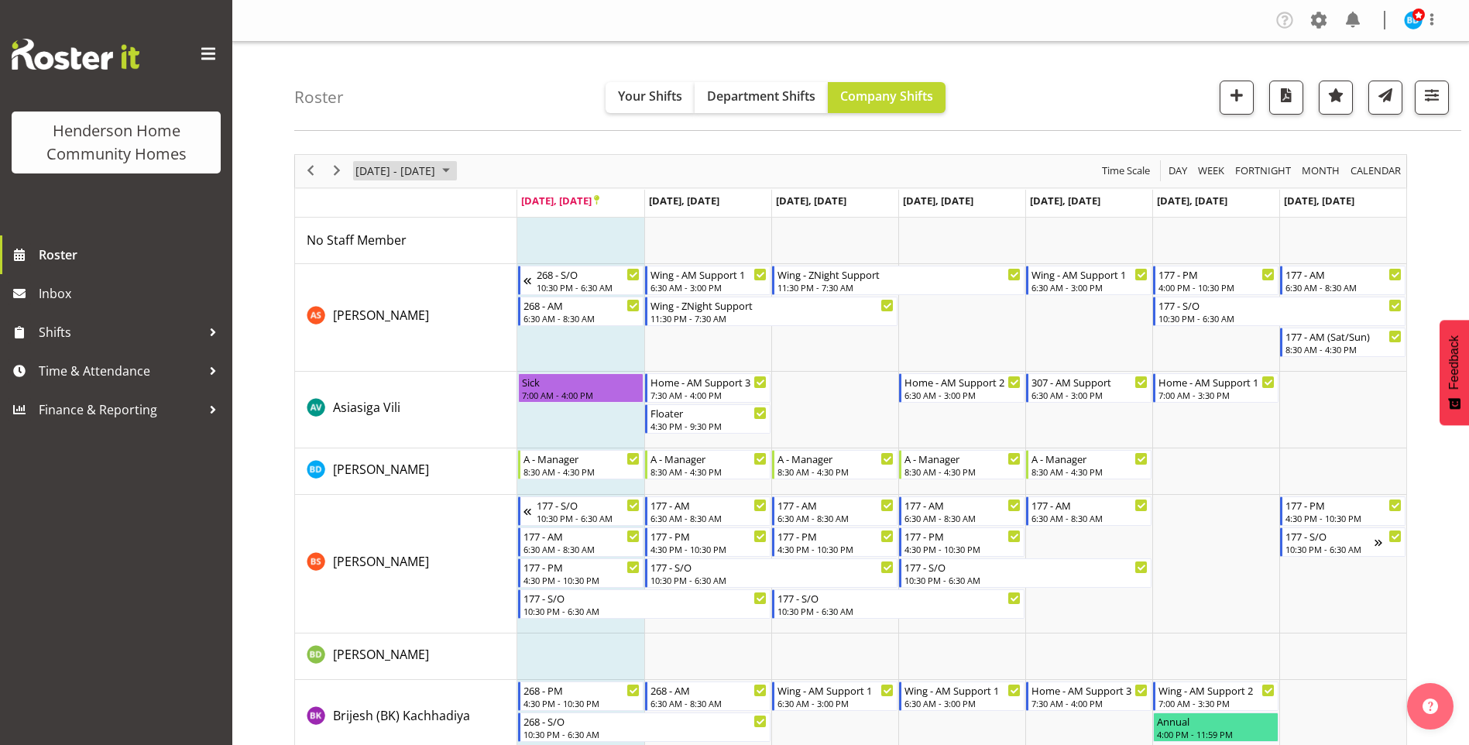
click at [455, 170] on span "September 2025" at bounding box center [446, 170] width 19 height 19
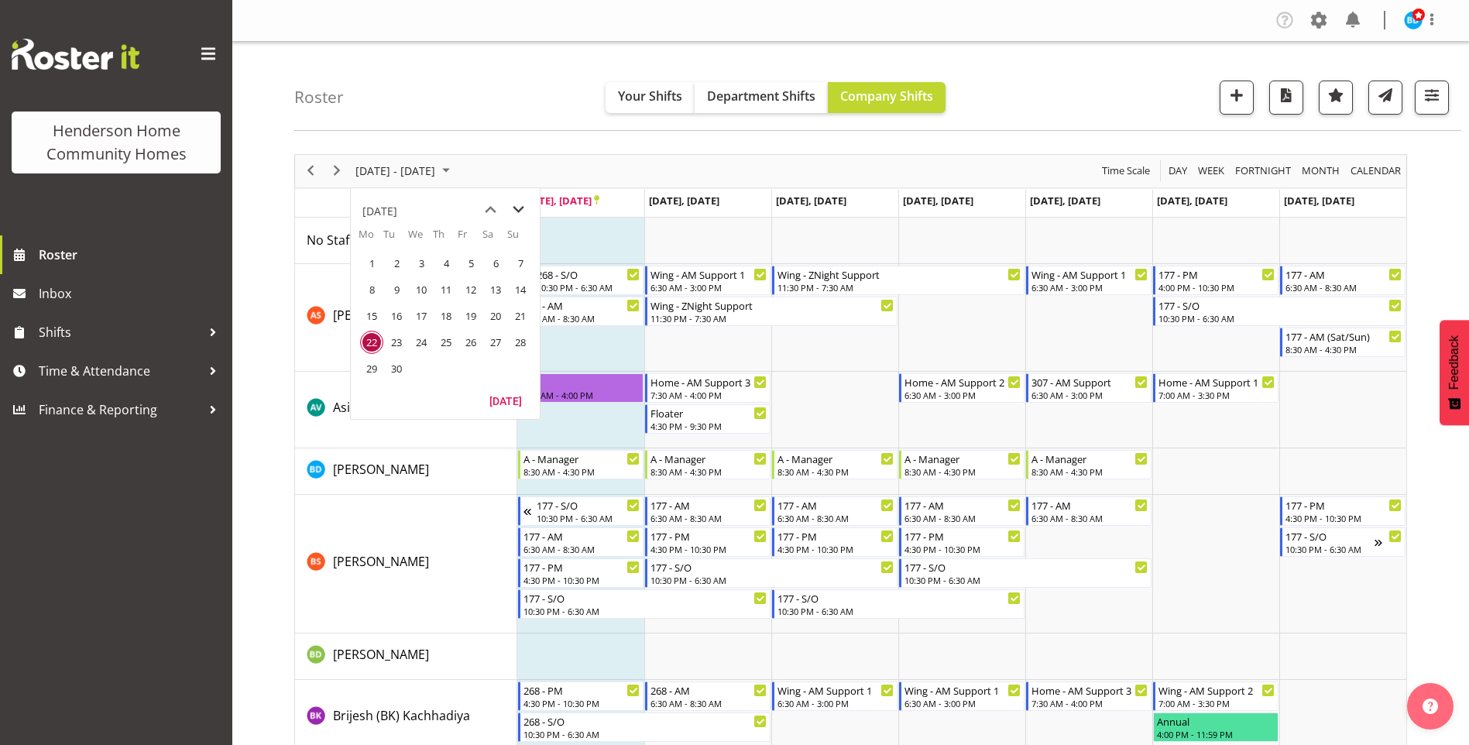
click at [516, 204] on span "next month" at bounding box center [518, 210] width 27 height 28
click at [369, 286] on span "6" at bounding box center [371, 289] width 23 height 23
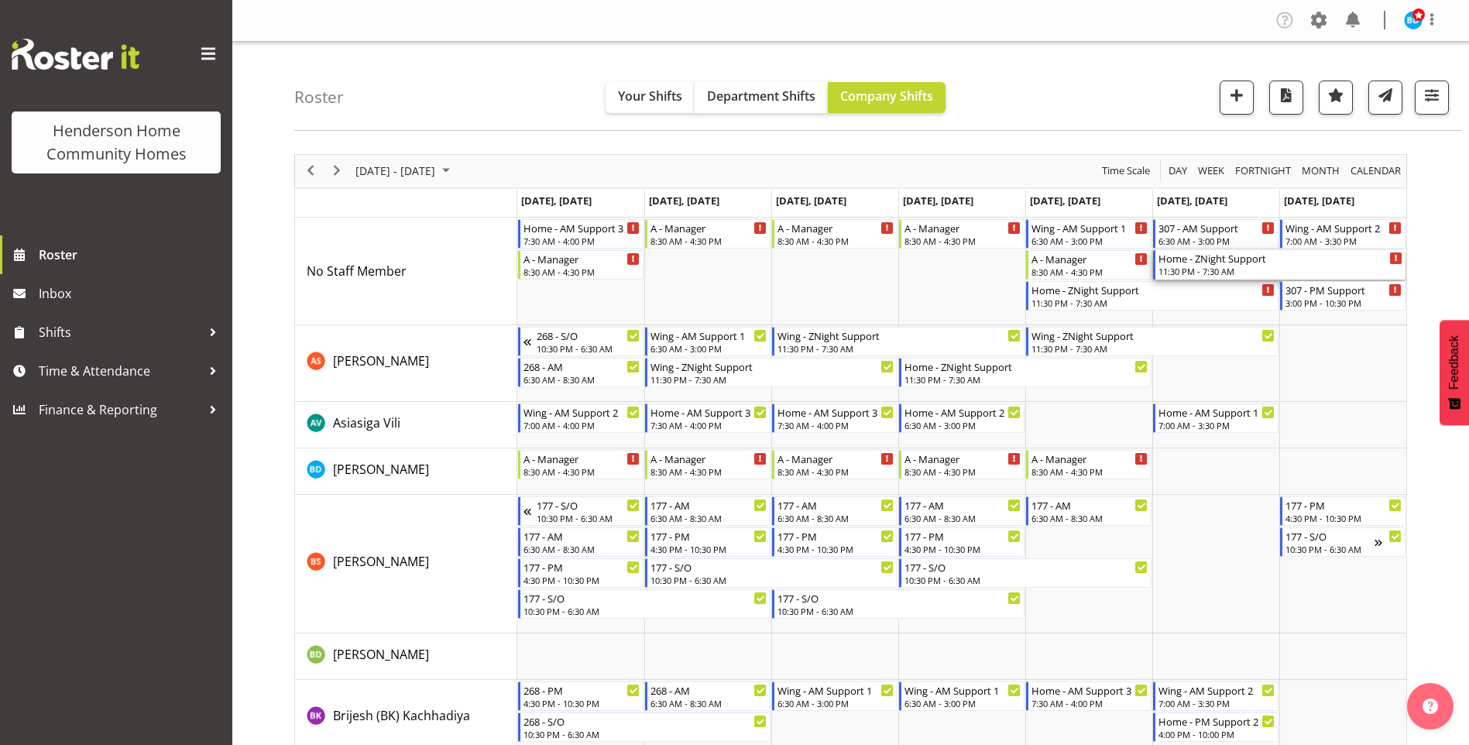
click at [1207, 263] on div "Home - ZNight Support" at bounding box center [1281, 257] width 244 height 15
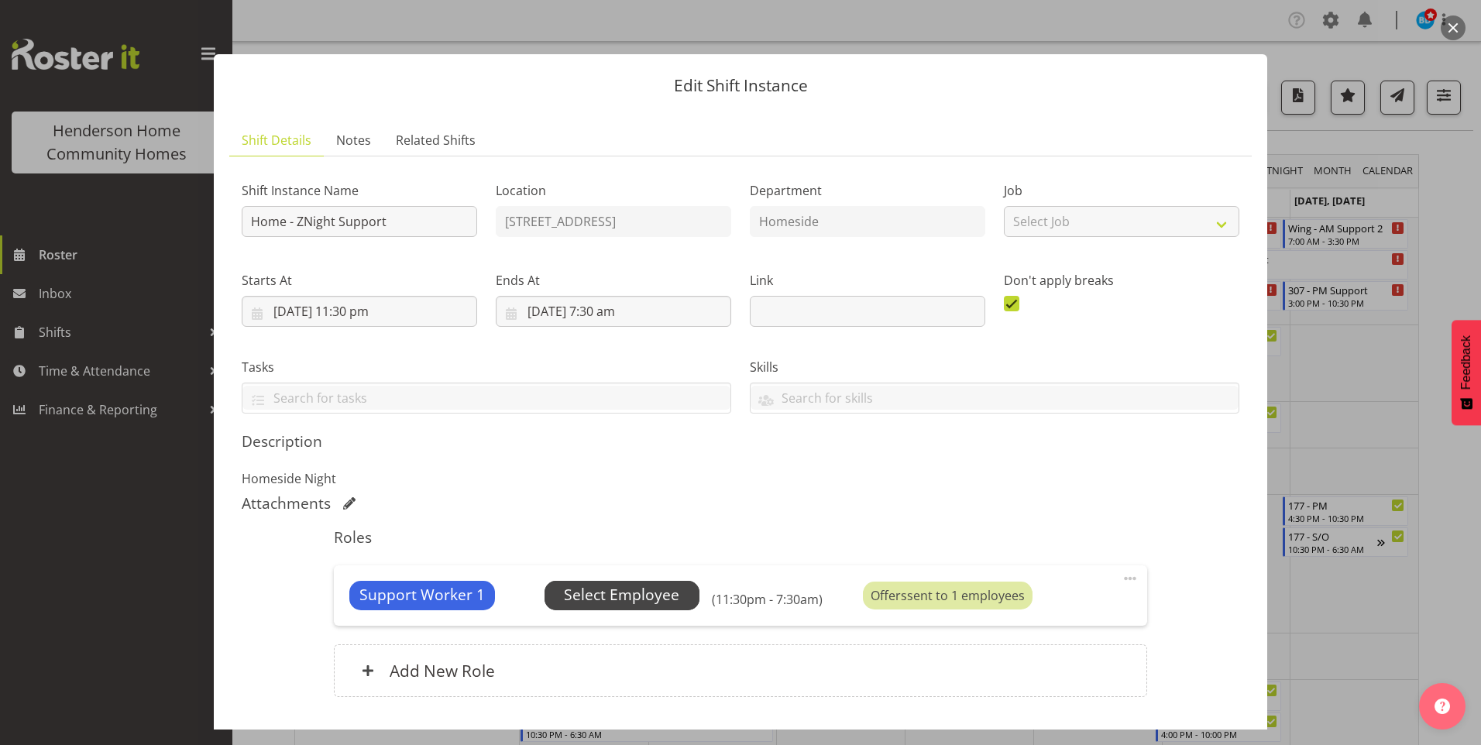
click at [632, 591] on span "Select Employee" at bounding box center [621, 595] width 115 height 22
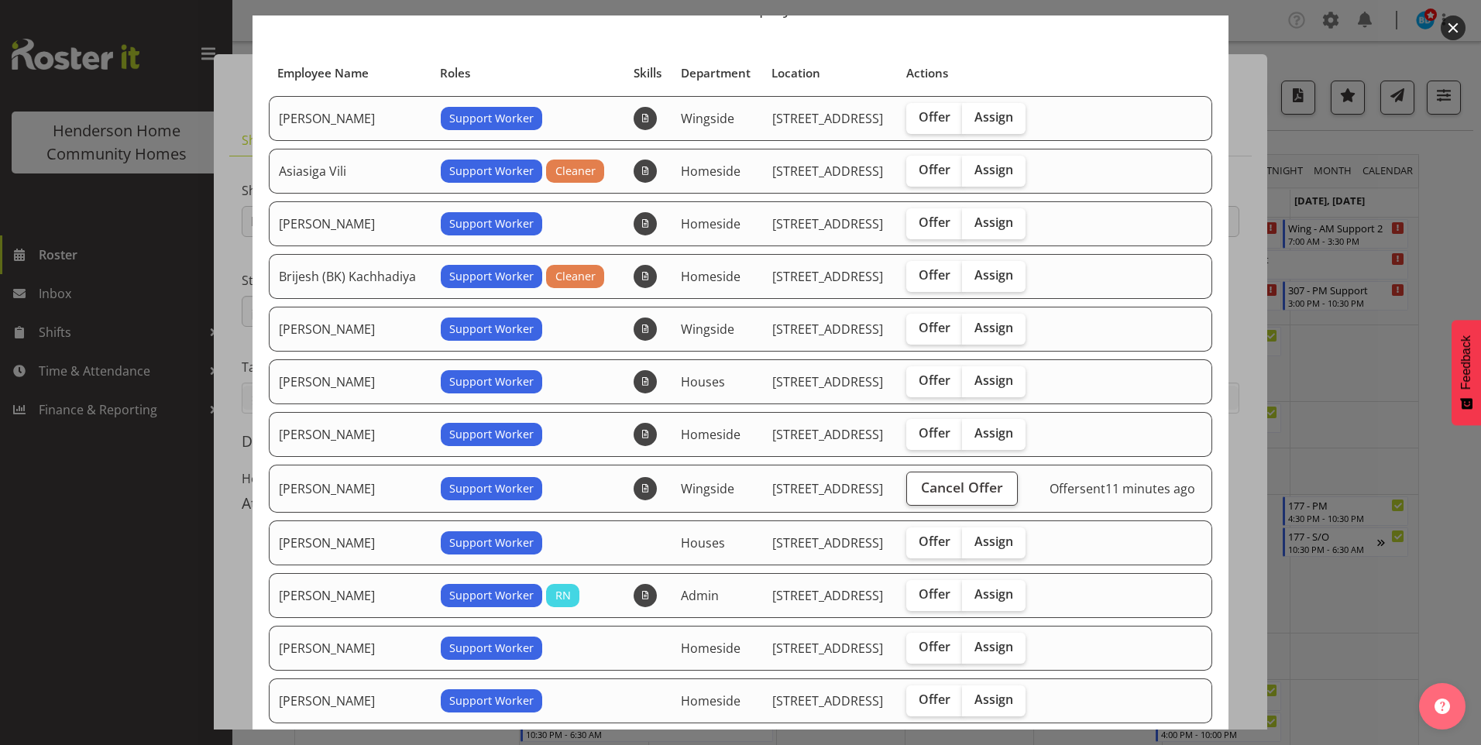
scroll to position [155, 0]
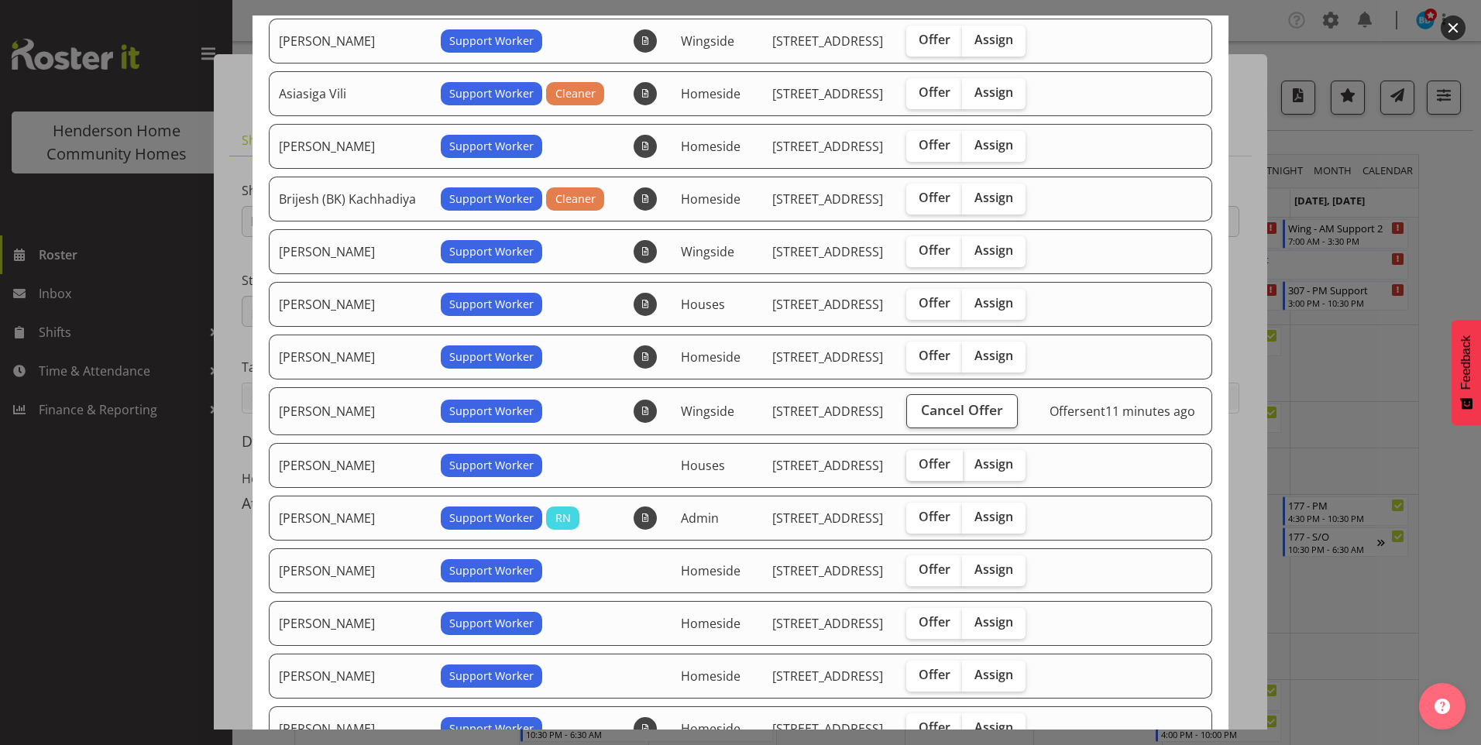
click at [935, 463] on span "Offer" at bounding box center [934, 463] width 32 height 15
click at [916, 463] on input "Offer" at bounding box center [911, 464] width 10 height 10
checkbox input "true"
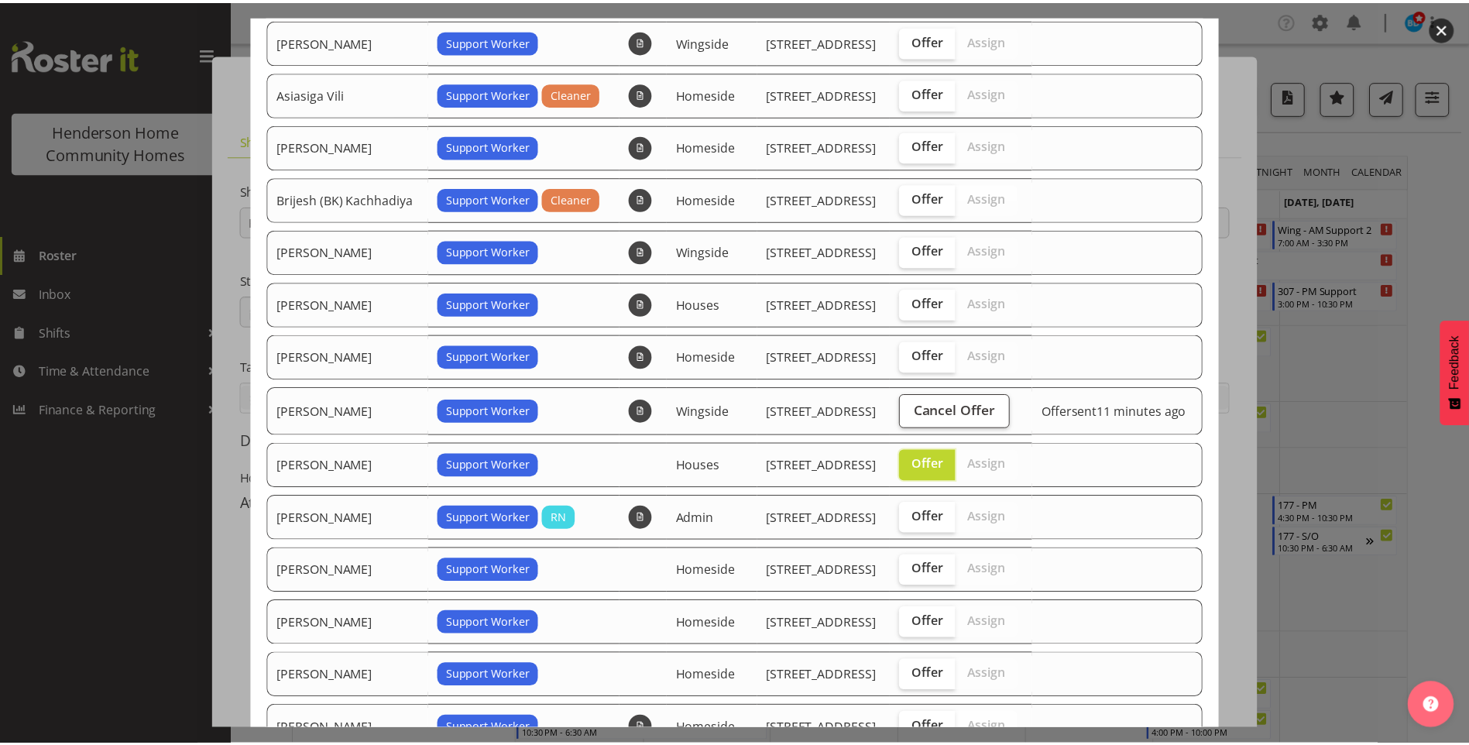
scroll to position [326, 0]
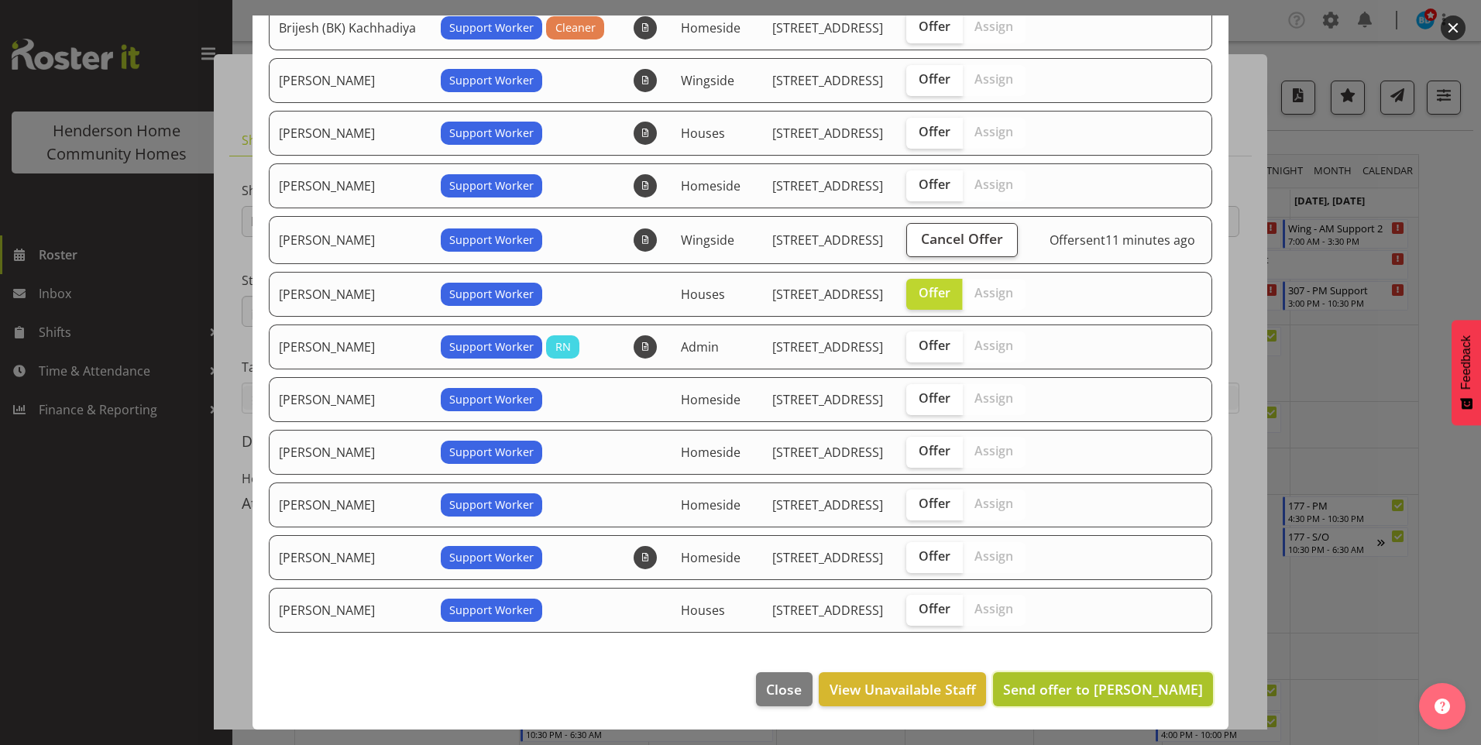
click at [1121, 688] on span "Send offer to Jess Aracan" at bounding box center [1103, 689] width 200 height 19
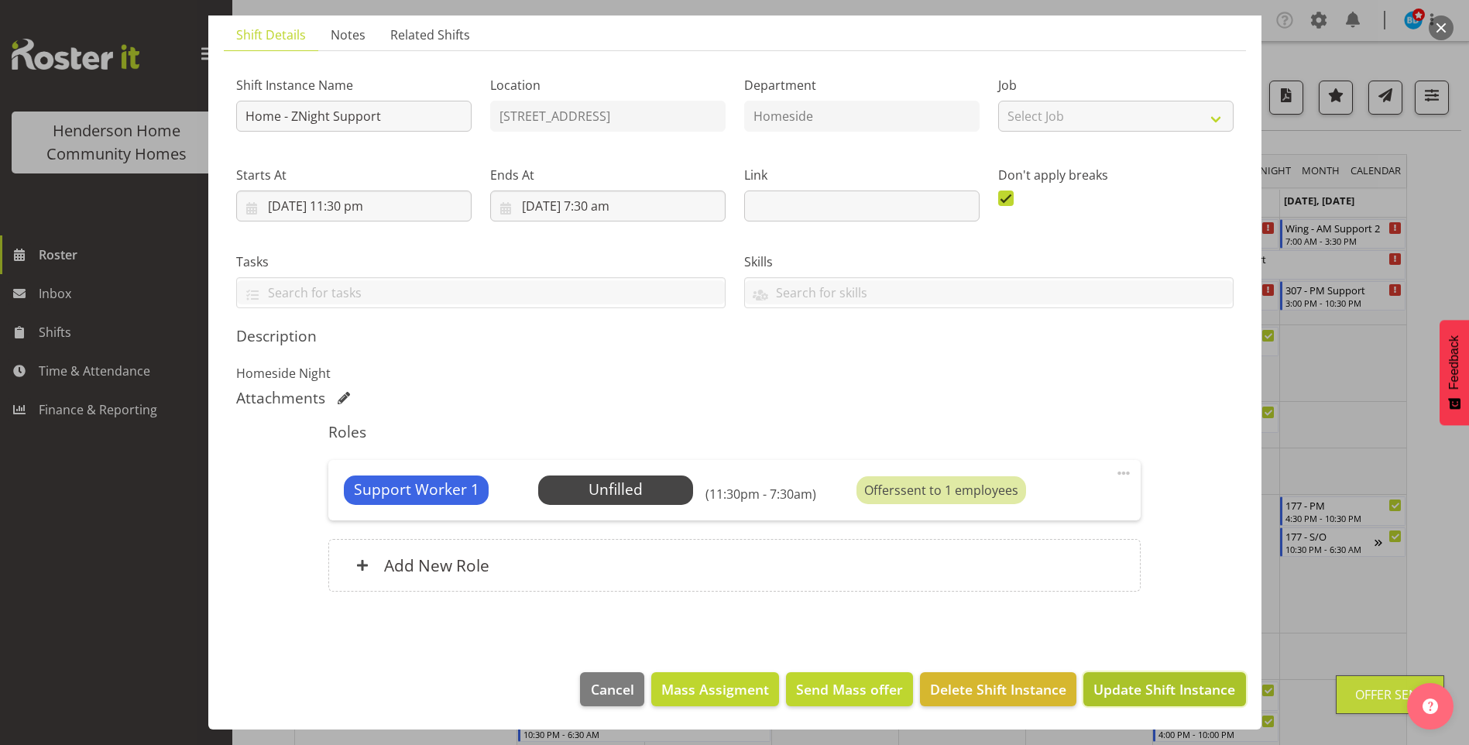
click at [1128, 690] on span "Update Shift Instance" at bounding box center [1164, 689] width 142 height 20
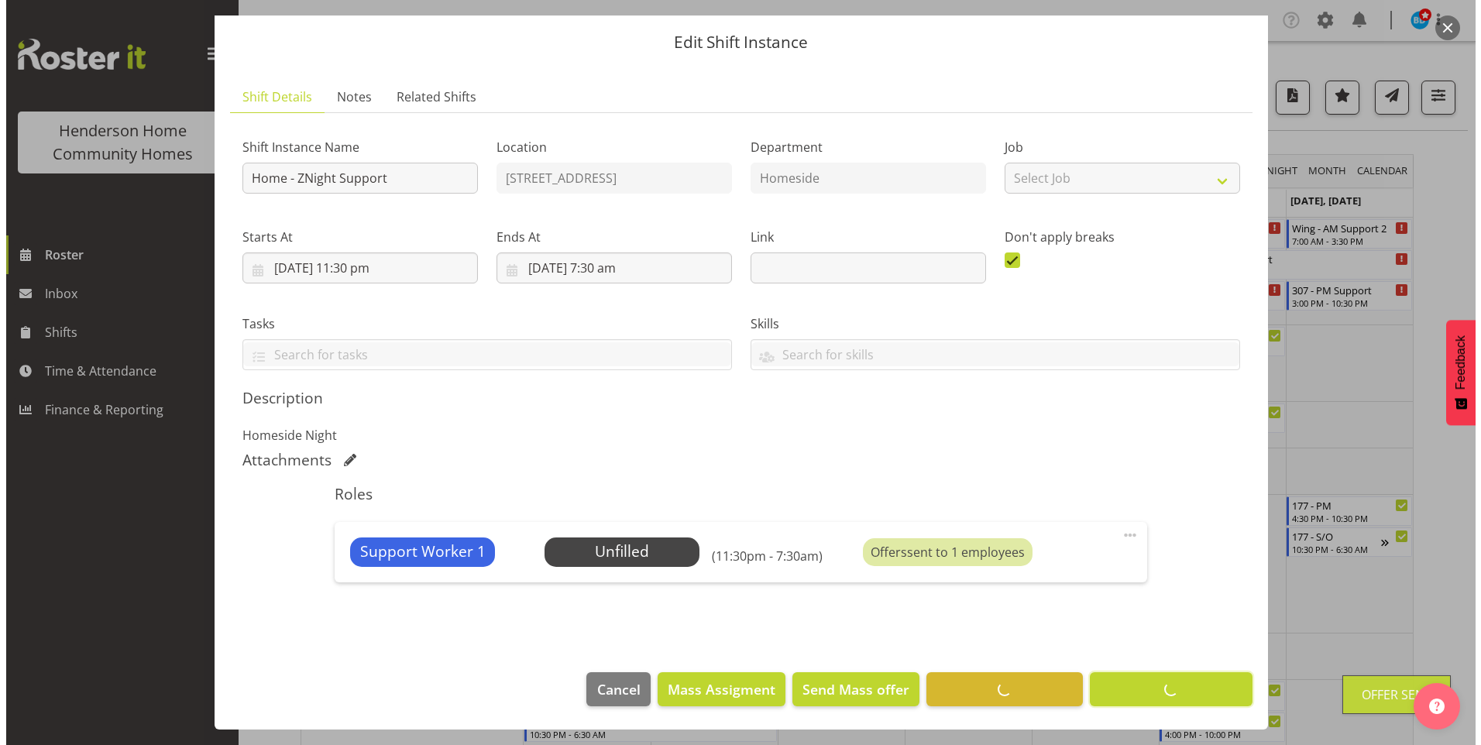
scroll to position [43, 0]
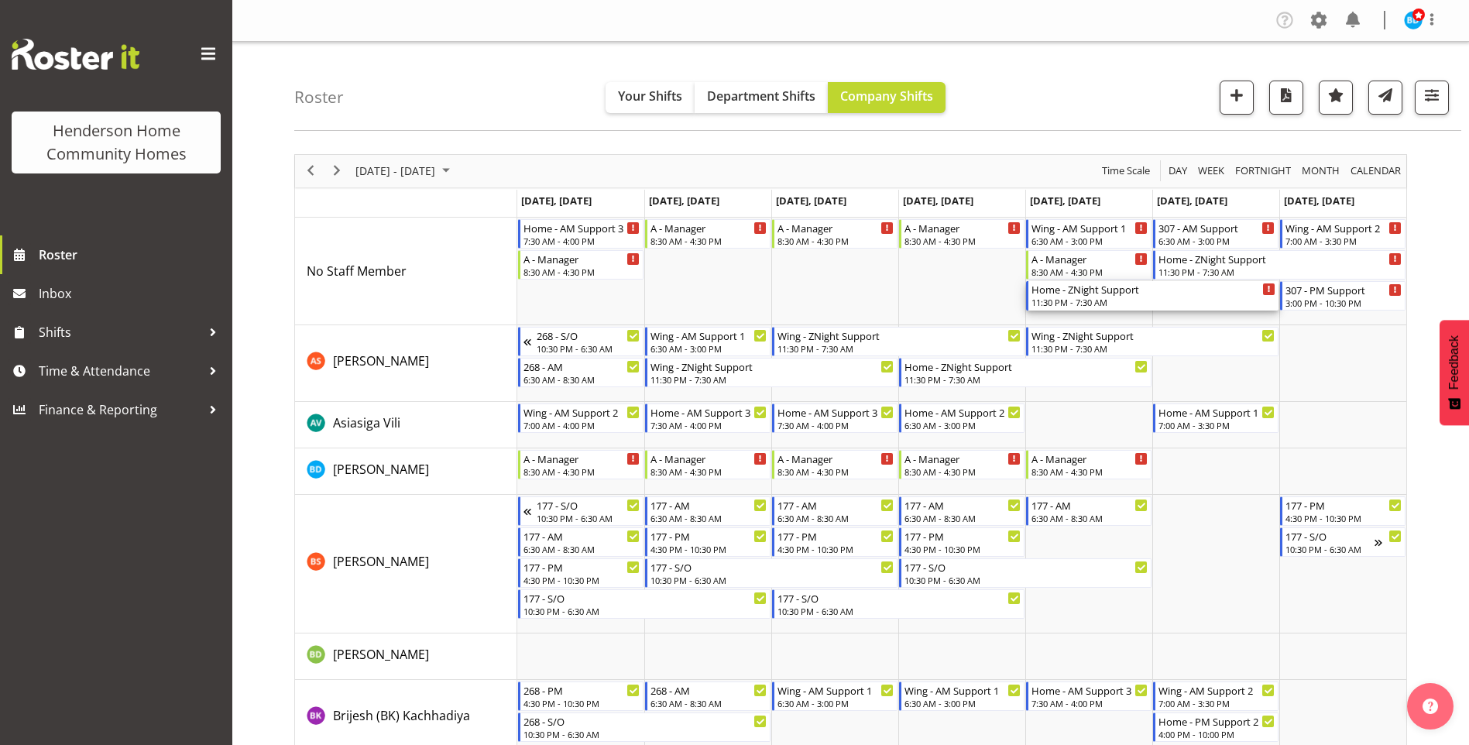
click at [1069, 298] on div "11:30 PM - 7:30 AM" at bounding box center [1154, 302] width 244 height 12
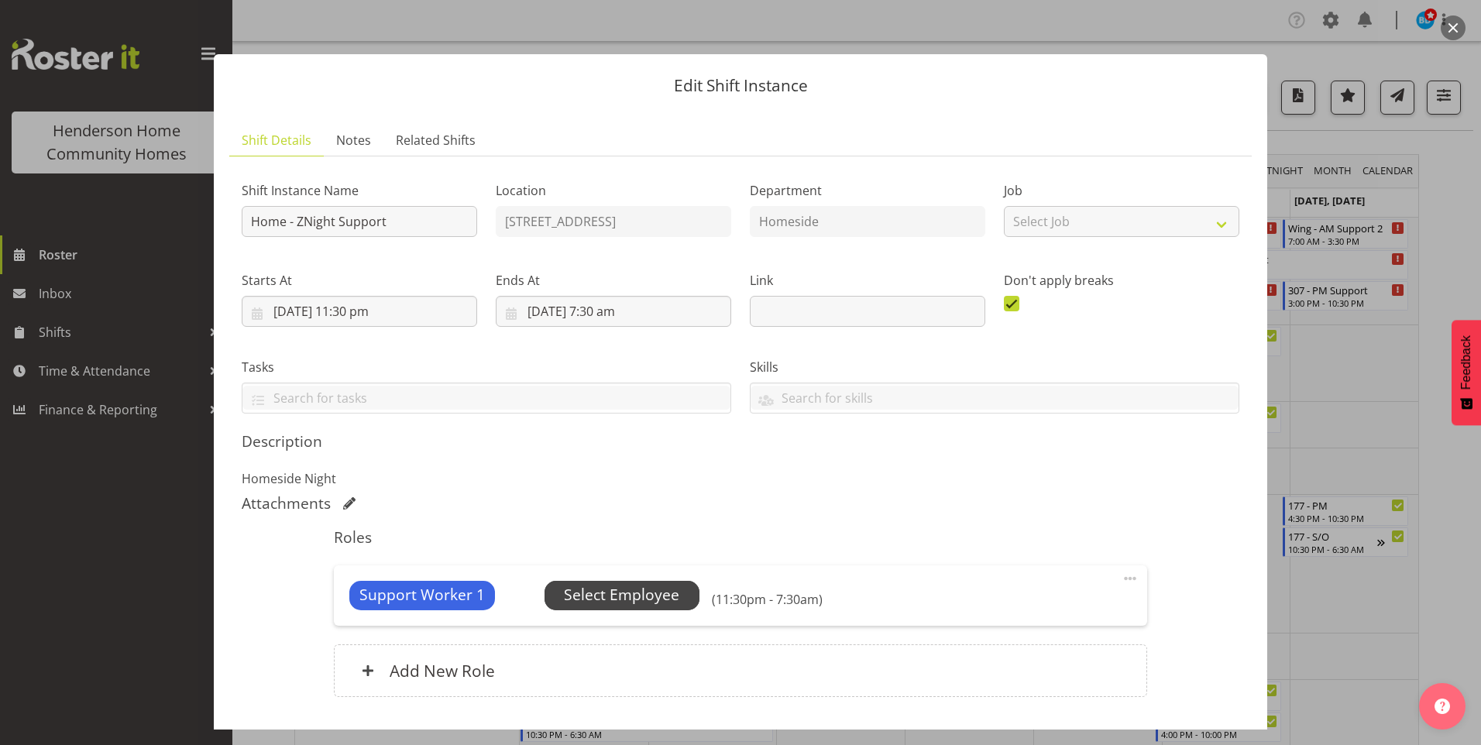
click at [636, 599] on span "Select Employee" at bounding box center [621, 595] width 115 height 22
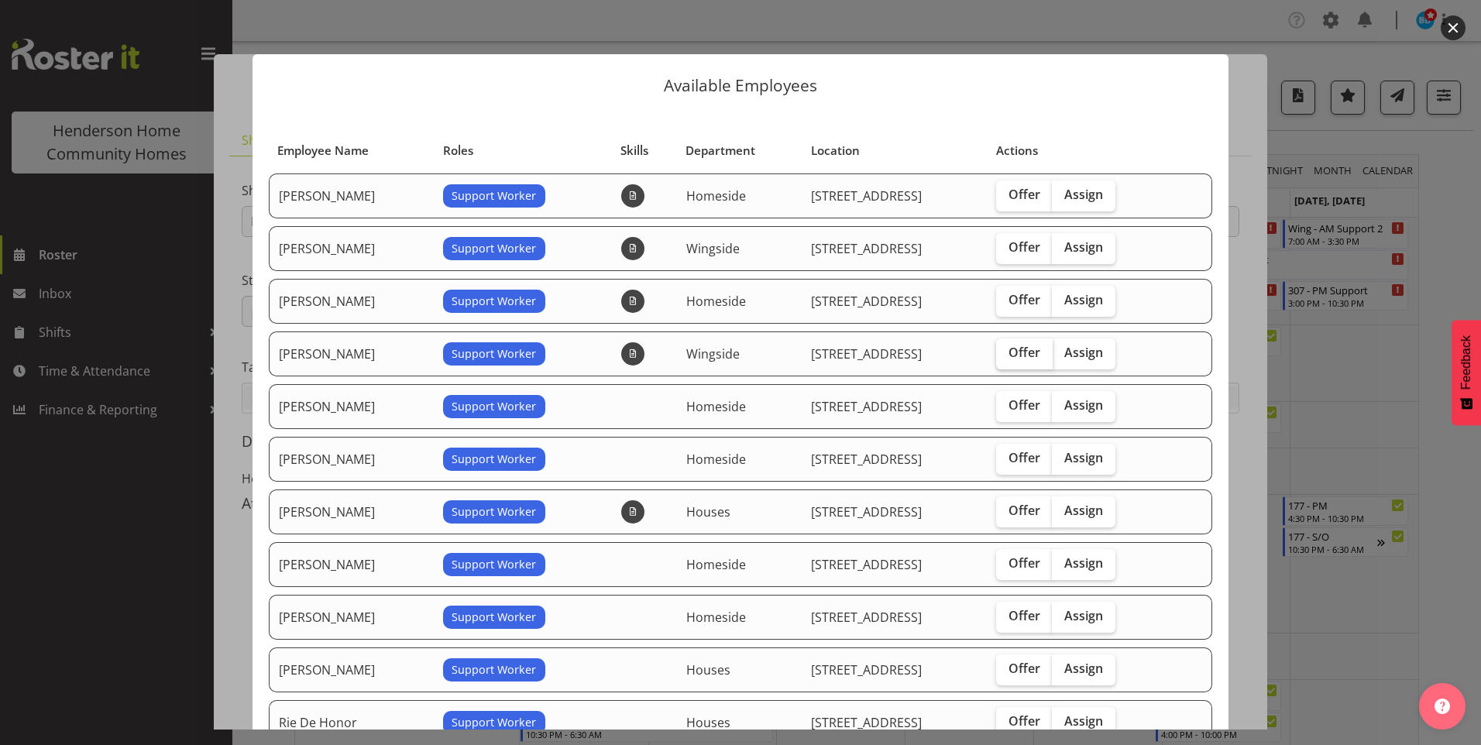
click at [1030, 353] on span "Offer" at bounding box center [1024, 352] width 32 height 15
click at [1006, 353] on input "Offer" at bounding box center [1001, 353] width 10 height 10
checkbox input "true"
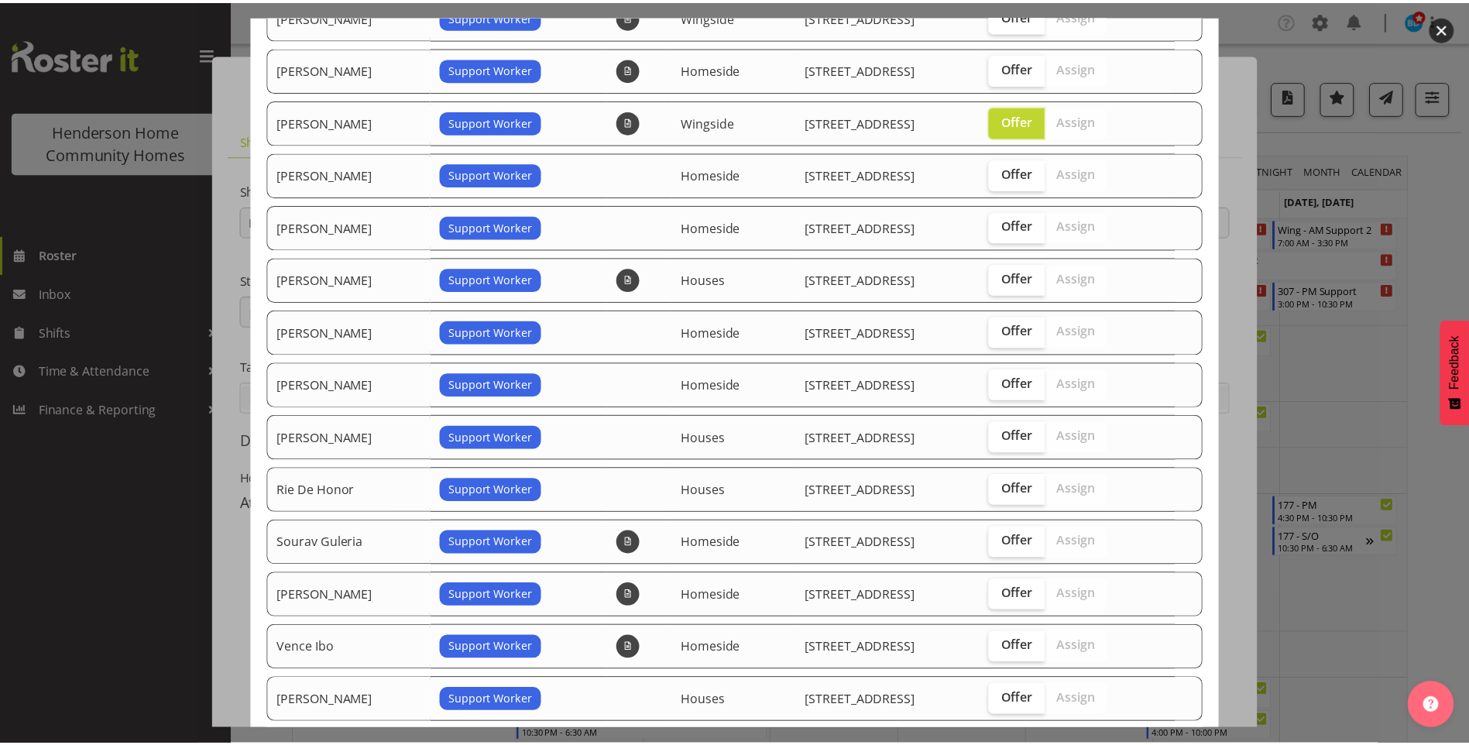
scroll to position [323, 0]
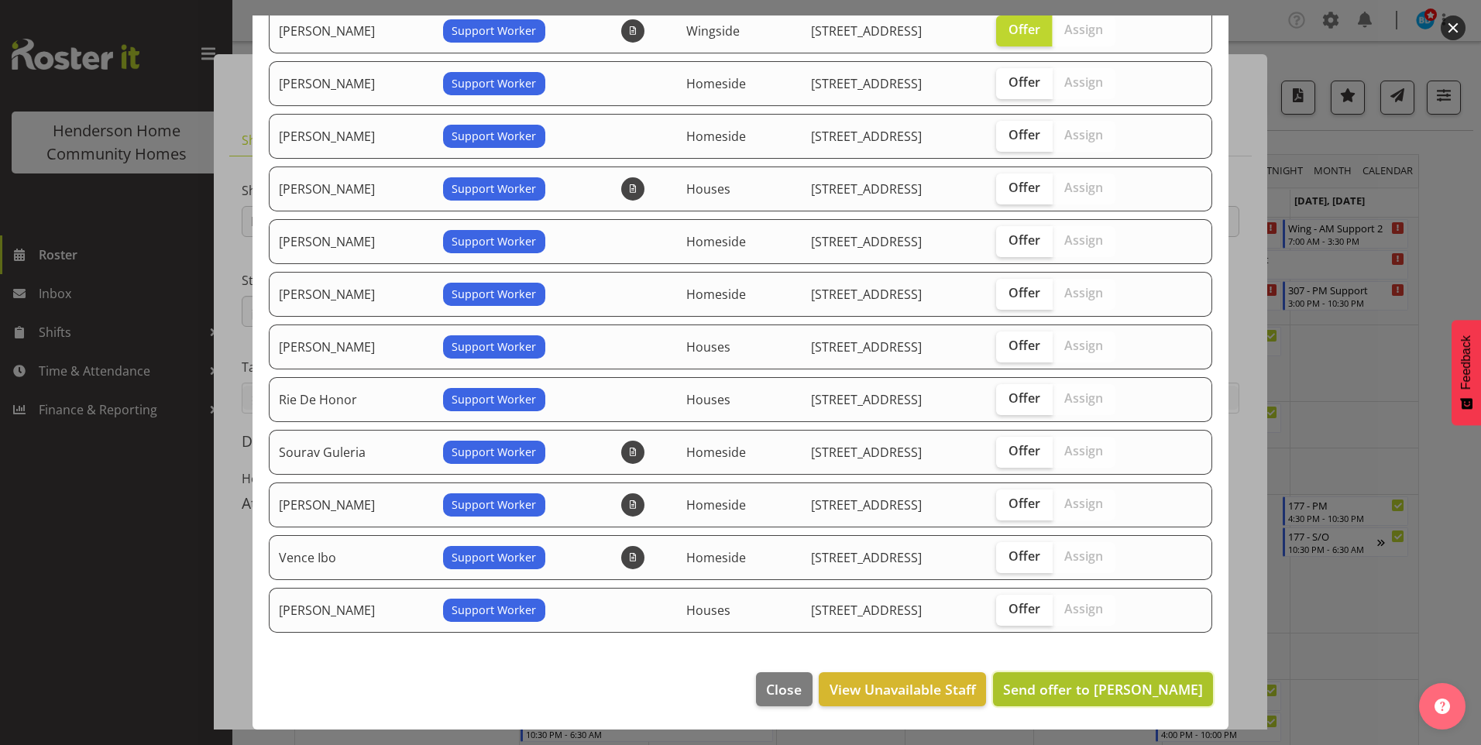
click at [1121, 682] on span "Send offer to [PERSON_NAME]" at bounding box center [1103, 689] width 200 height 19
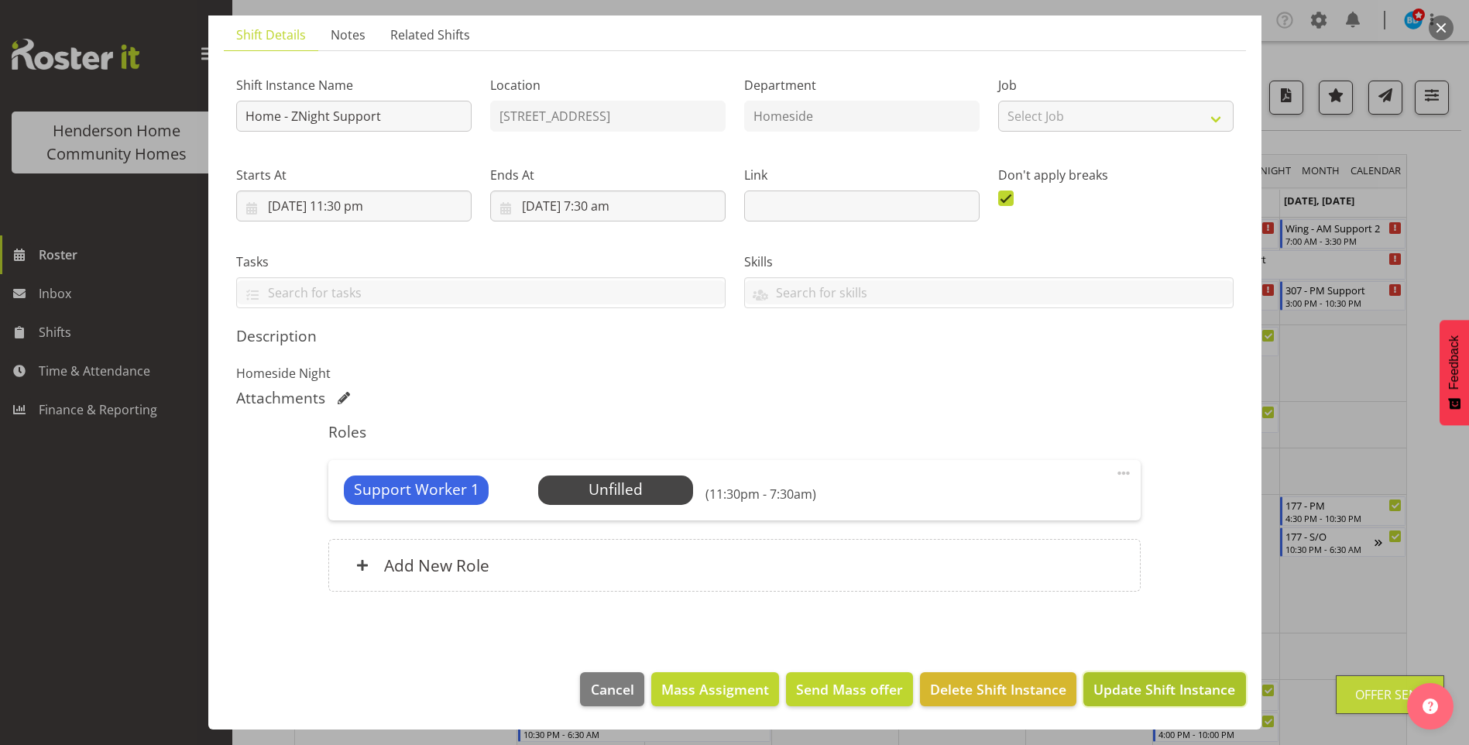
click at [1141, 681] on span "Update Shift Instance" at bounding box center [1164, 689] width 142 height 20
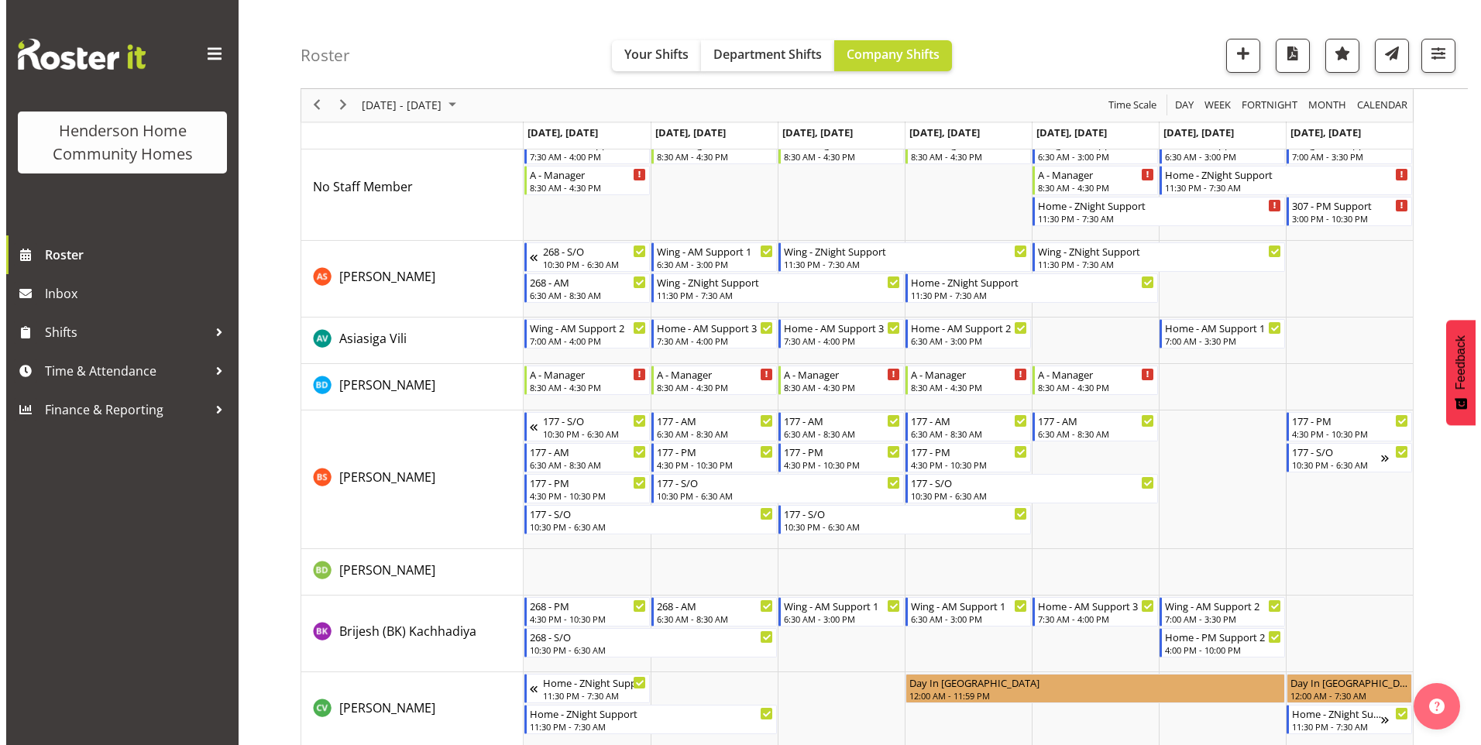
scroll to position [0, 0]
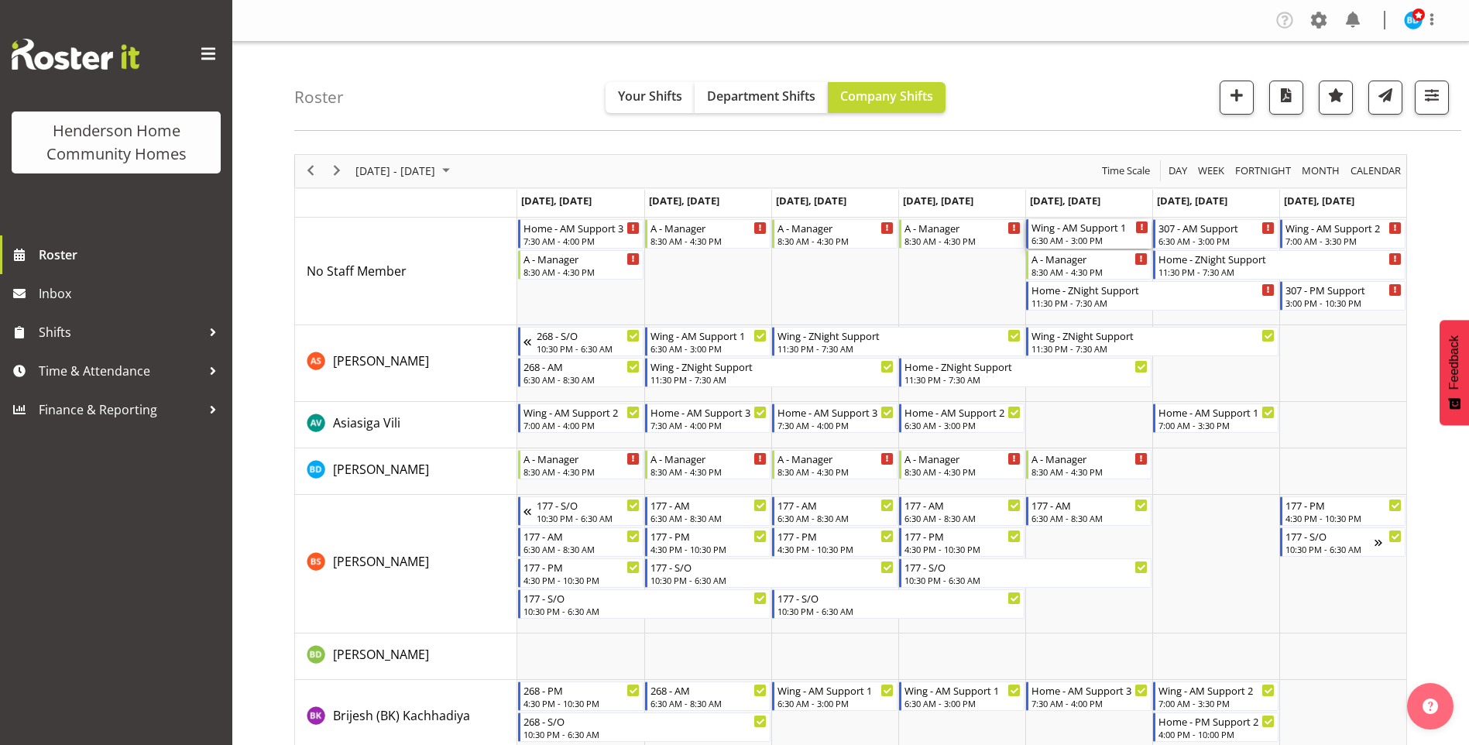
click at [1104, 236] on div "6:30 AM - 3:00 PM" at bounding box center [1090, 240] width 117 height 12
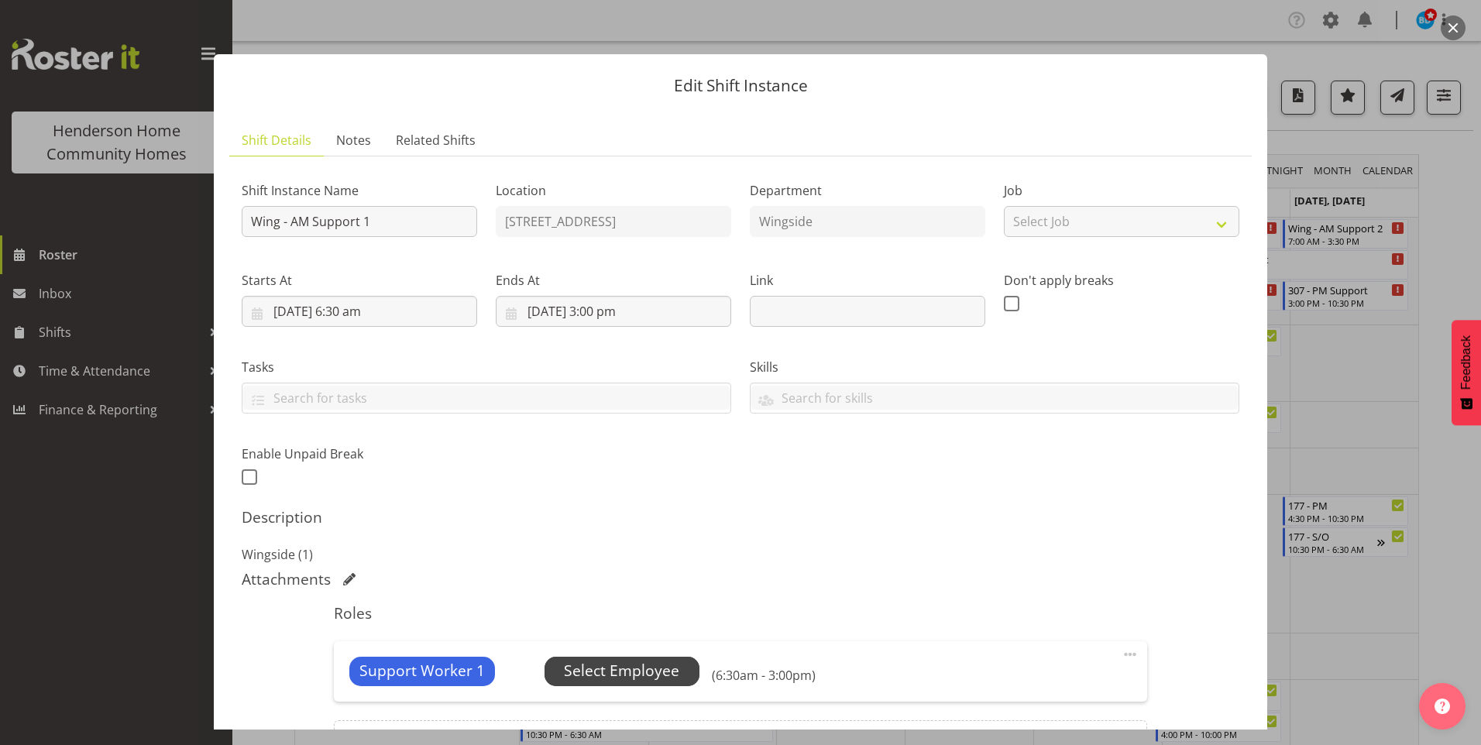
click at [663, 662] on span "Select Employee" at bounding box center [621, 671] width 115 height 22
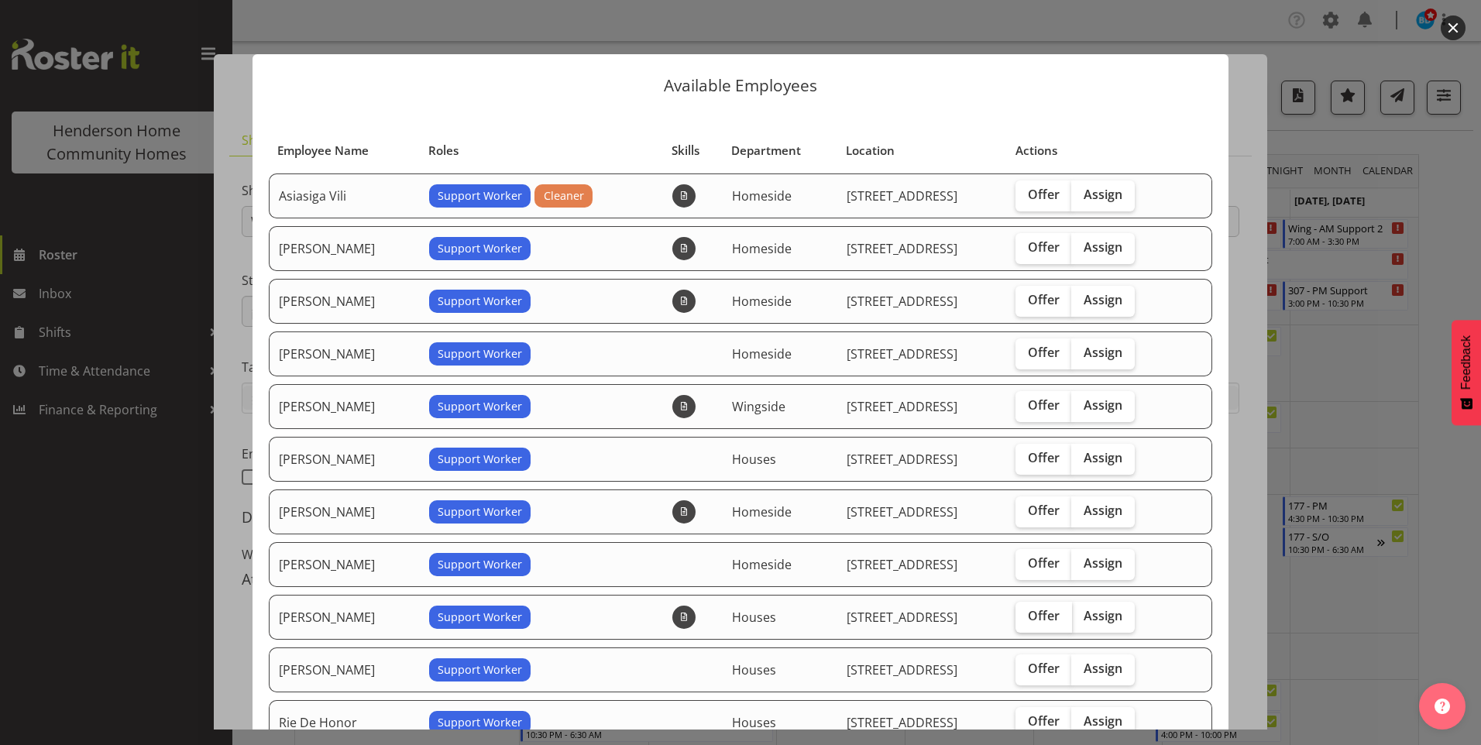
click at [1039, 610] on span "Offer" at bounding box center [1044, 615] width 32 height 15
click at [1025, 611] on input "Offer" at bounding box center [1020, 616] width 10 height 10
checkbox input "true"
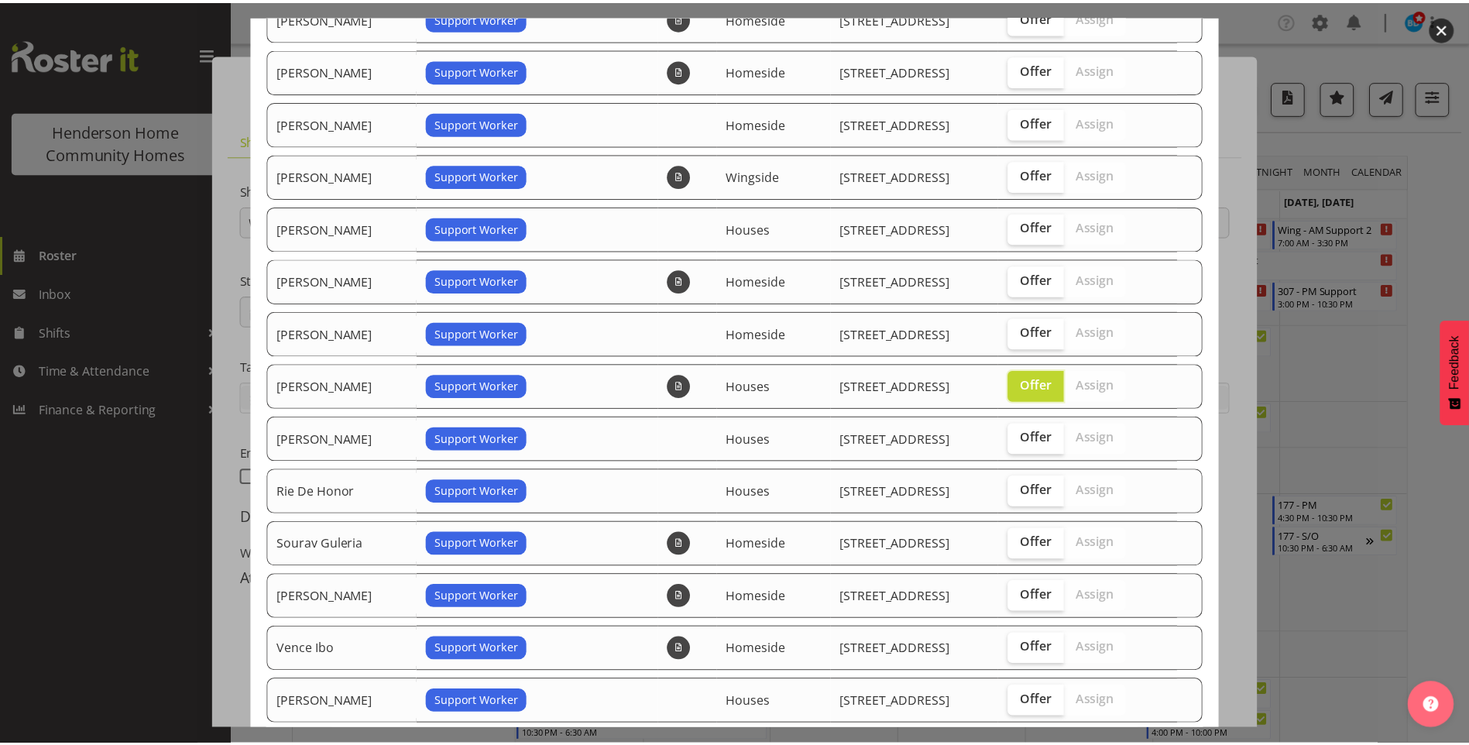
scroll to position [323, 0]
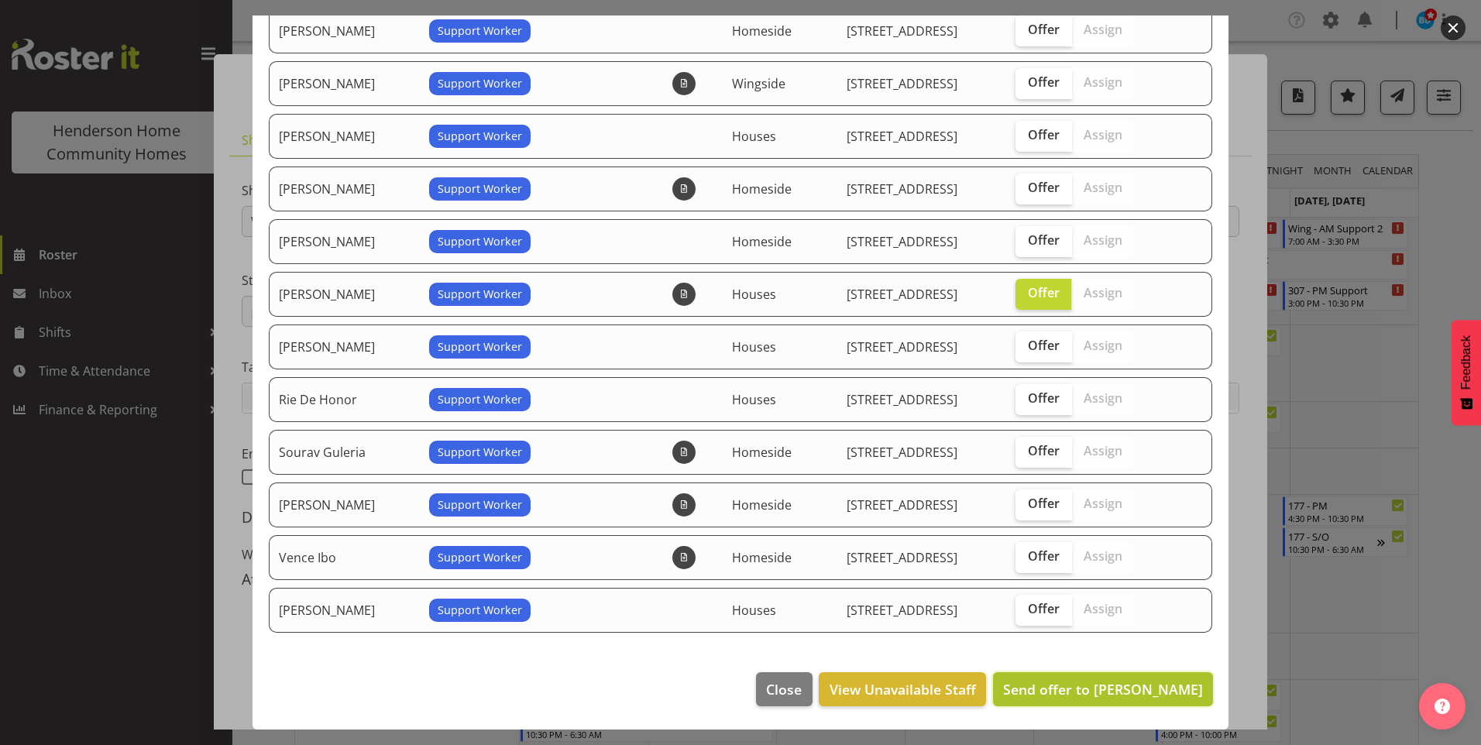
click at [1120, 690] on span "Send offer to Mary Endaya" at bounding box center [1103, 689] width 200 height 19
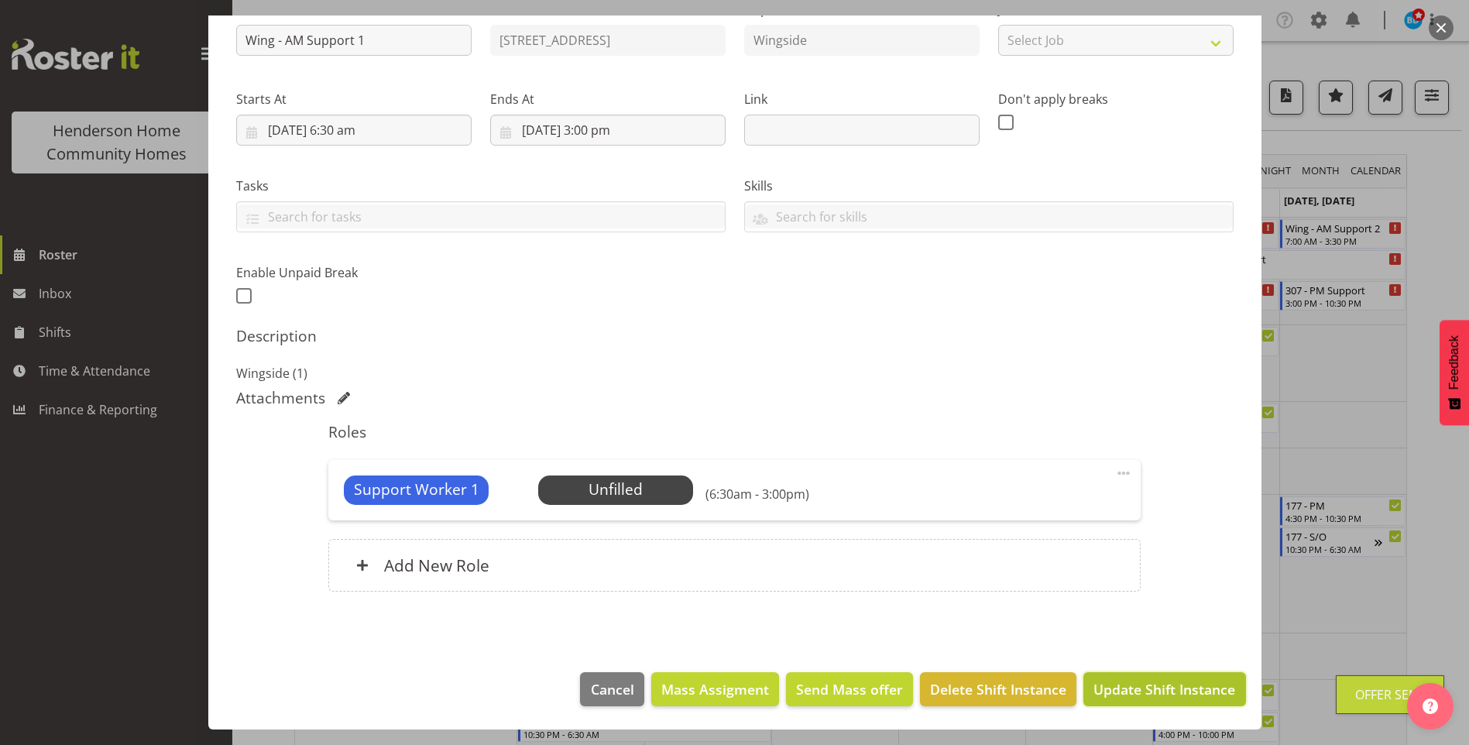
click at [1128, 689] on span "Update Shift Instance" at bounding box center [1164, 689] width 142 height 20
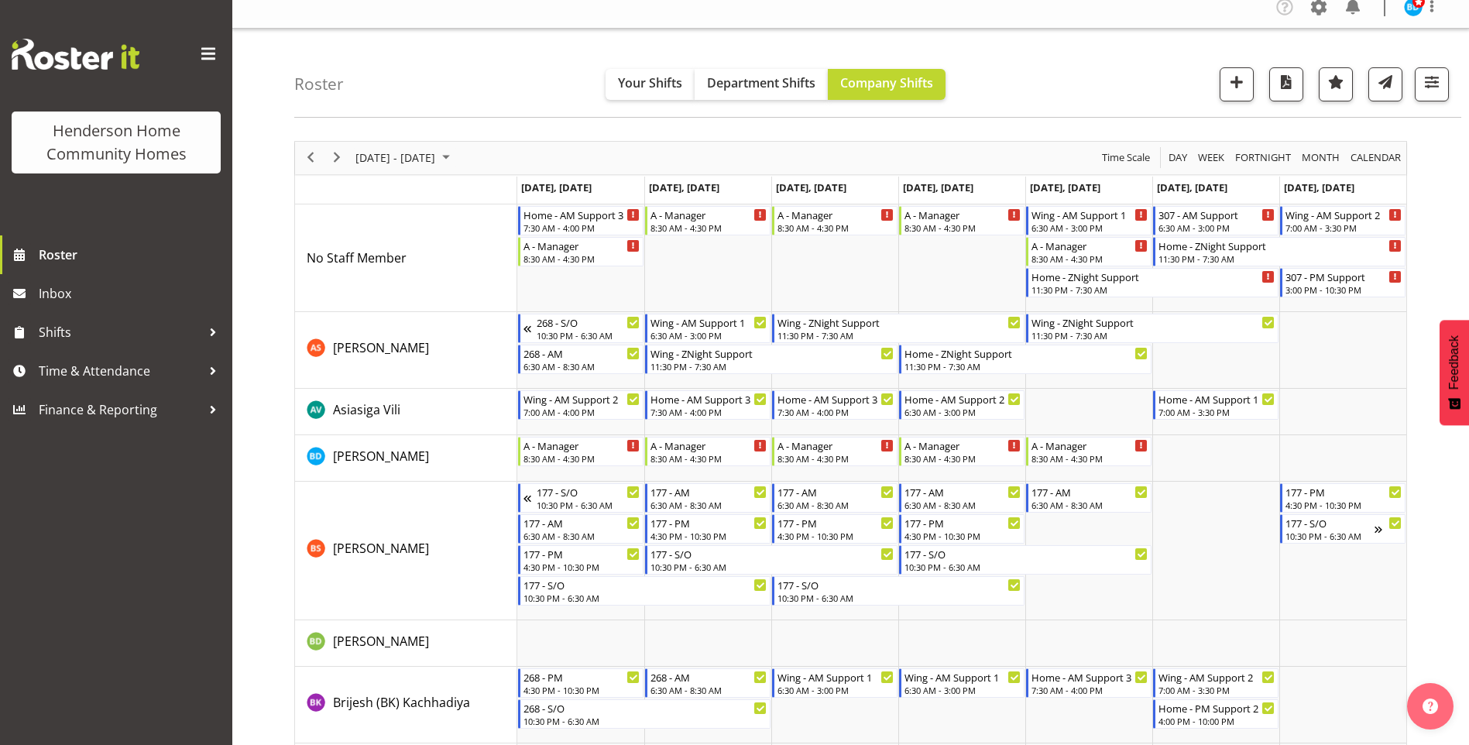
scroll to position [0, 0]
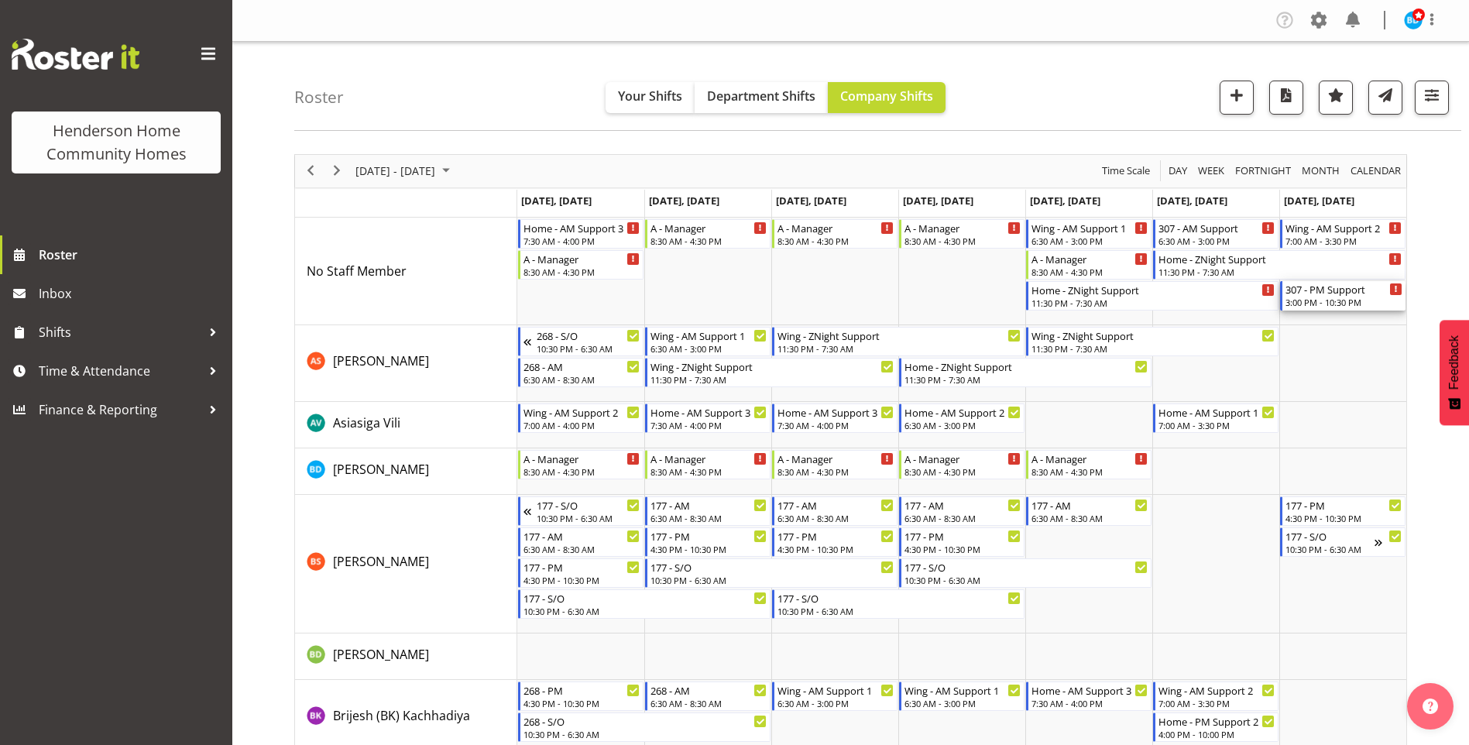
click at [1333, 302] on div "3:00 PM - 10:30 PM" at bounding box center [1344, 302] width 117 height 12
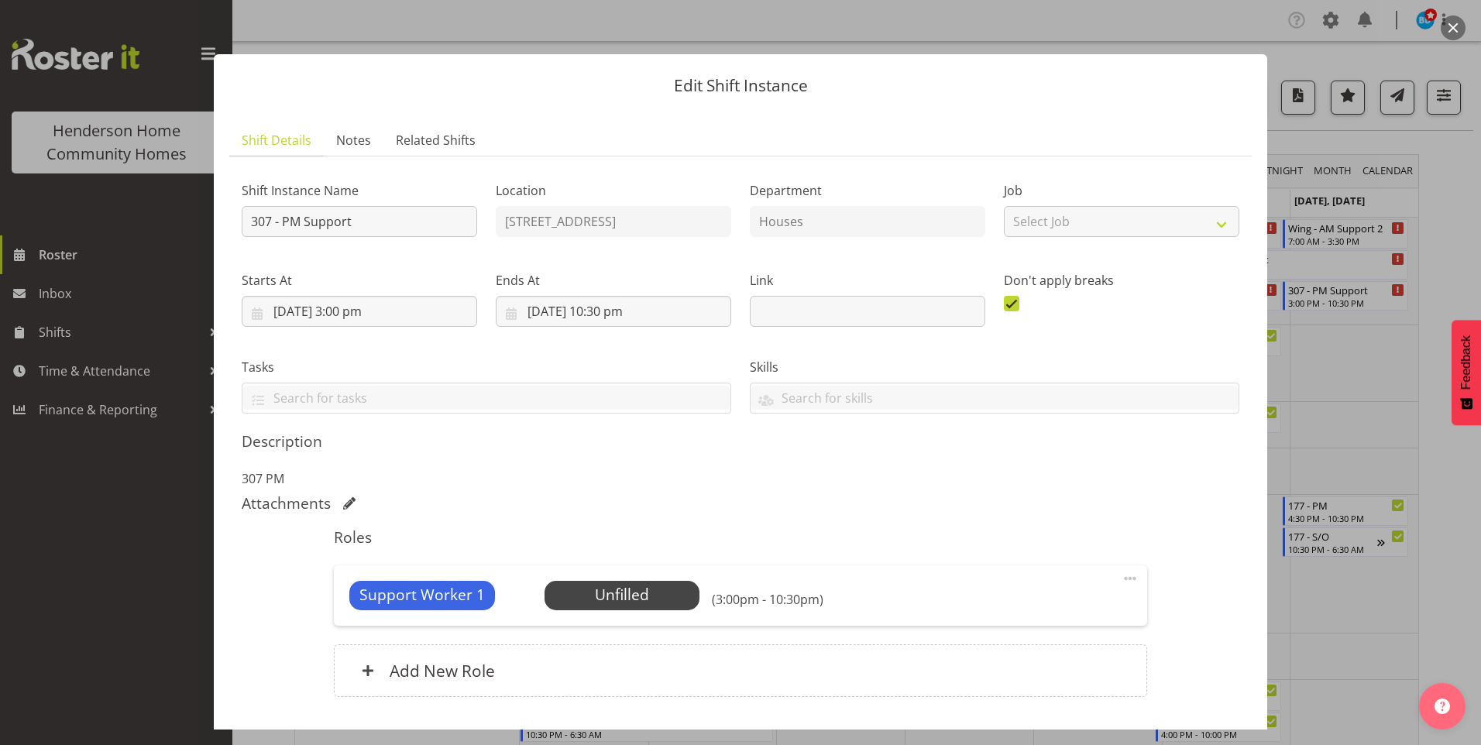
click at [173, 567] on div at bounding box center [740, 372] width 1481 height 745
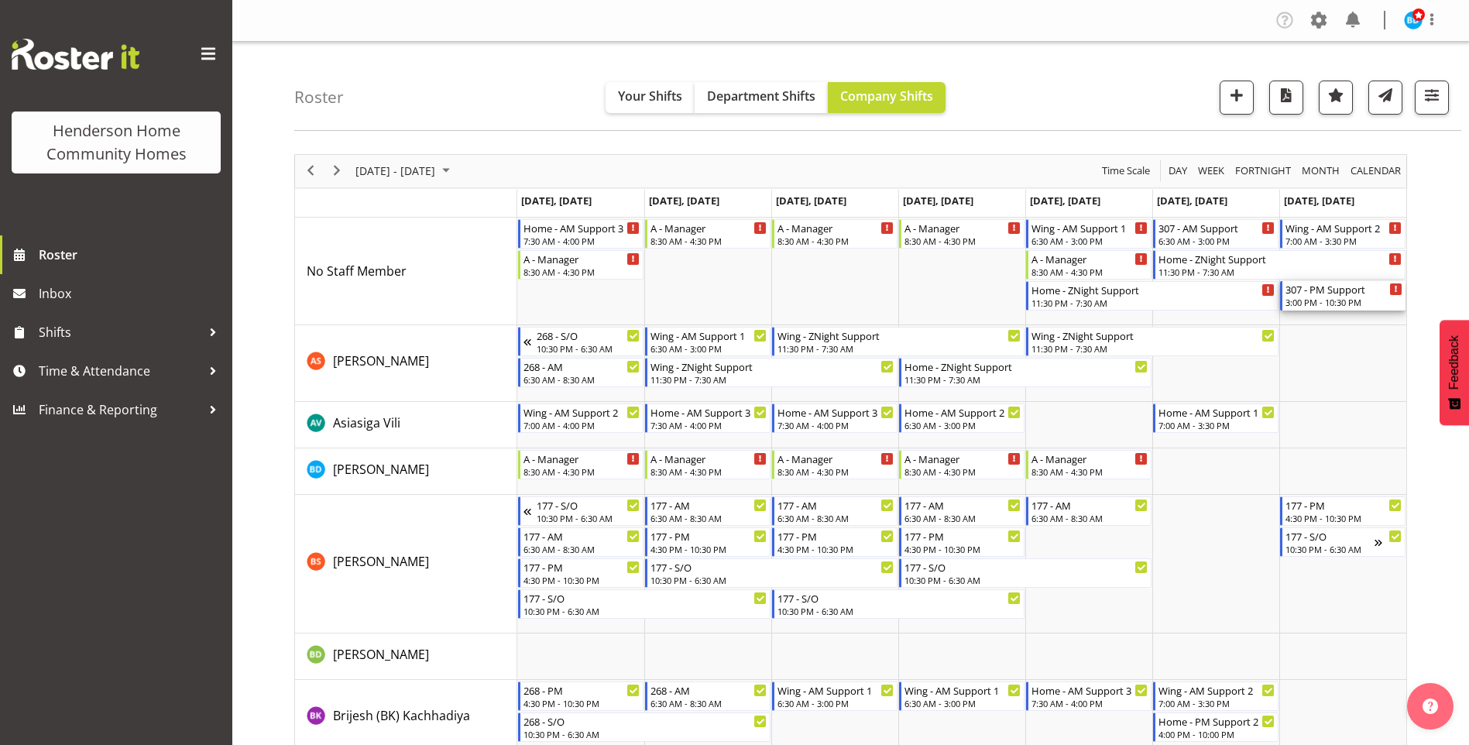
click at [1321, 304] on div "3:00 PM - 10:30 PM" at bounding box center [1344, 302] width 117 height 12
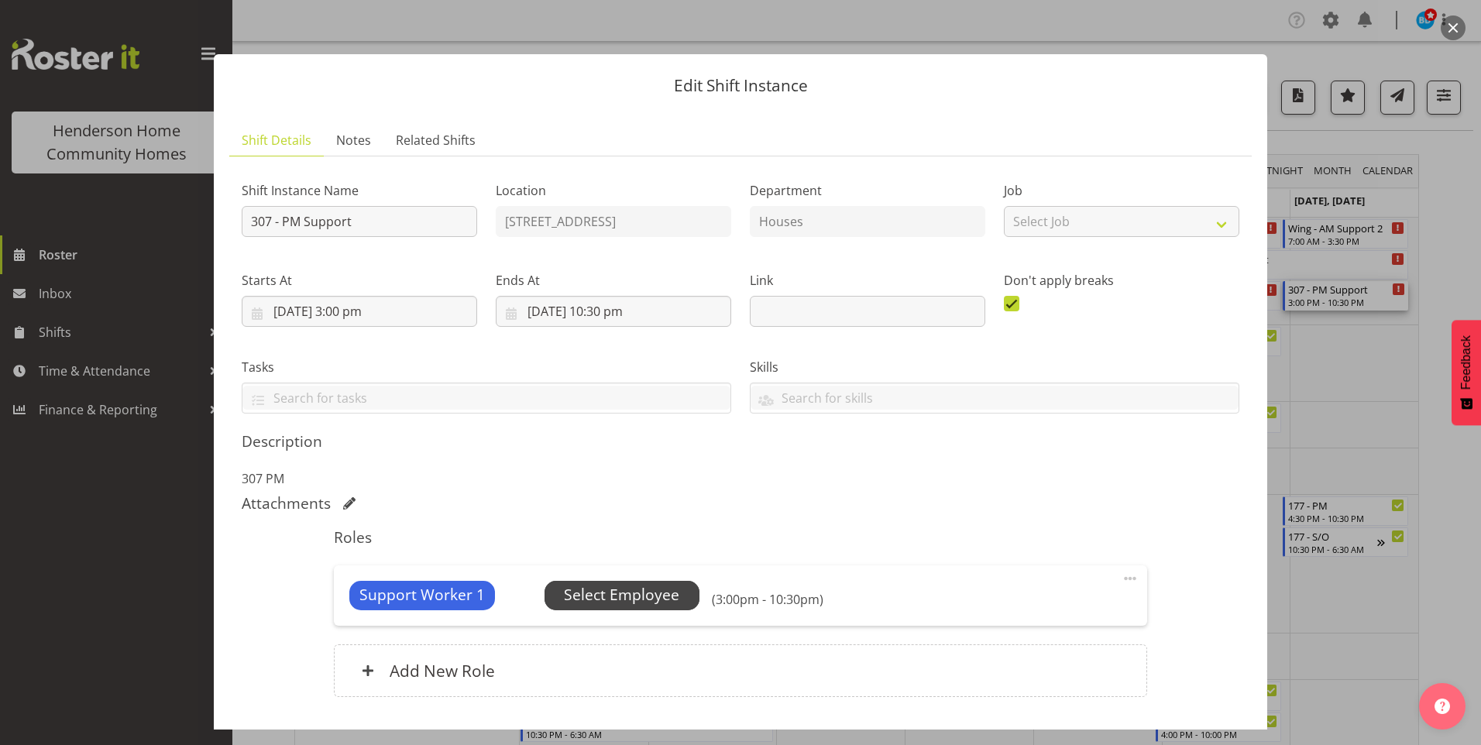
click at [629, 597] on span "Select Employee" at bounding box center [621, 595] width 115 height 22
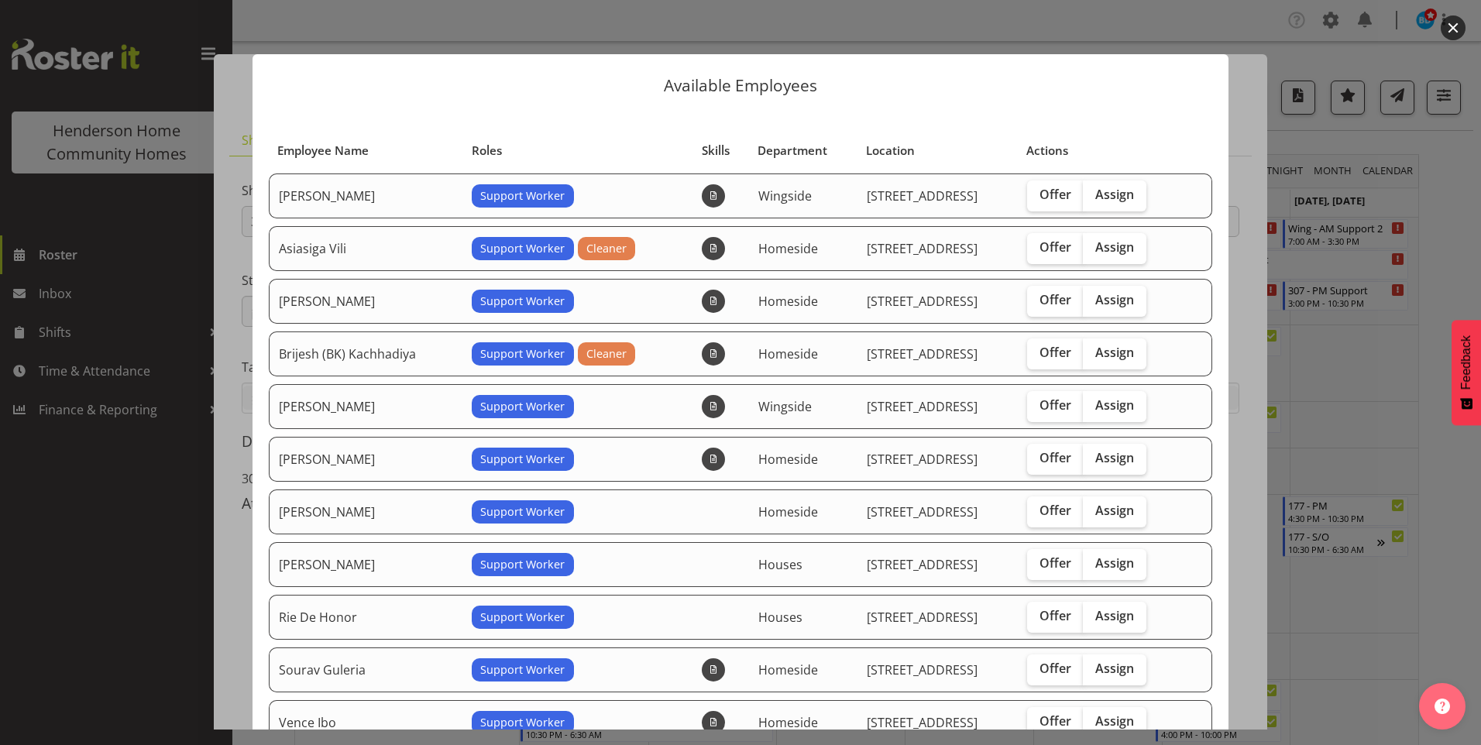
scroll to position [77, 0]
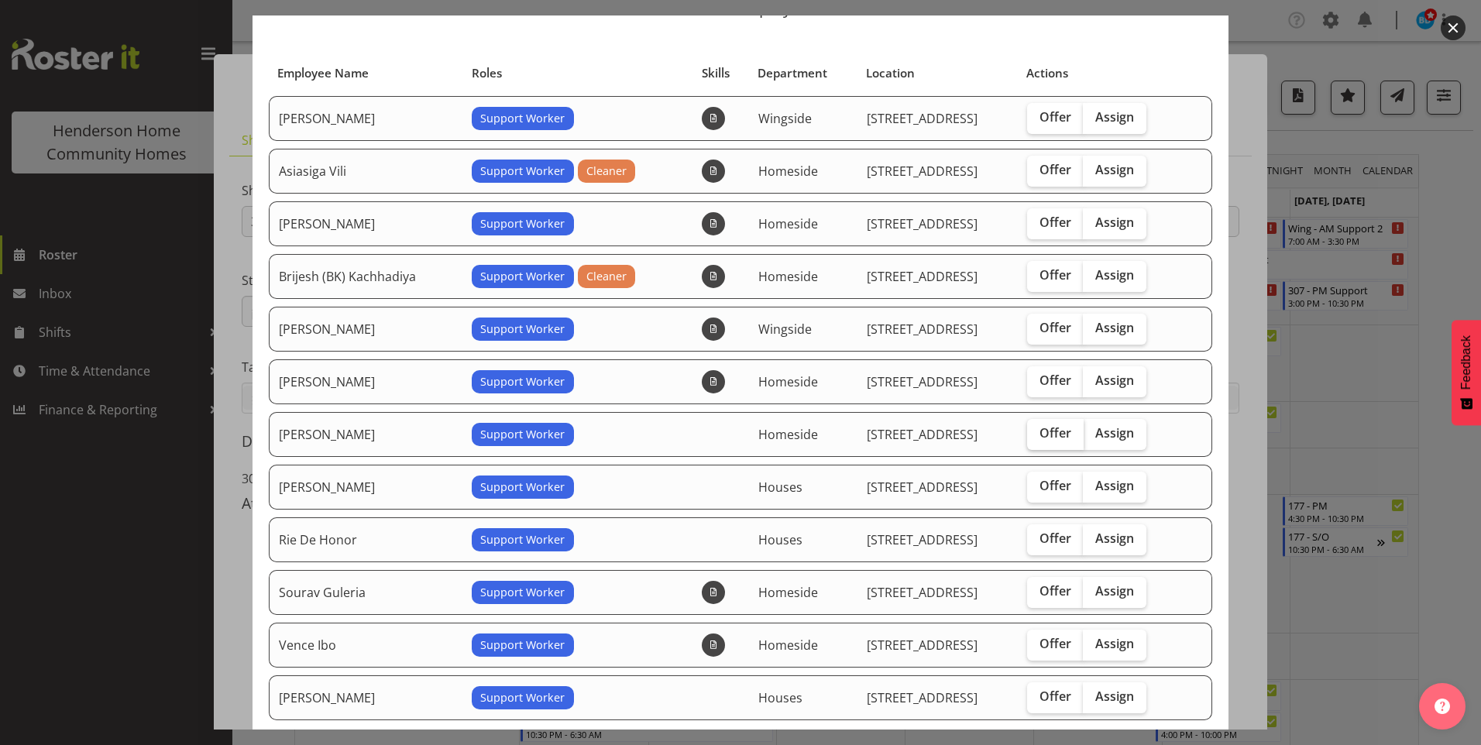
click at [1056, 434] on span "Offer" at bounding box center [1055, 432] width 32 height 15
click at [1037, 434] on input "Offer" at bounding box center [1032, 433] width 10 height 10
checkbox input "true"
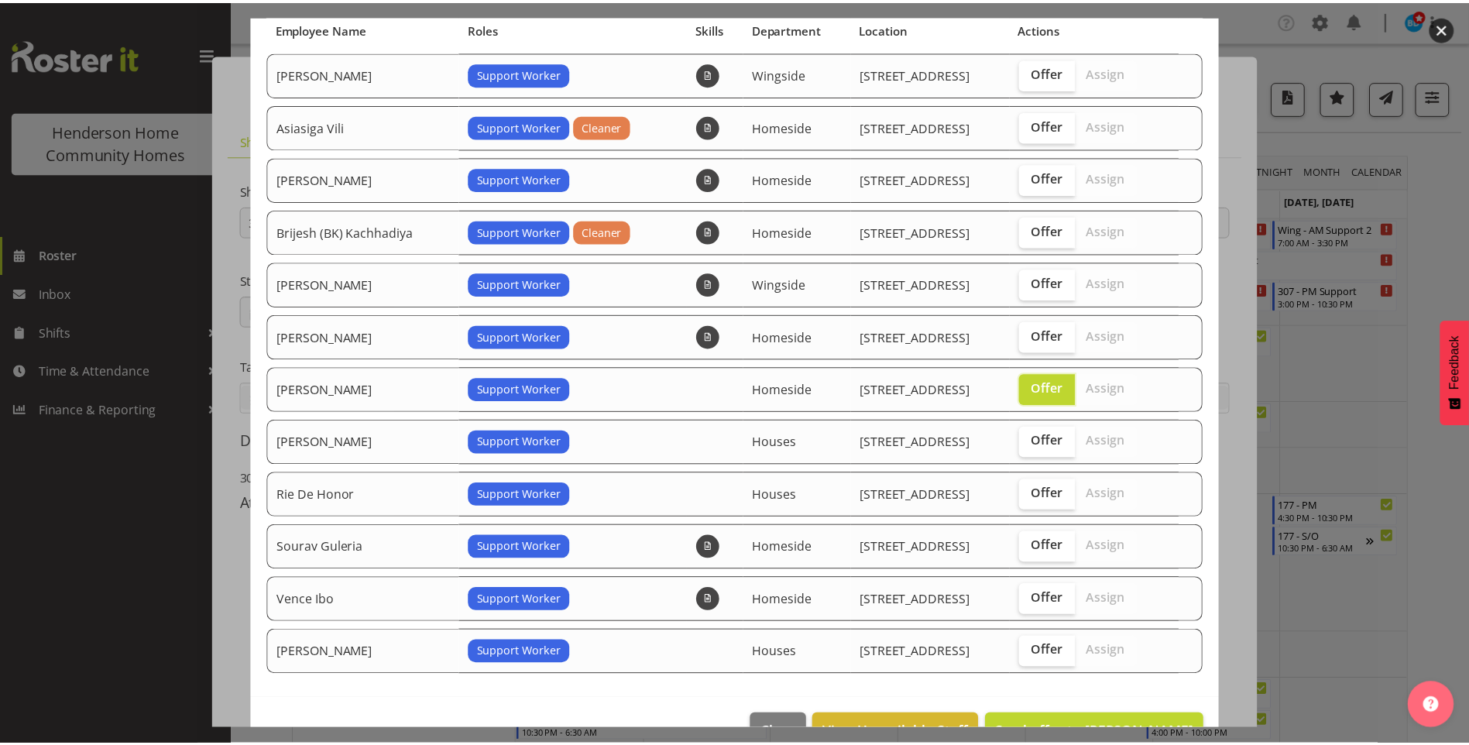
scroll to position [165, 0]
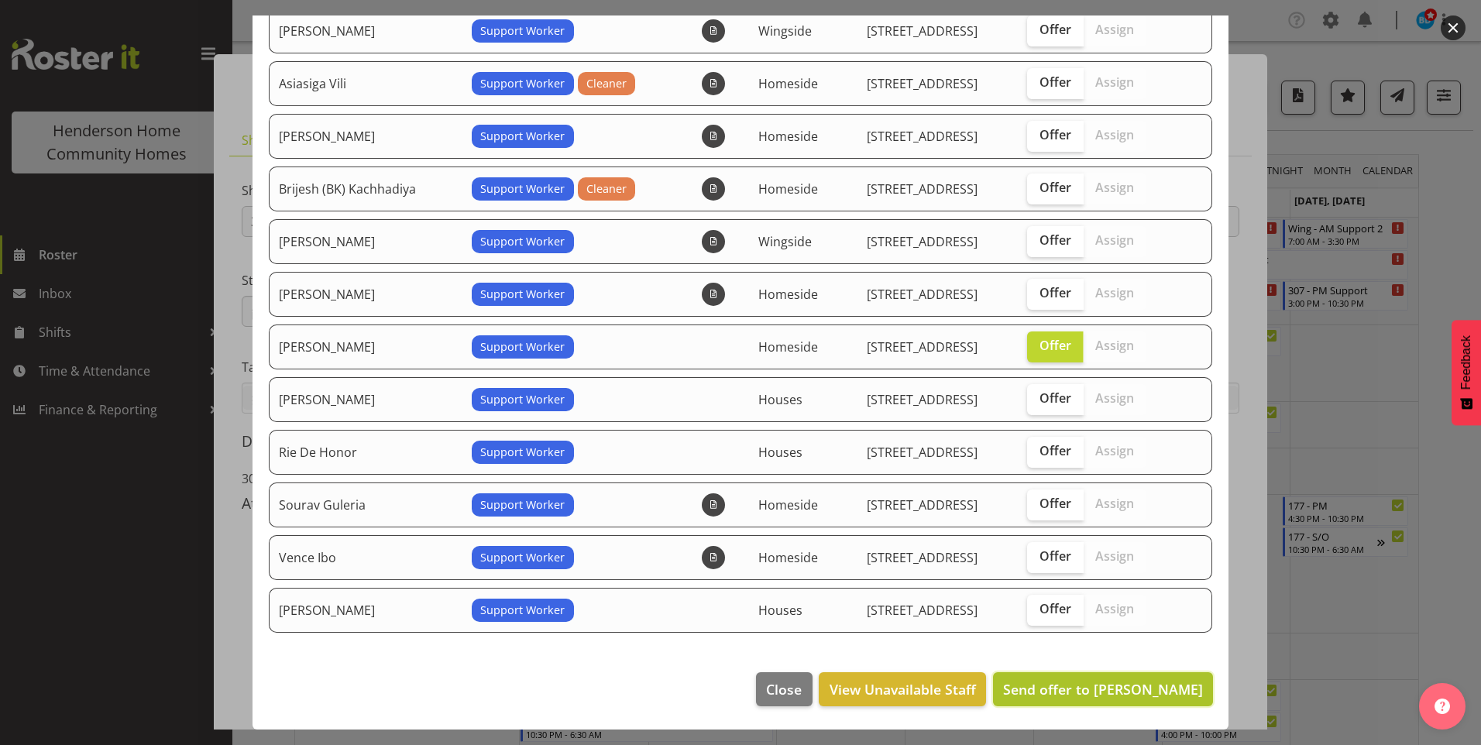
click at [1151, 699] on button "Send offer to Navneet Kaur" at bounding box center [1103, 689] width 220 height 34
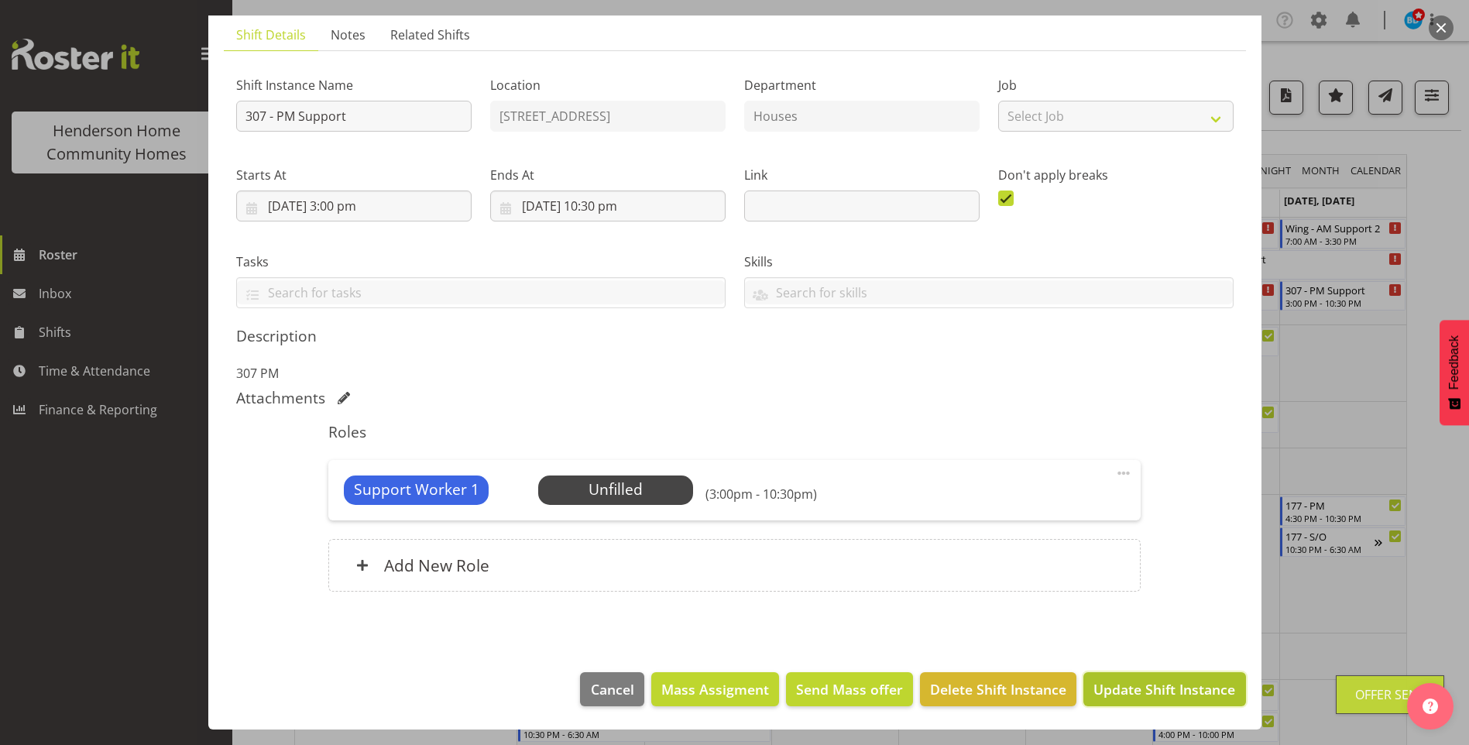
click at [1172, 692] on span "Update Shift Instance" at bounding box center [1164, 689] width 142 height 20
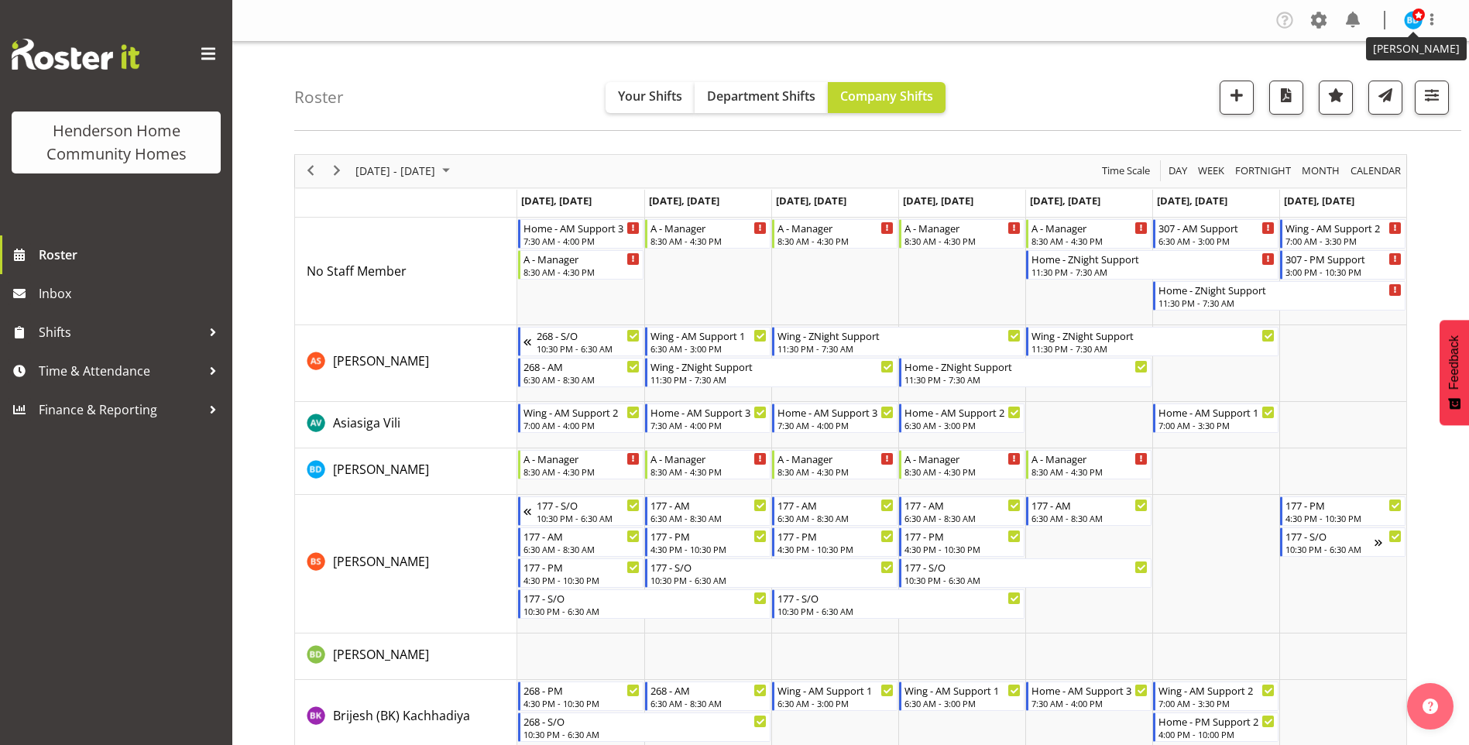
click at [1409, 19] on img at bounding box center [1413, 20] width 19 height 19
click at [1332, 81] on link "Log Out" at bounding box center [1366, 81] width 149 height 28
